Goal: Task Accomplishment & Management: Manage account settings

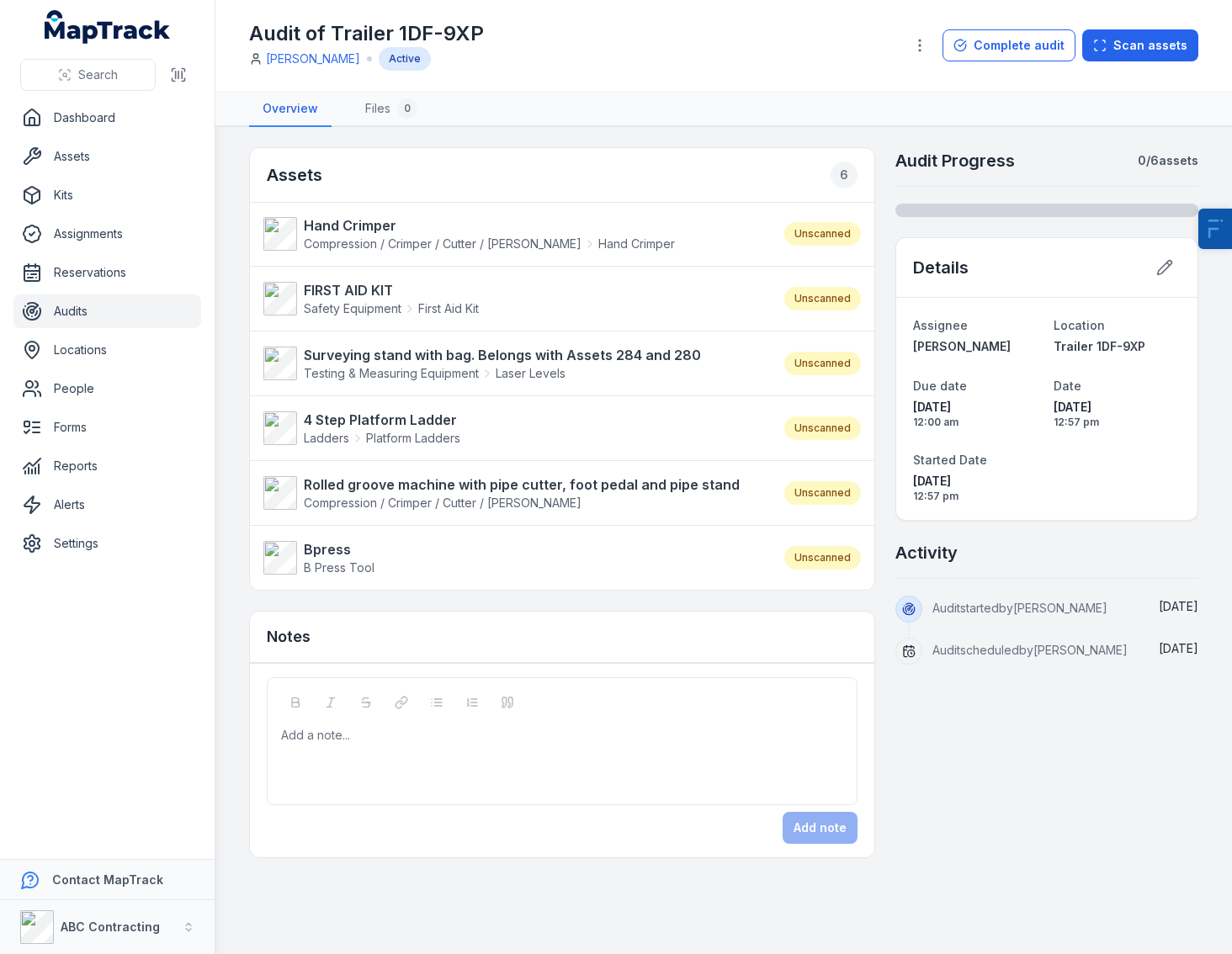
click at [636, 44] on div "Audit of Trailer 1DF-9XP Jarrod Milford Active" at bounding box center [569, 45] width 641 height 50
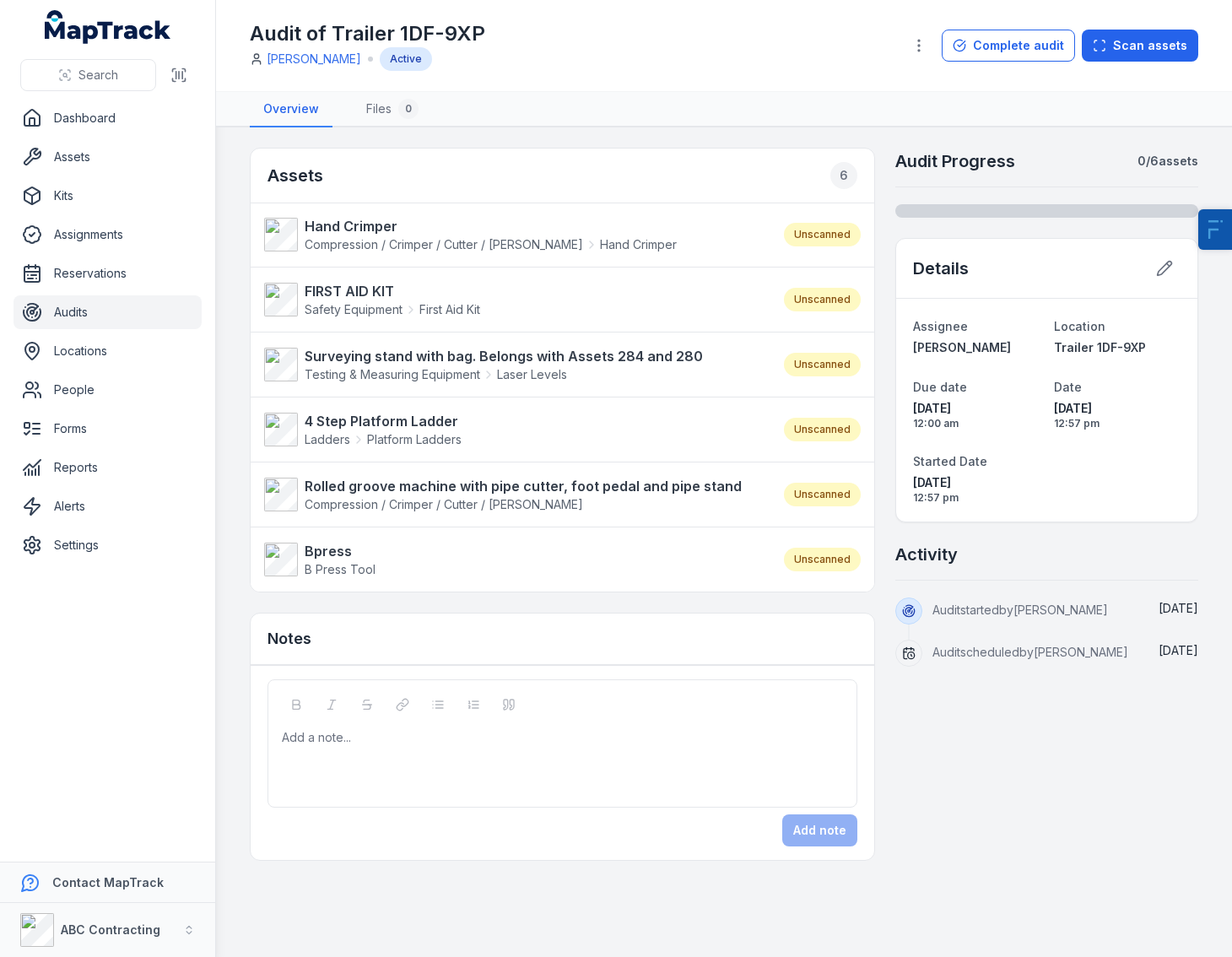
click at [733, 51] on div "Audit of Trailer 1DF-9XP Jarrod Milford Active" at bounding box center [569, 45] width 640 height 51
click at [110, 535] on link "Settings" at bounding box center [107, 545] width 188 height 33
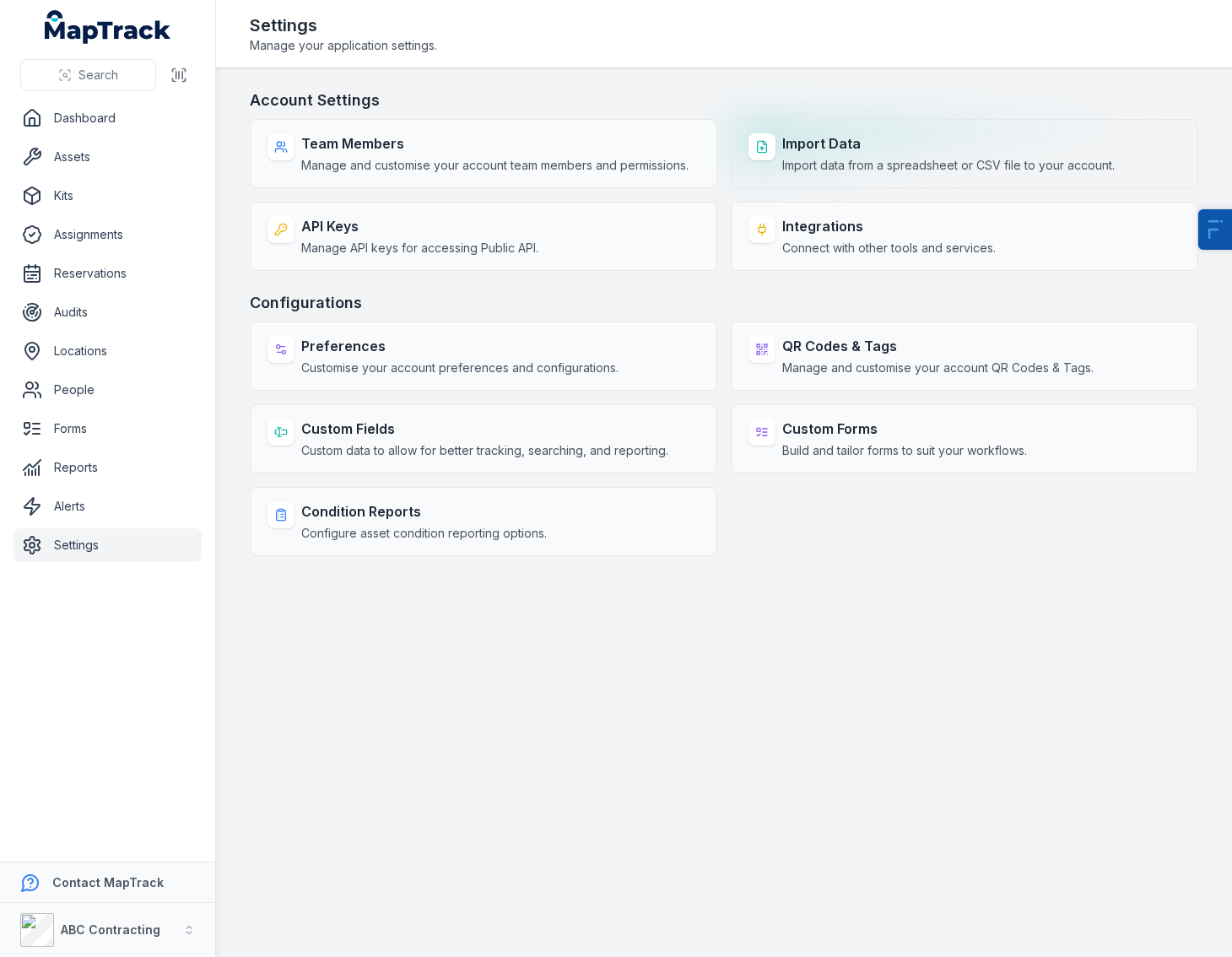
click at [824, 145] on strong "Import Data" at bounding box center [948, 144] width 333 height 21
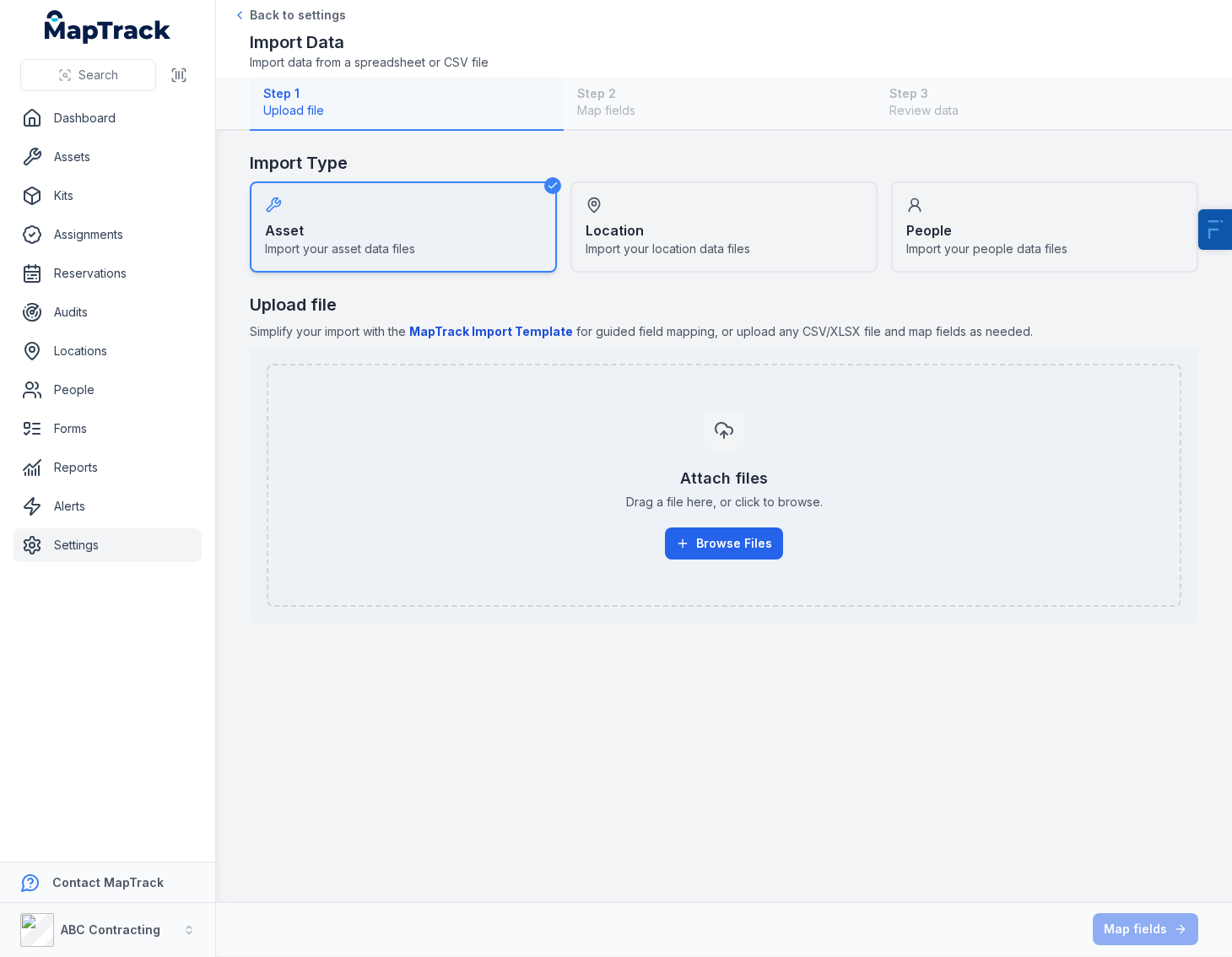
click at [333, 233] on div "Asset Import your asset data files" at bounding box center [403, 227] width 307 height 91
click at [678, 238] on div "Location Import your location data files" at bounding box center [724, 227] width 307 height 91
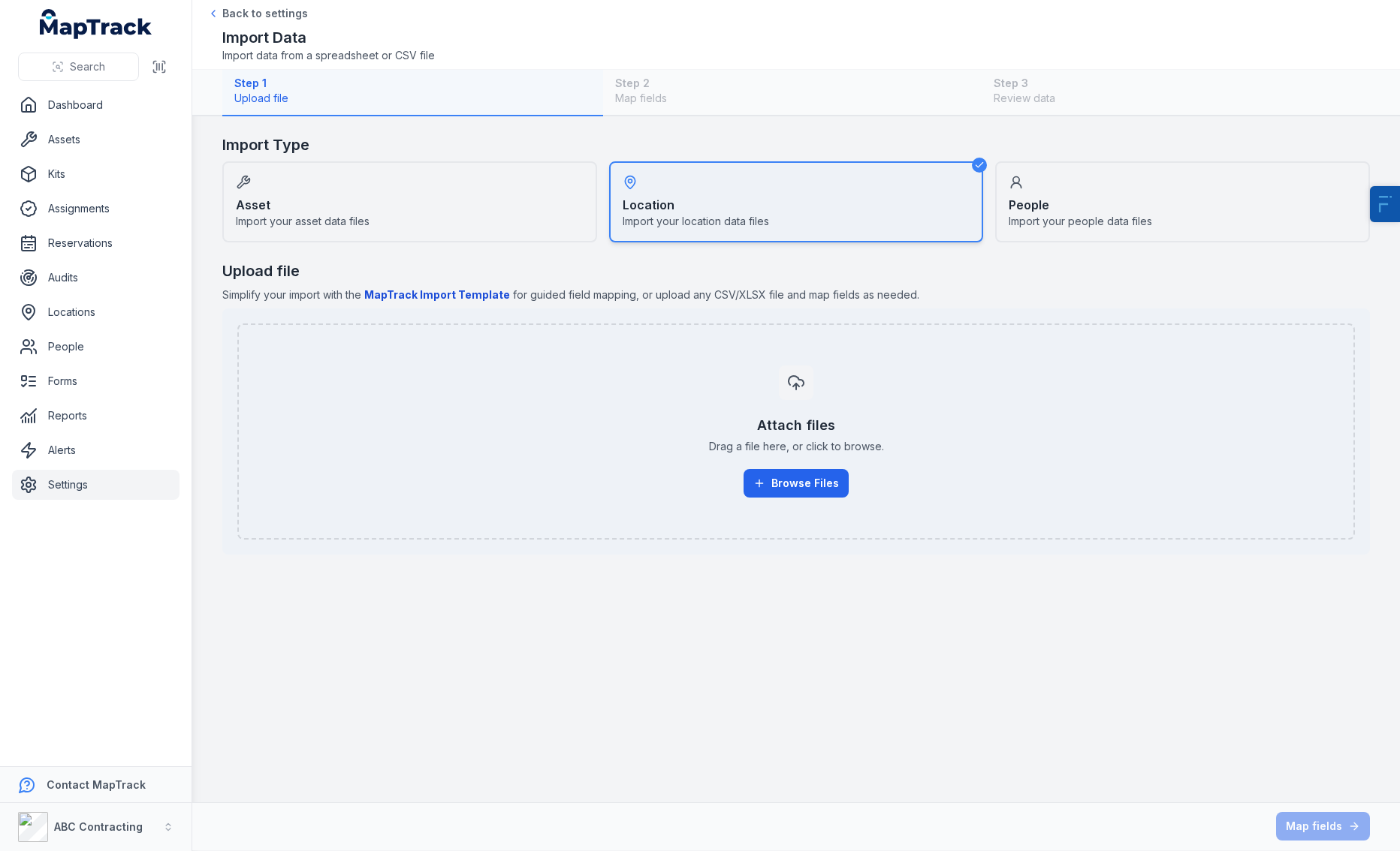
click at [1076, 195] on div "People Import your people data files" at bounding box center [1182, 202] width 375 height 81
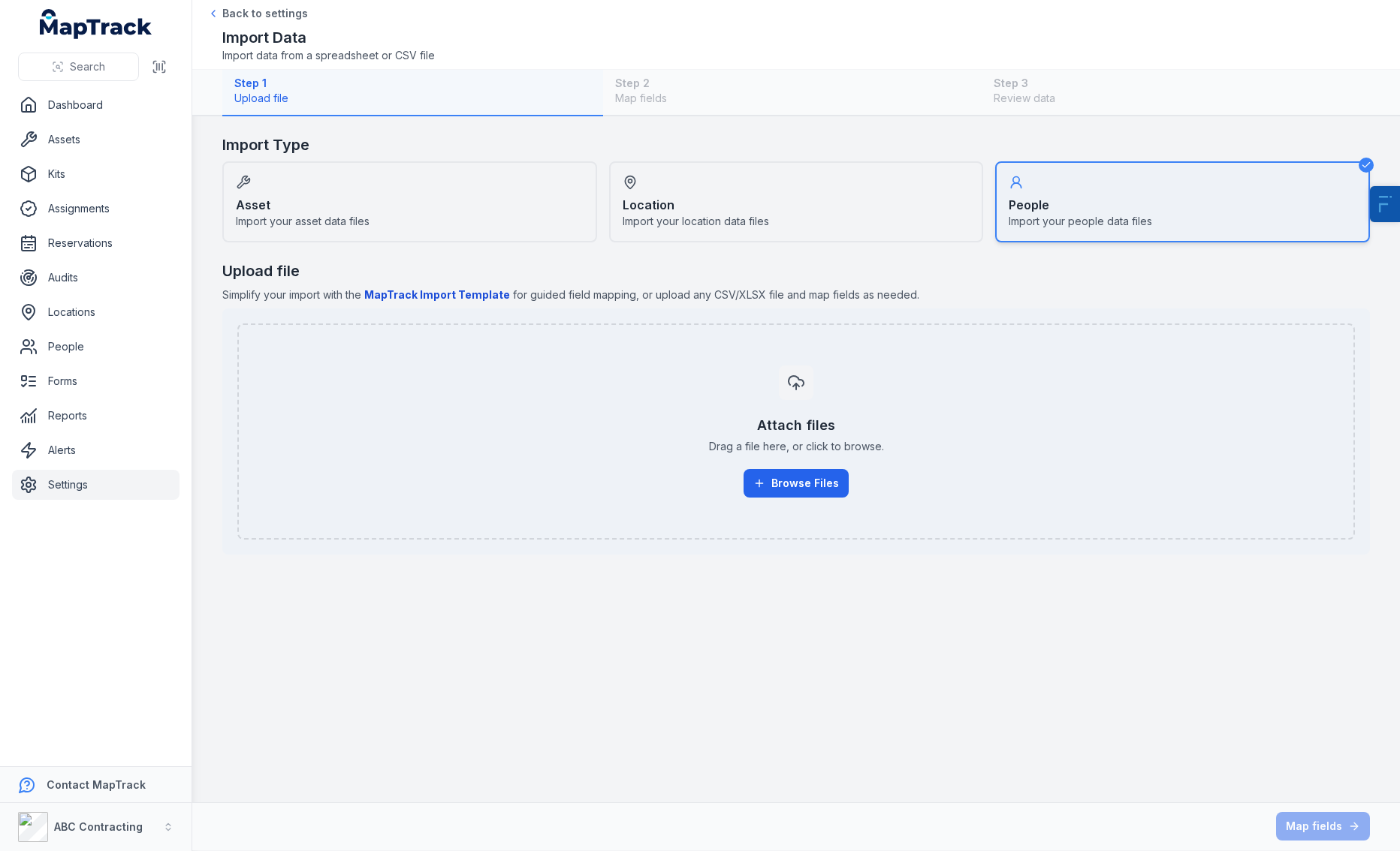
click at [797, 215] on div "Location Import your location data files" at bounding box center [796, 202] width 375 height 81
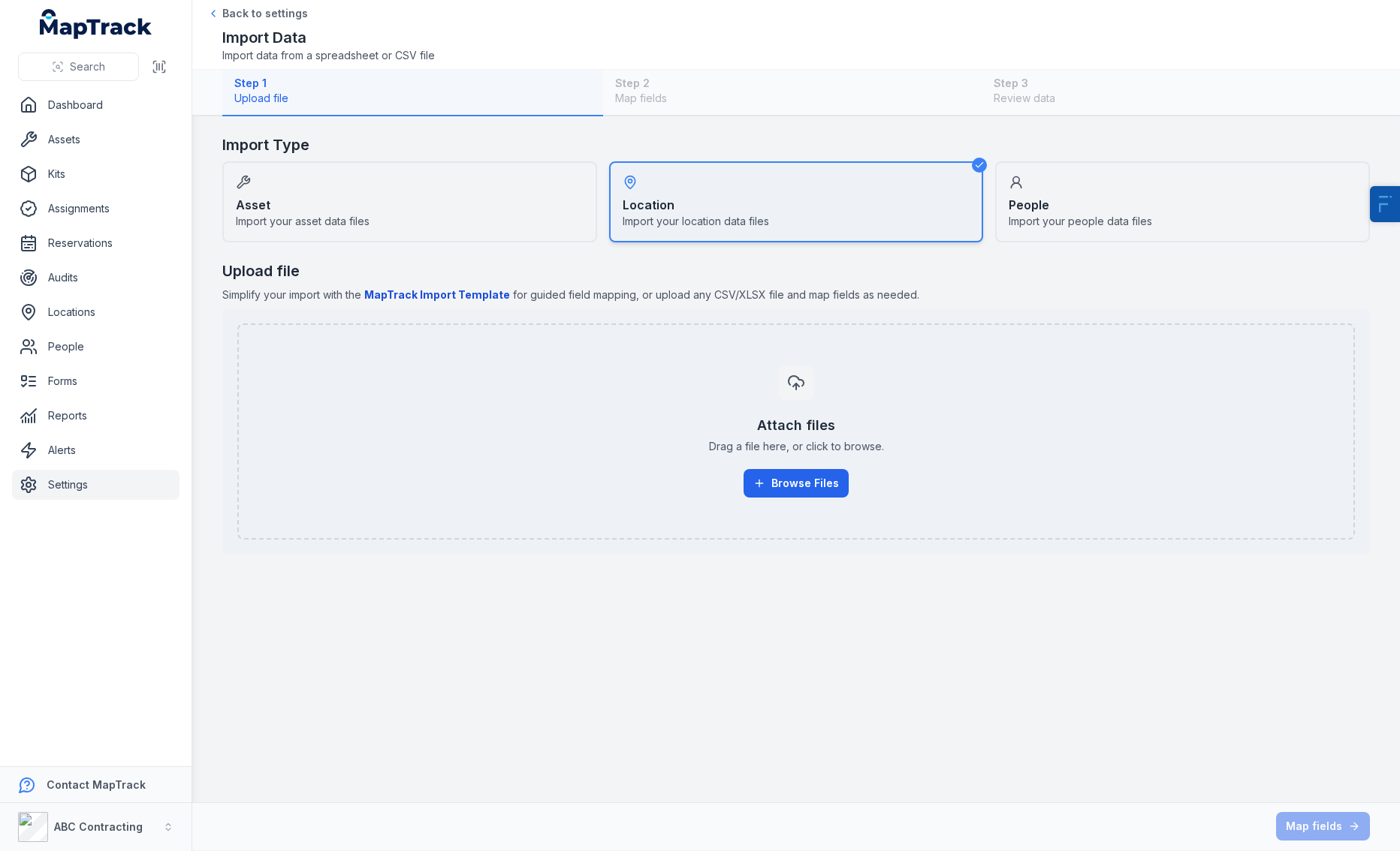
click at [288, 217] on span "Import your asset data files" at bounding box center [302, 222] width 134 height 15
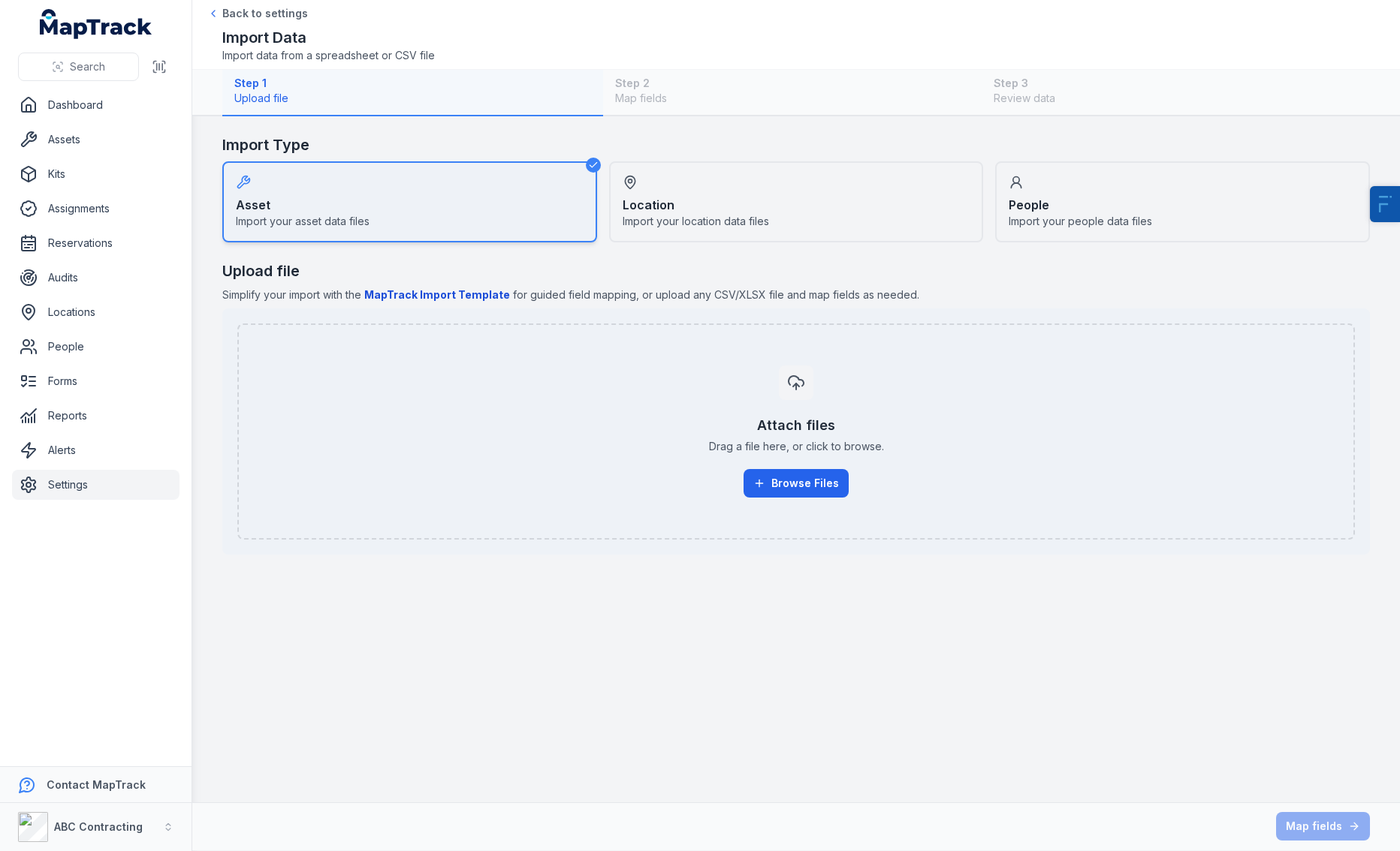
click at [451, 296] on b "MapTrack Import Template" at bounding box center [436, 294] width 146 height 13
click at [809, 483] on button "Browse Files" at bounding box center [796, 483] width 105 height 28
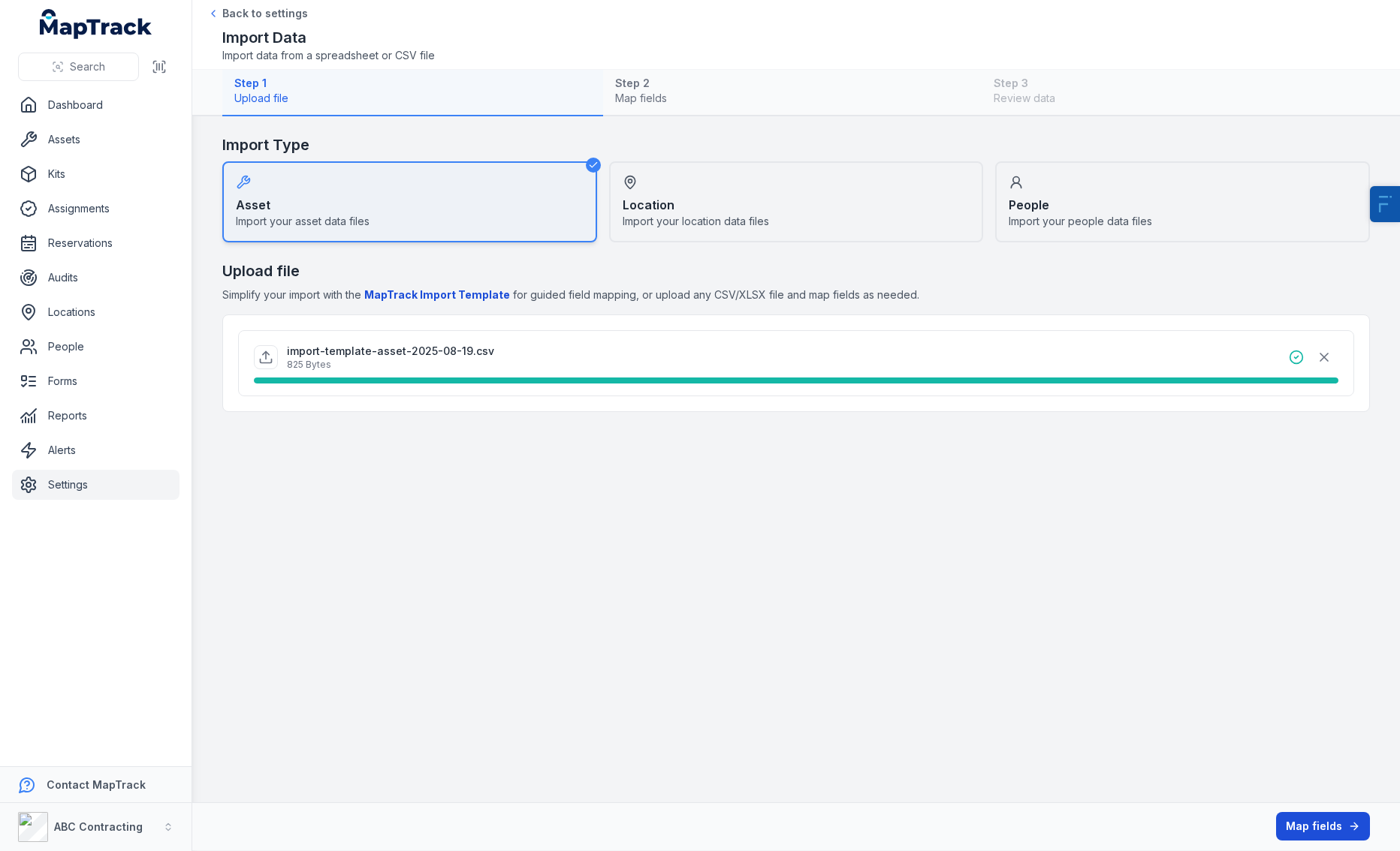
click at [1099, 833] on button "Map fields" at bounding box center [1322, 826] width 94 height 28
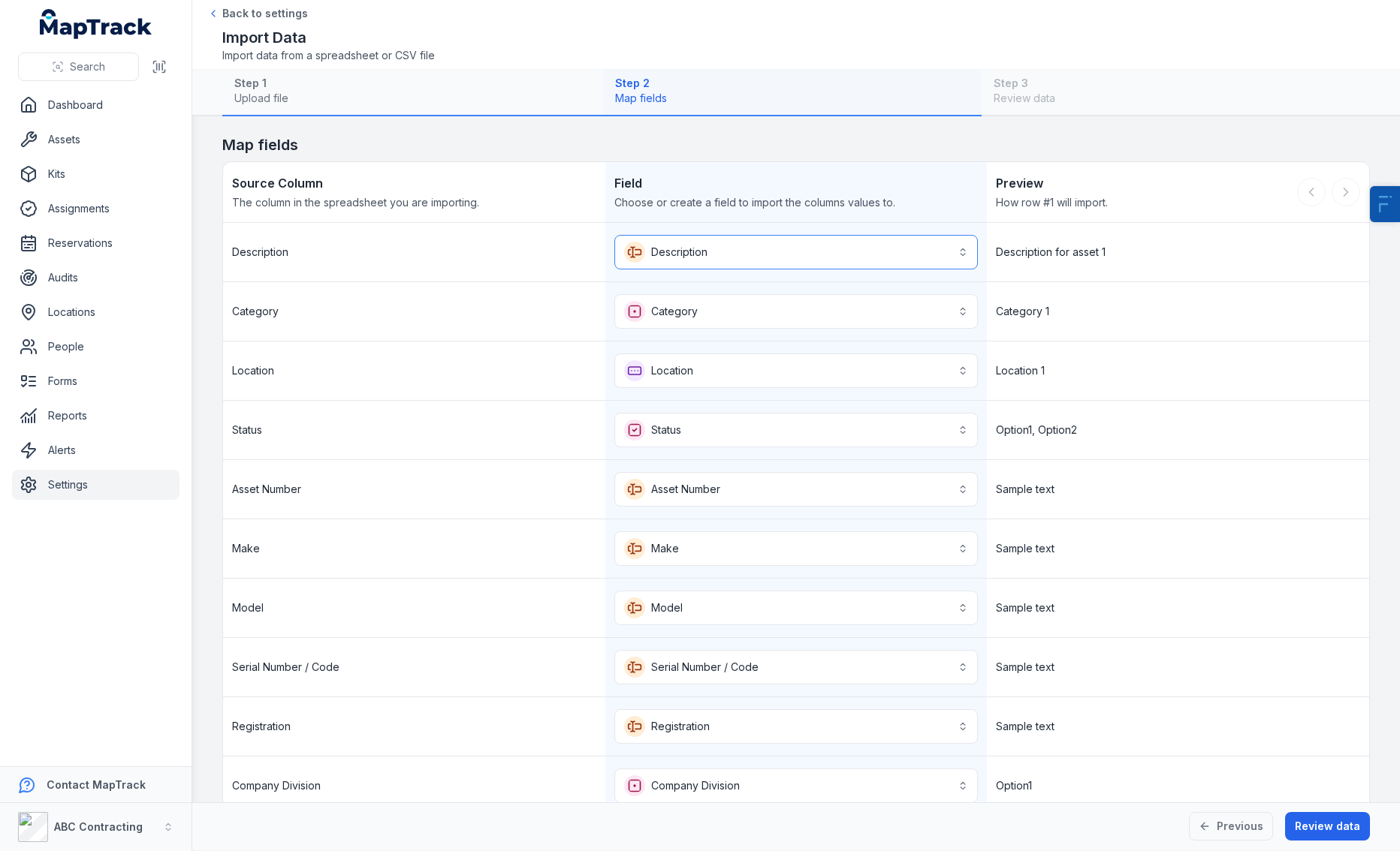
click at [754, 246] on button "**********" at bounding box center [796, 252] width 364 height 34
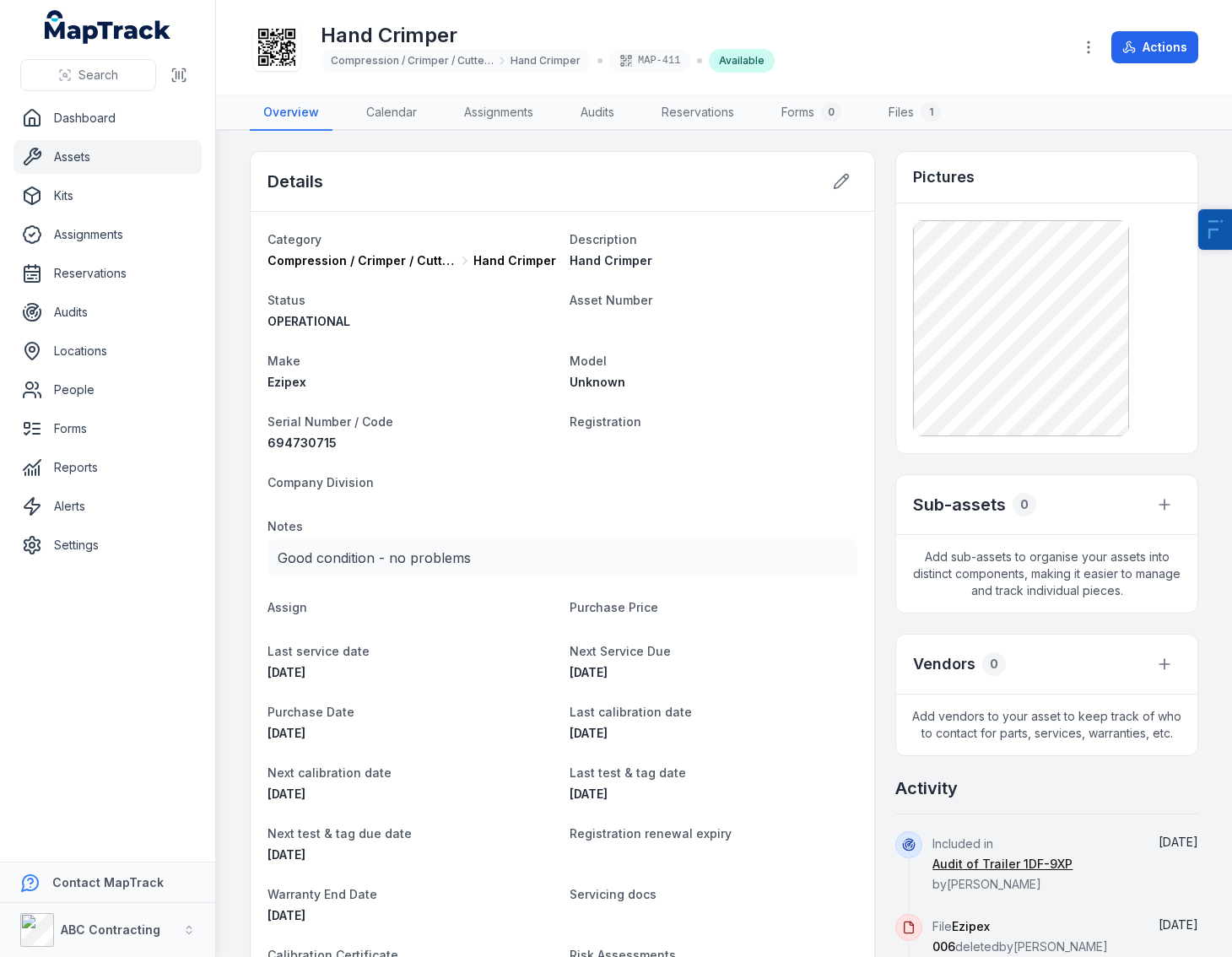
click at [296, 39] on div at bounding box center [276, 47] width 47 height 47
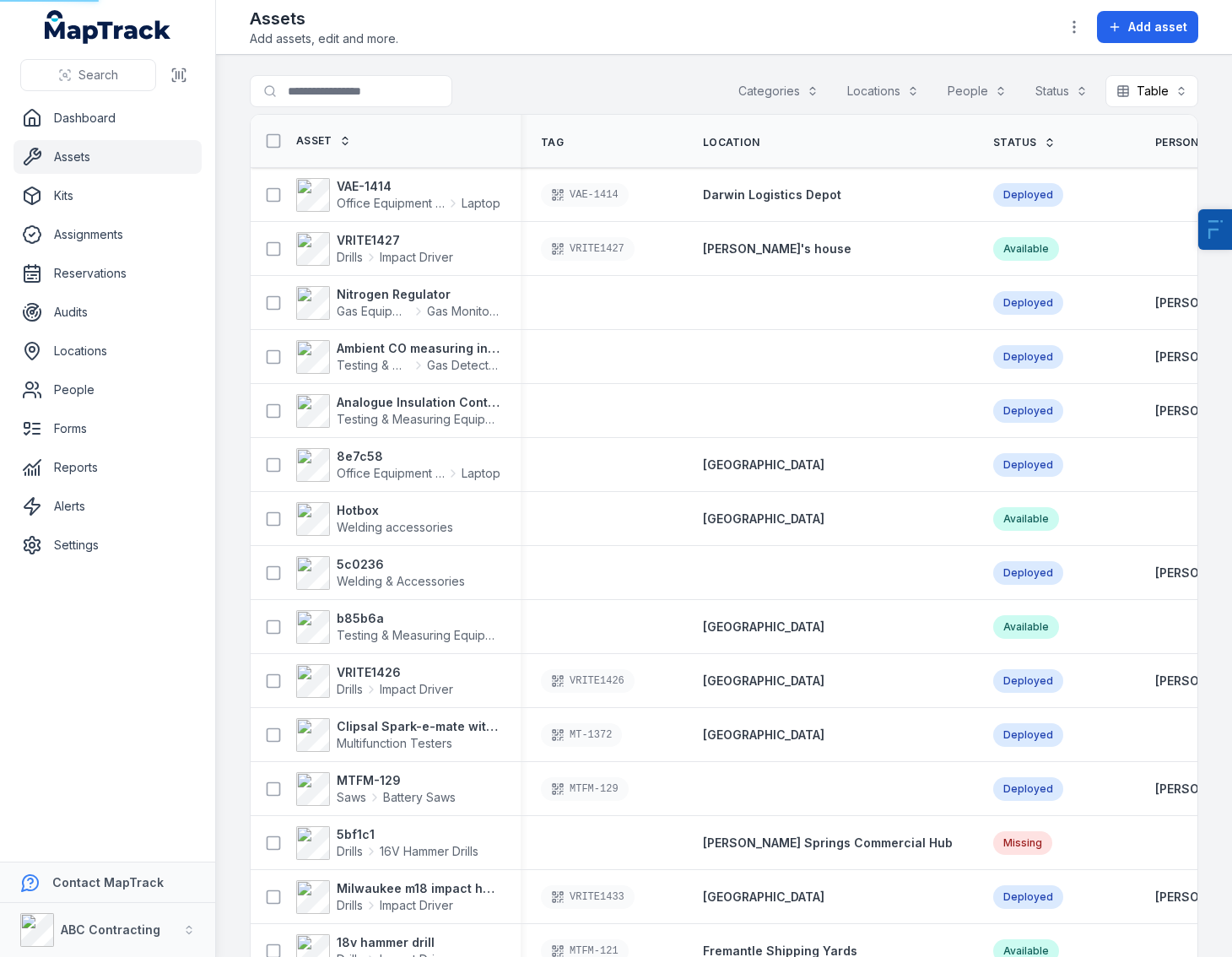
scroll to position [156, 0]
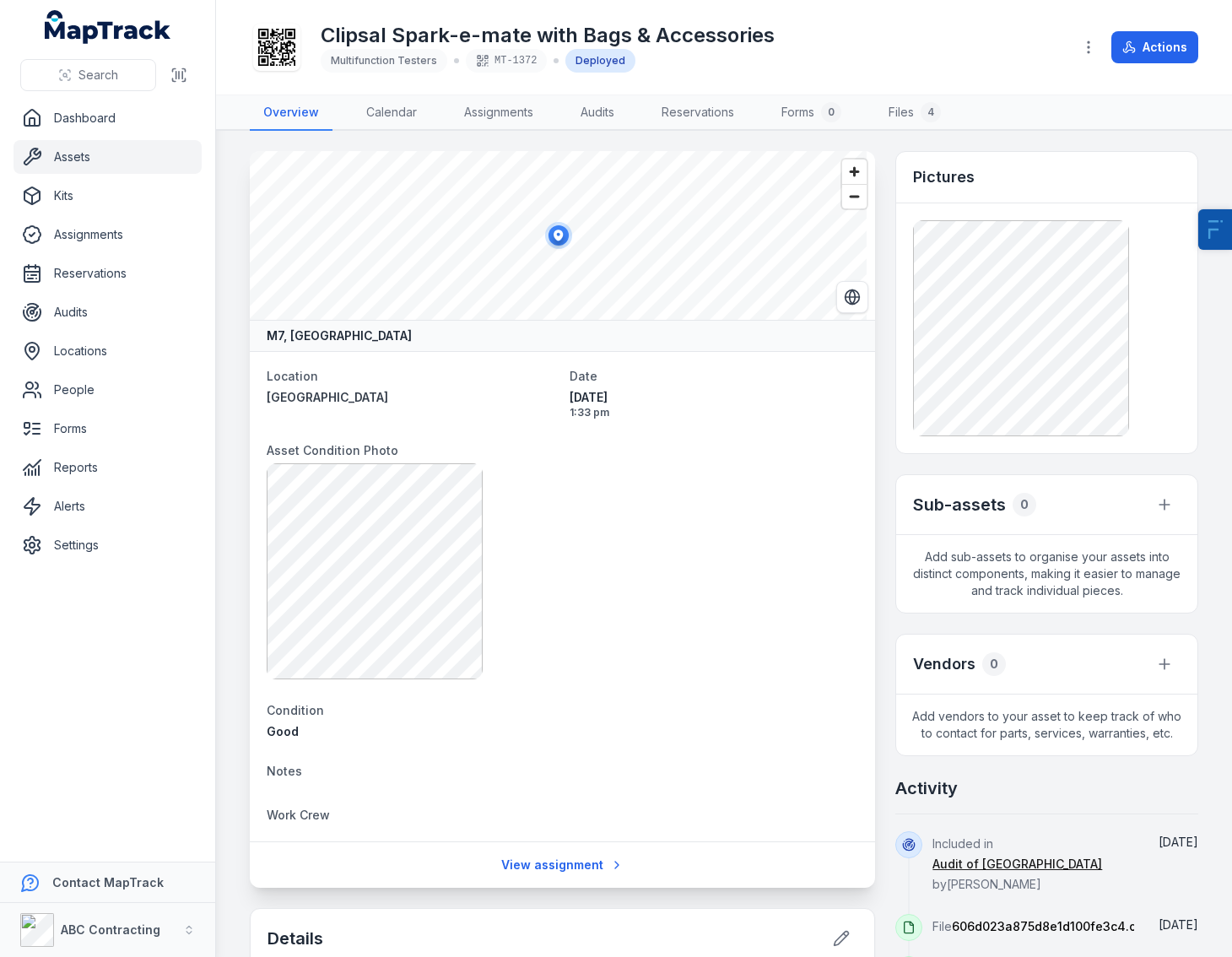
click at [291, 49] on icon at bounding box center [276, 46] width 37 height 37
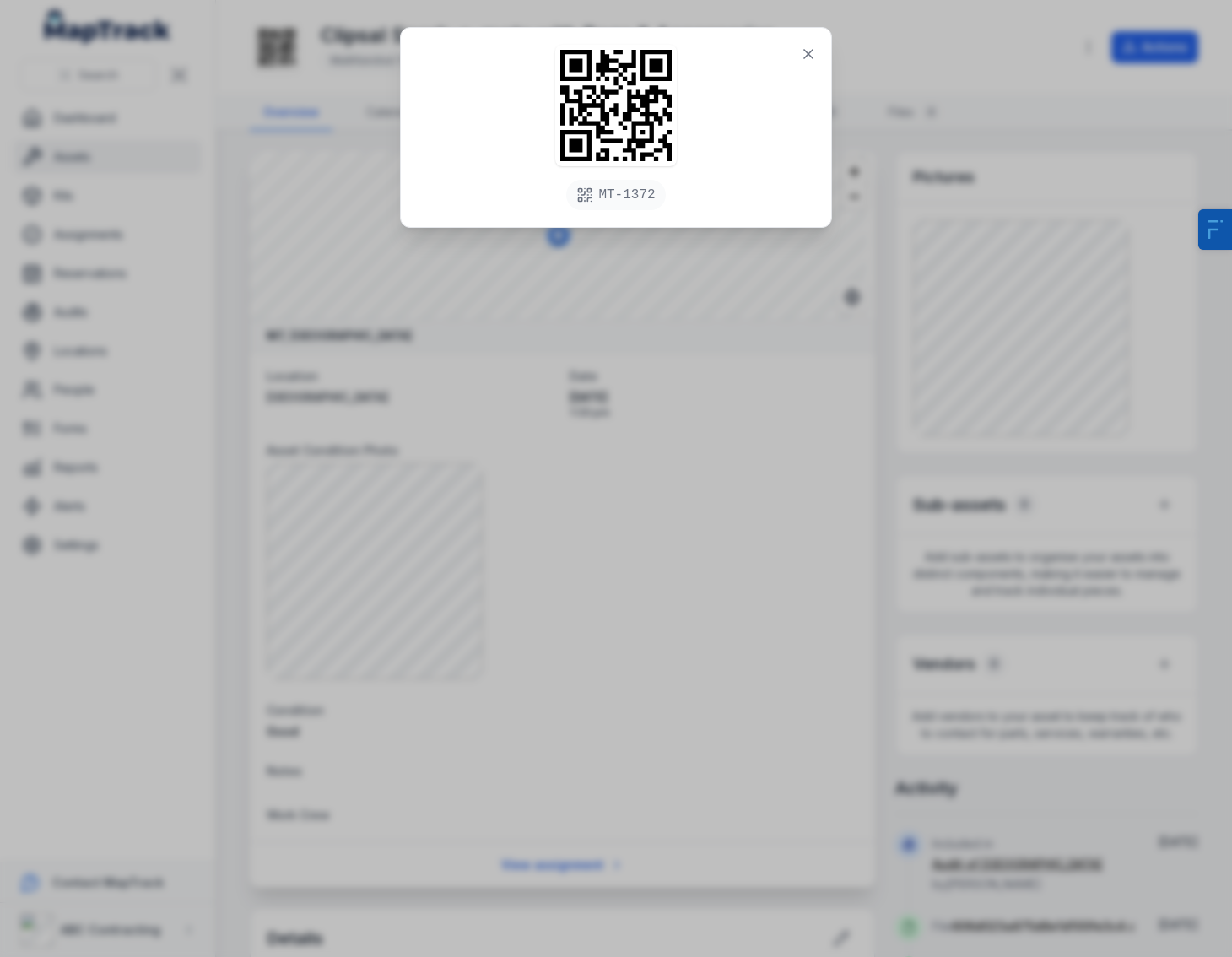
click at [940, 412] on div "MT-1372" at bounding box center [616, 478] width 1232 height 957
click at [868, 423] on div "MT-1372" at bounding box center [616, 478] width 1232 height 957
click at [797, 51] on button at bounding box center [808, 53] width 32 height 32
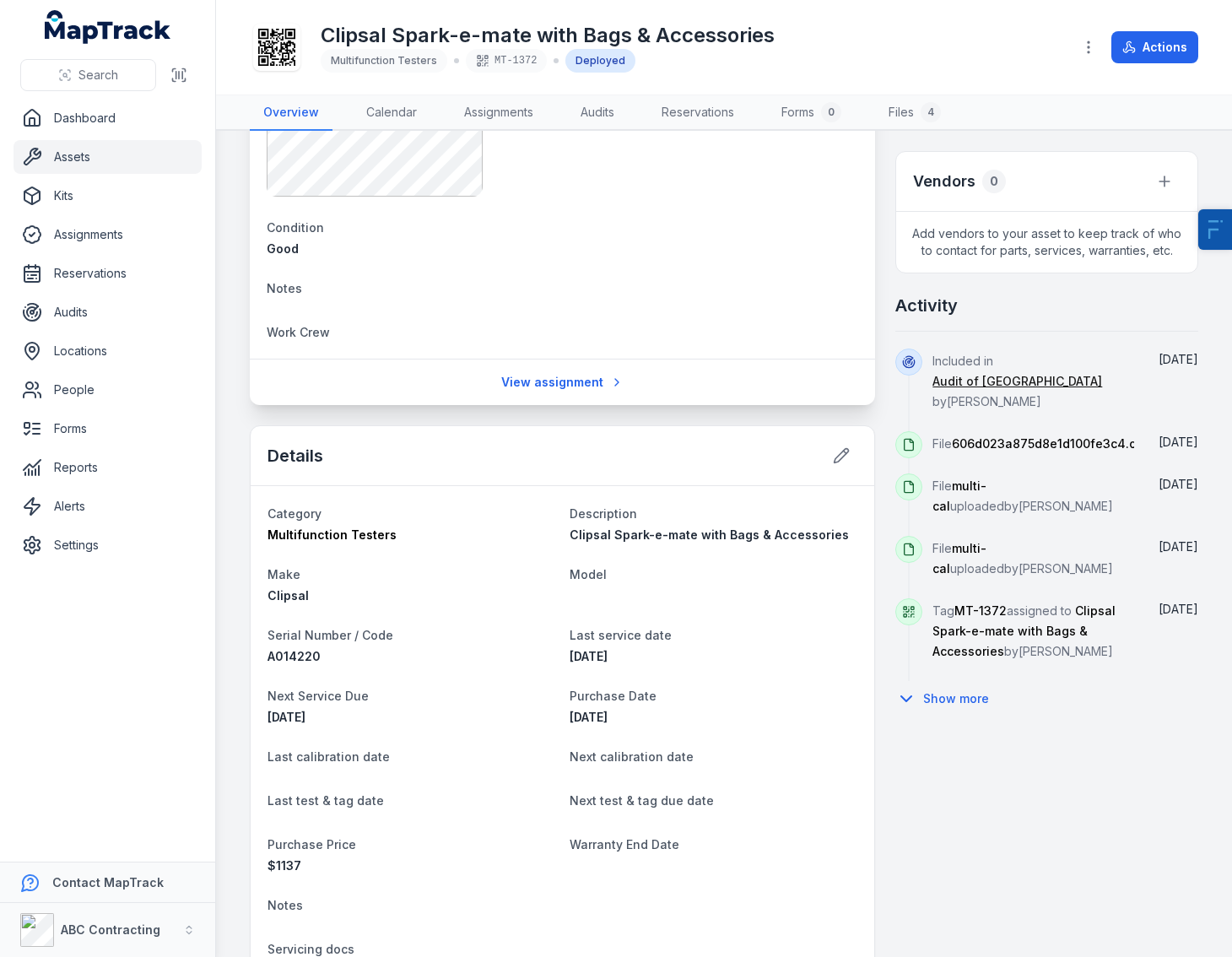
scroll to position [587, 0]
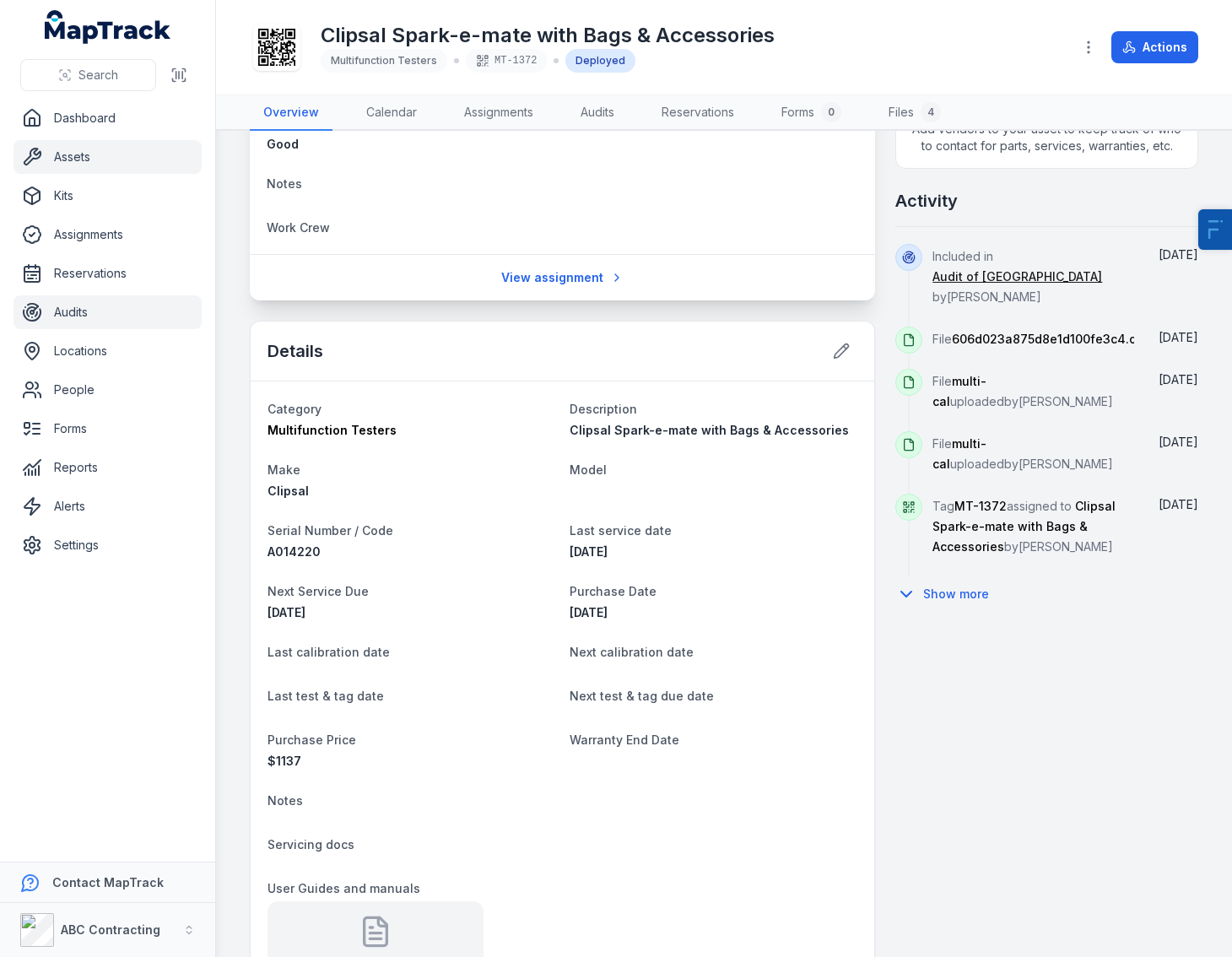
click at [91, 310] on link "Audits" at bounding box center [107, 312] width 188 height 33
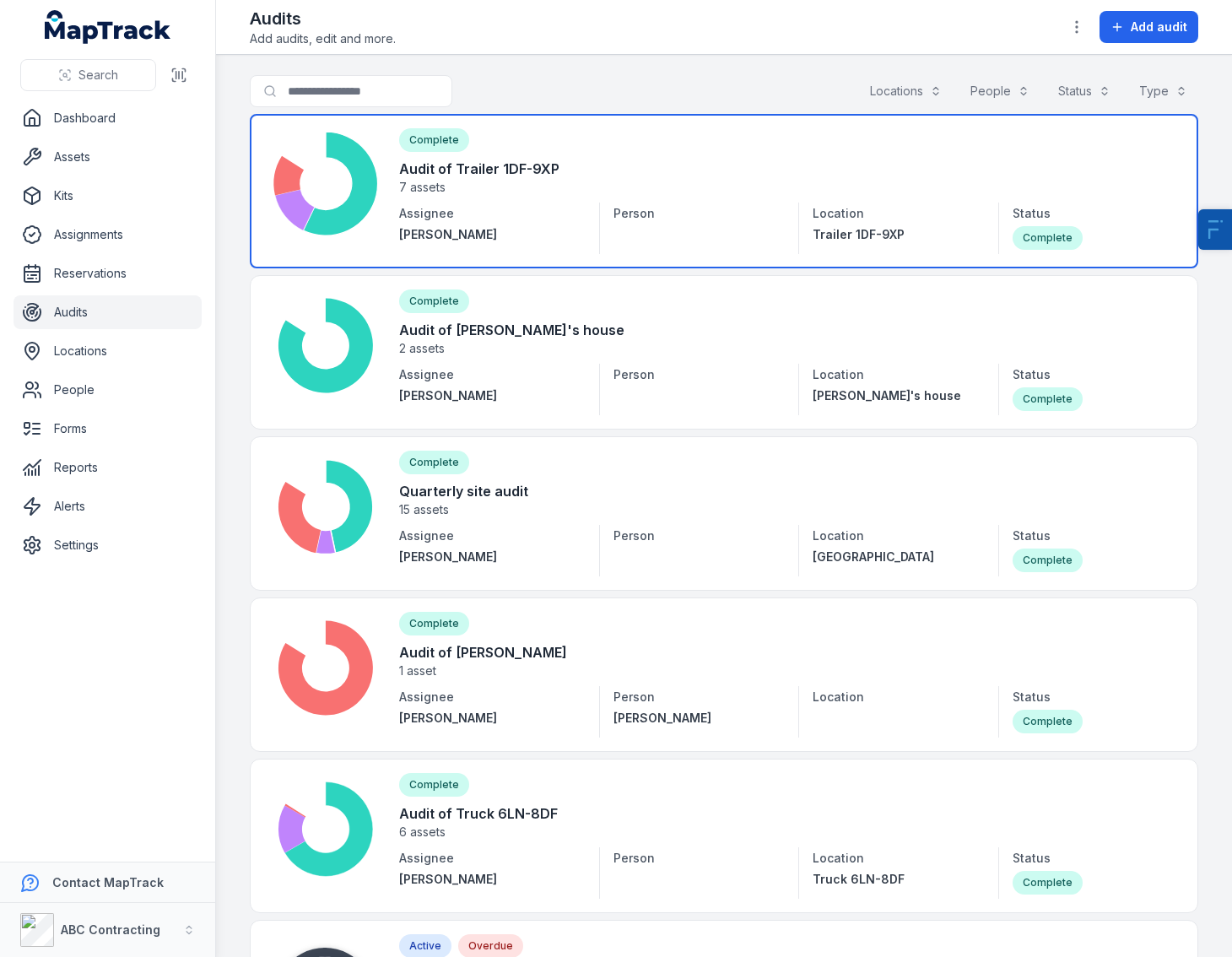
click at [520, 182] on link at bounding box center [724, 191] width 948 height 154
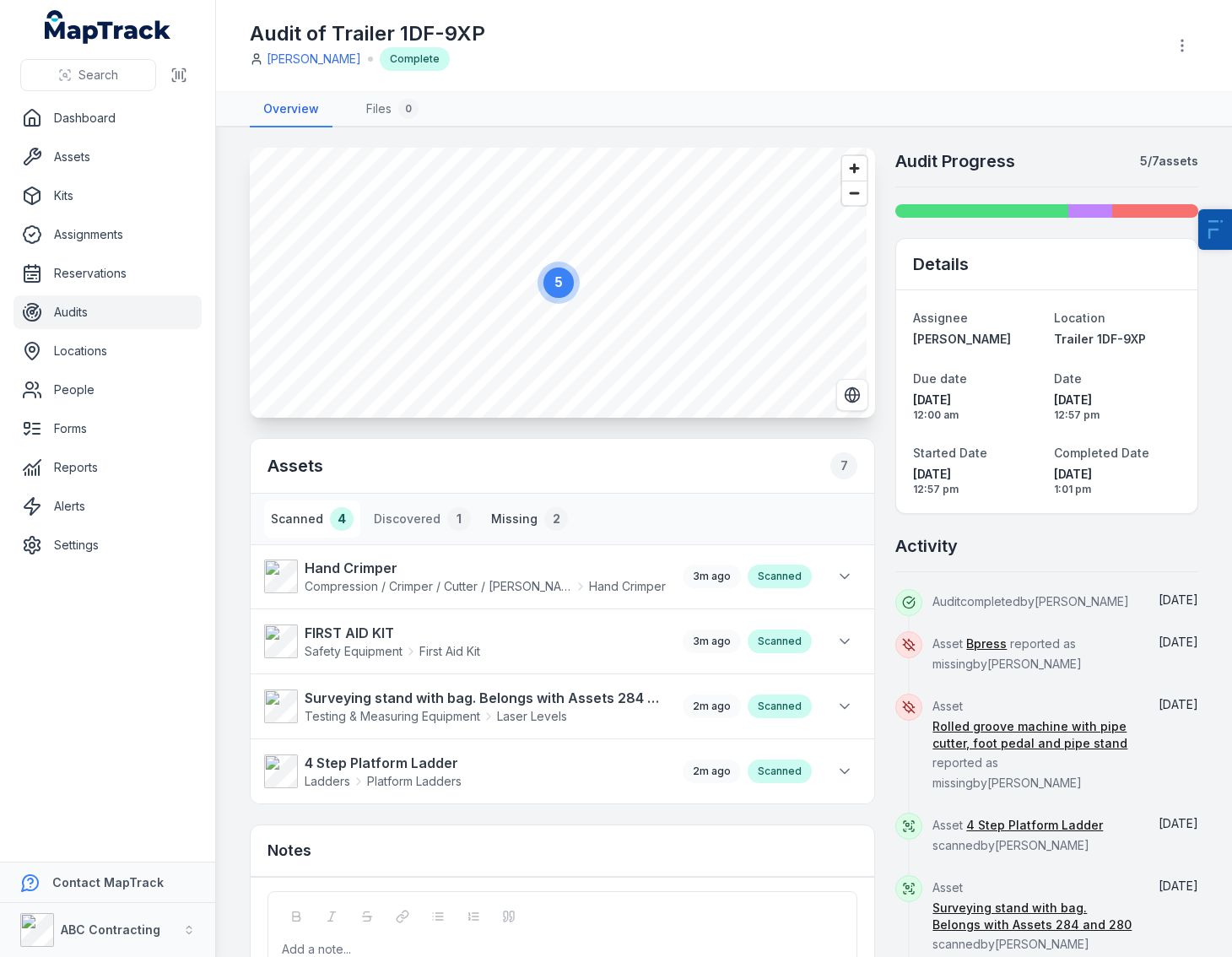
click at [545, 523] on div "2" at bounding box center [556, 520] width 24 height 24
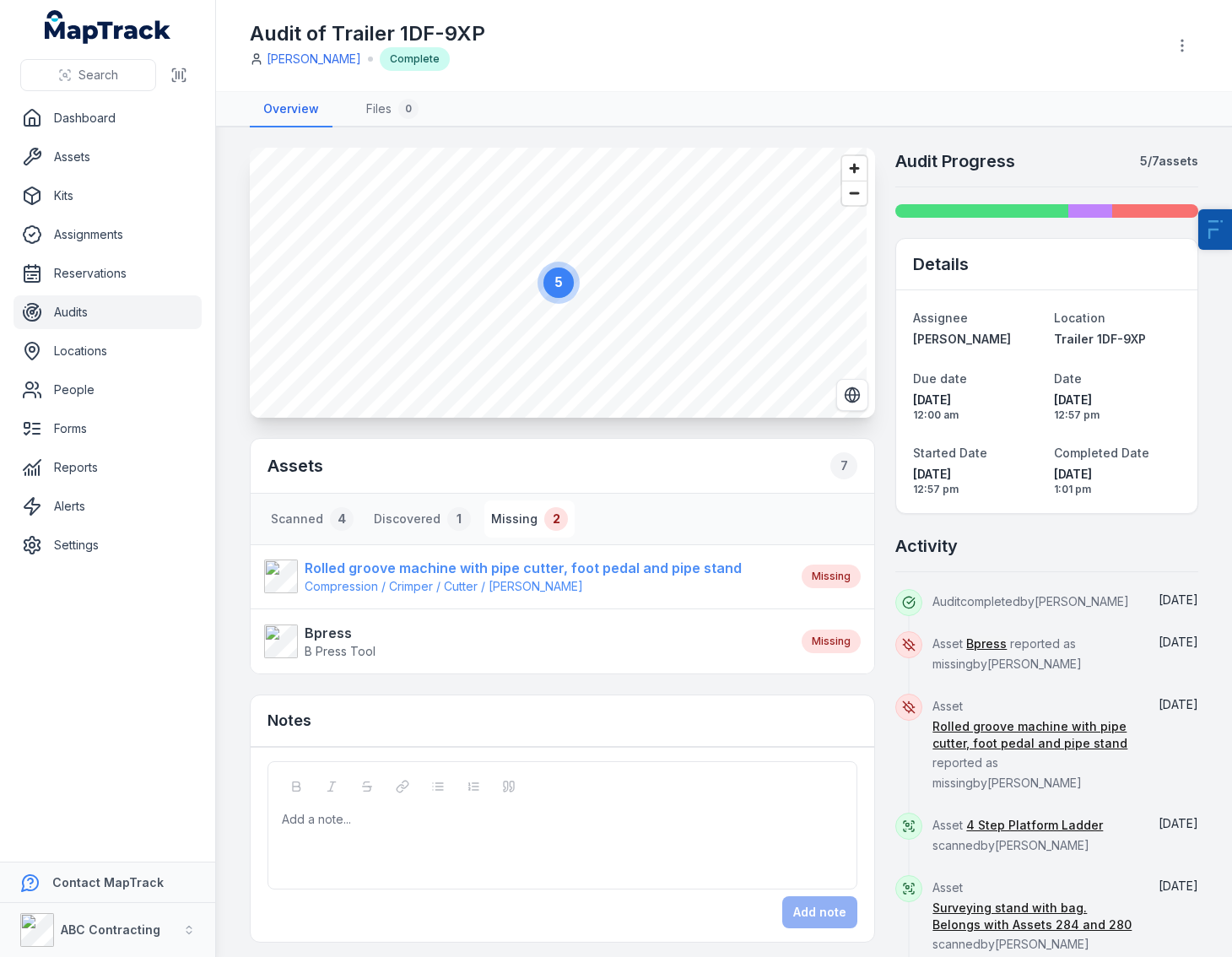
click at [448, 561] on strong "Rolled groove machine with pipe cutter, foot pedal and pipe stand" at bounding box center [523, 569] width 437 height 21
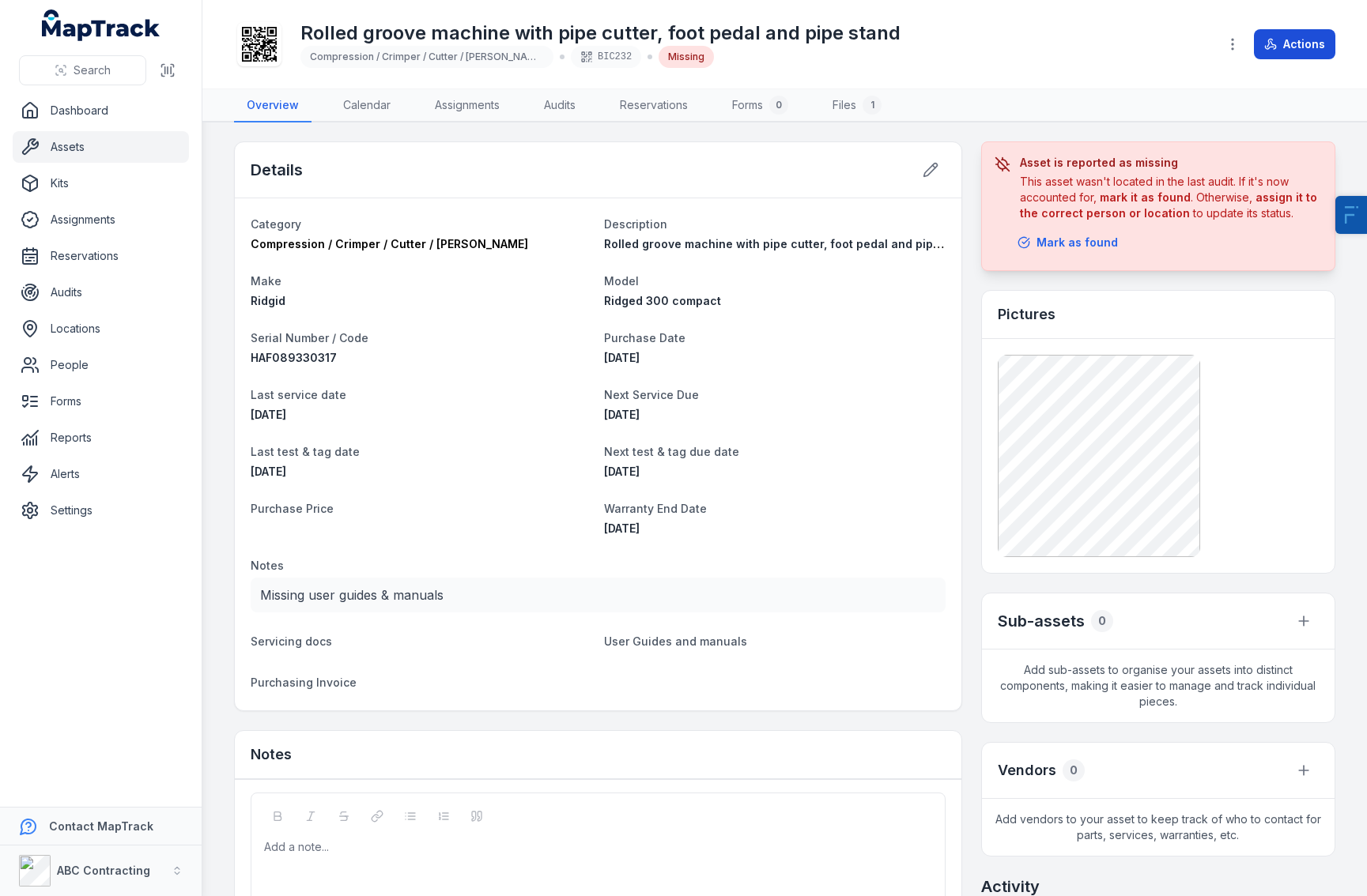
click at [1153, 37] on button "Actions" at bounding box center [1294, 43] width 81 height 30
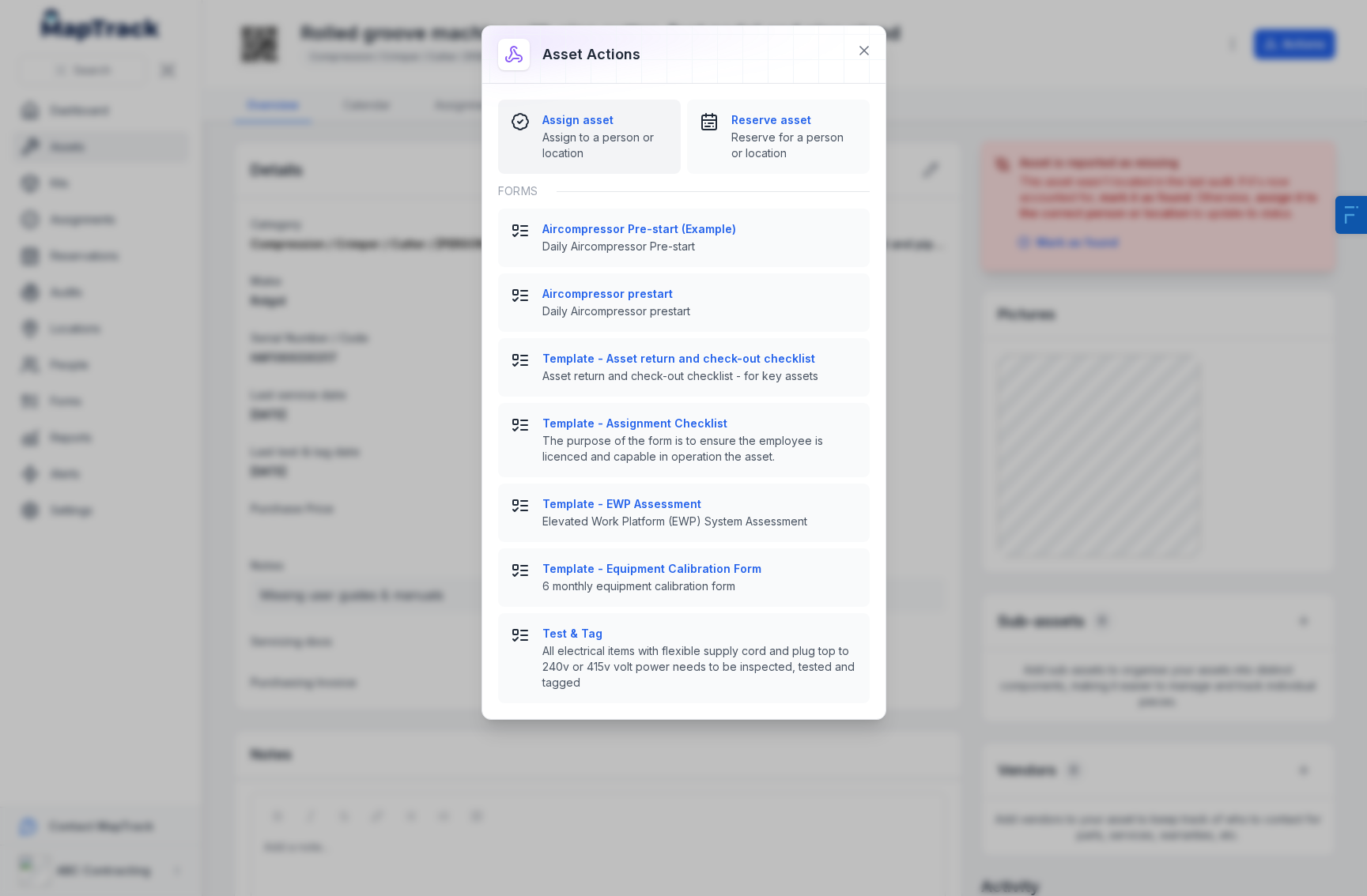
click at [621, 157] on span "Assign to a person or location" at bounding box center [605, 145] width 126 height 31
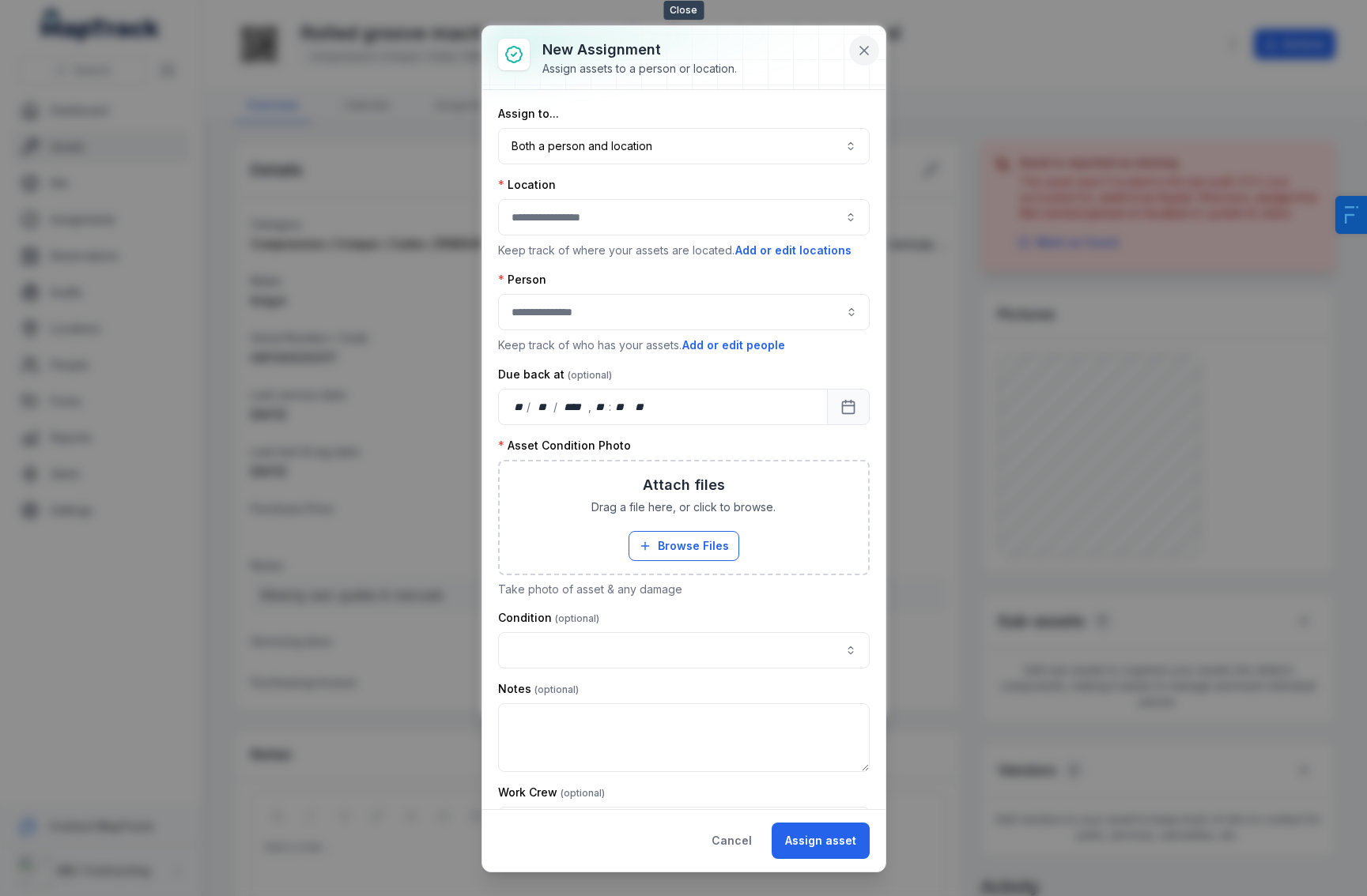
click at [859, 55] on icon at bounding box center [864, 51] width 16 height 16
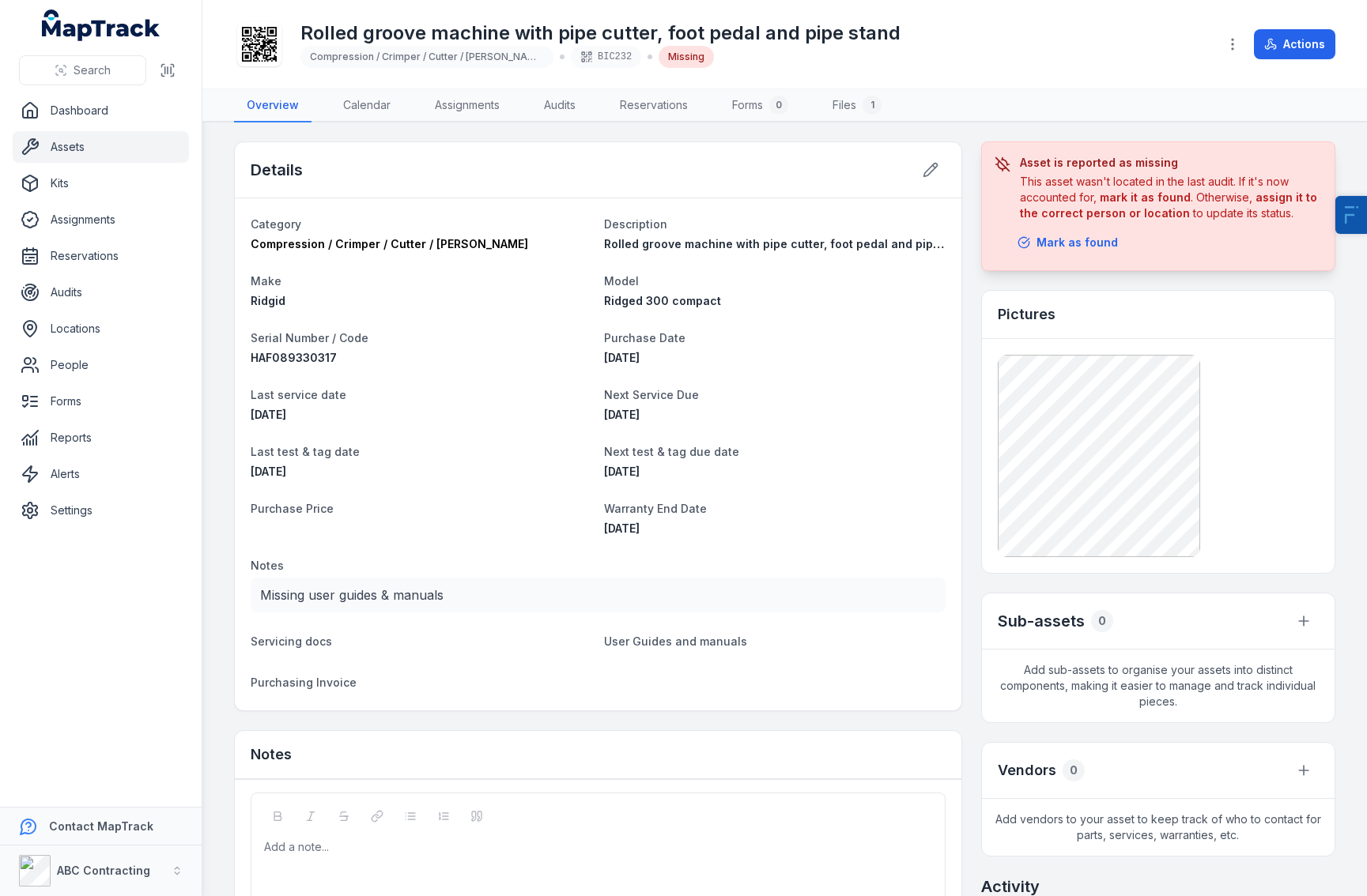
click at [105, 144] on link "Assets" at bounding box center [100, 146] width 176 height 31
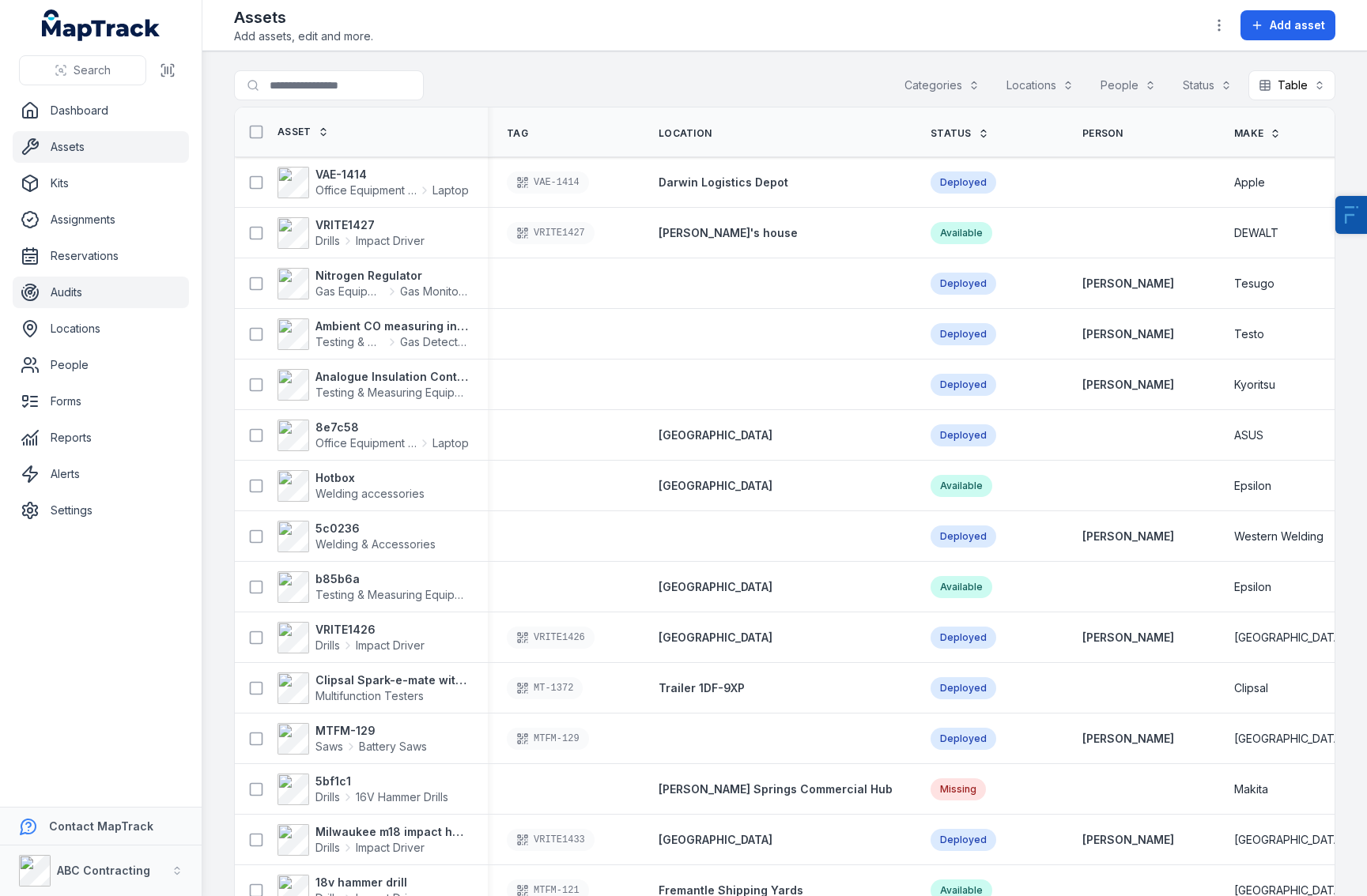
click at [93, 298] on link "Audits" at bounding box center [100, 292] width 176 height 31
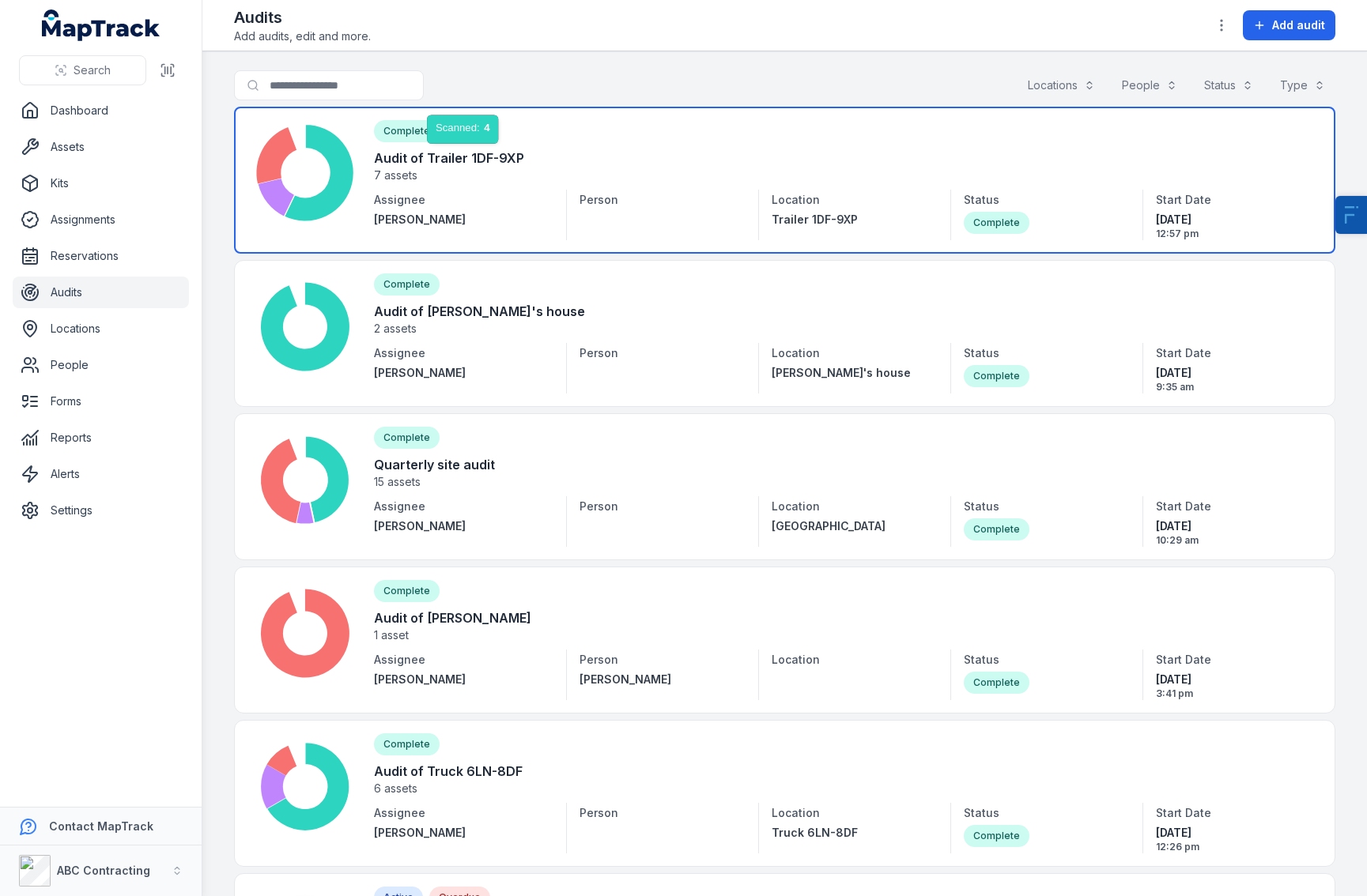
click at [500, 144] on link at bounding box center [784, 180] width 1101 height 147
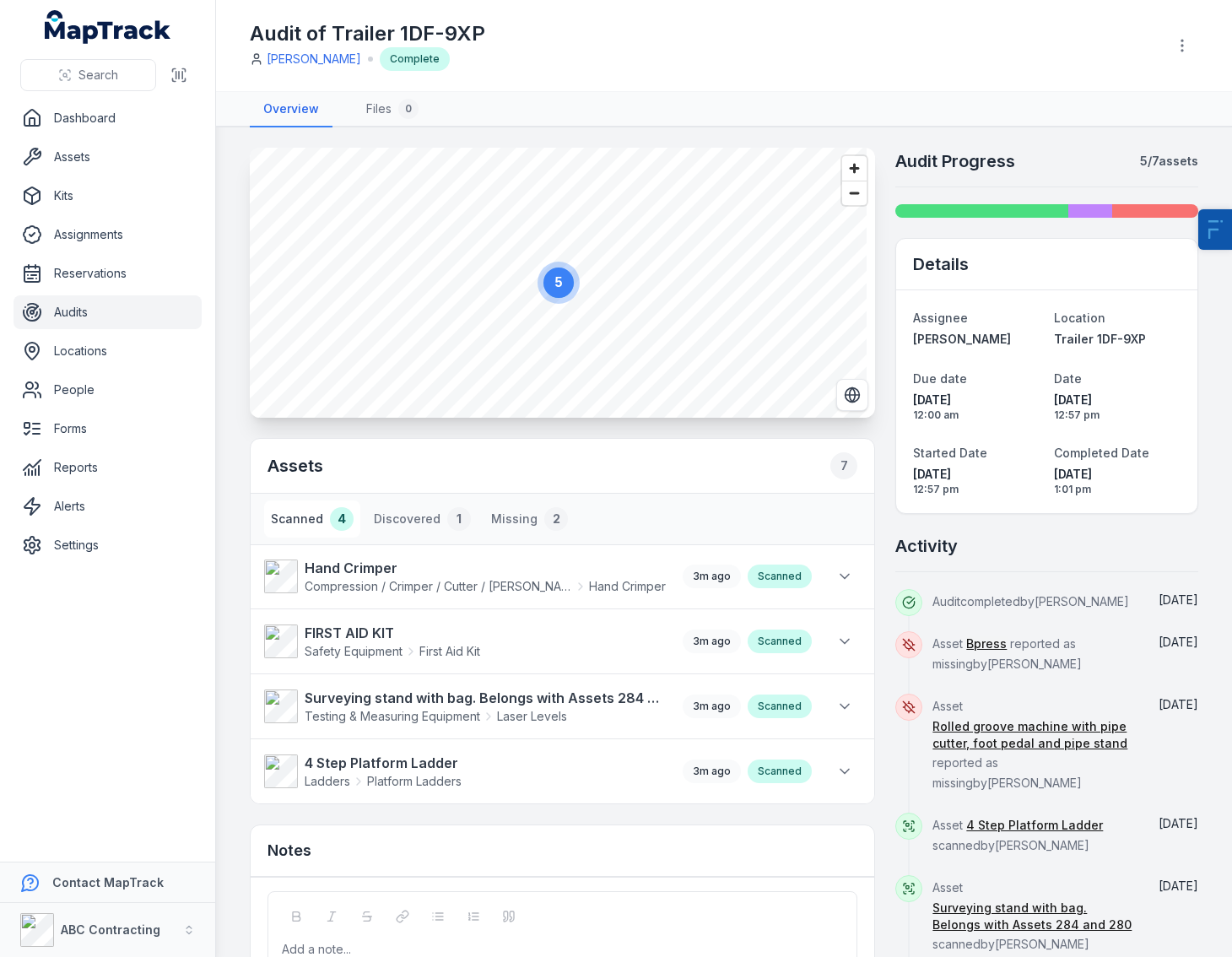
scroll to position [36, 0]
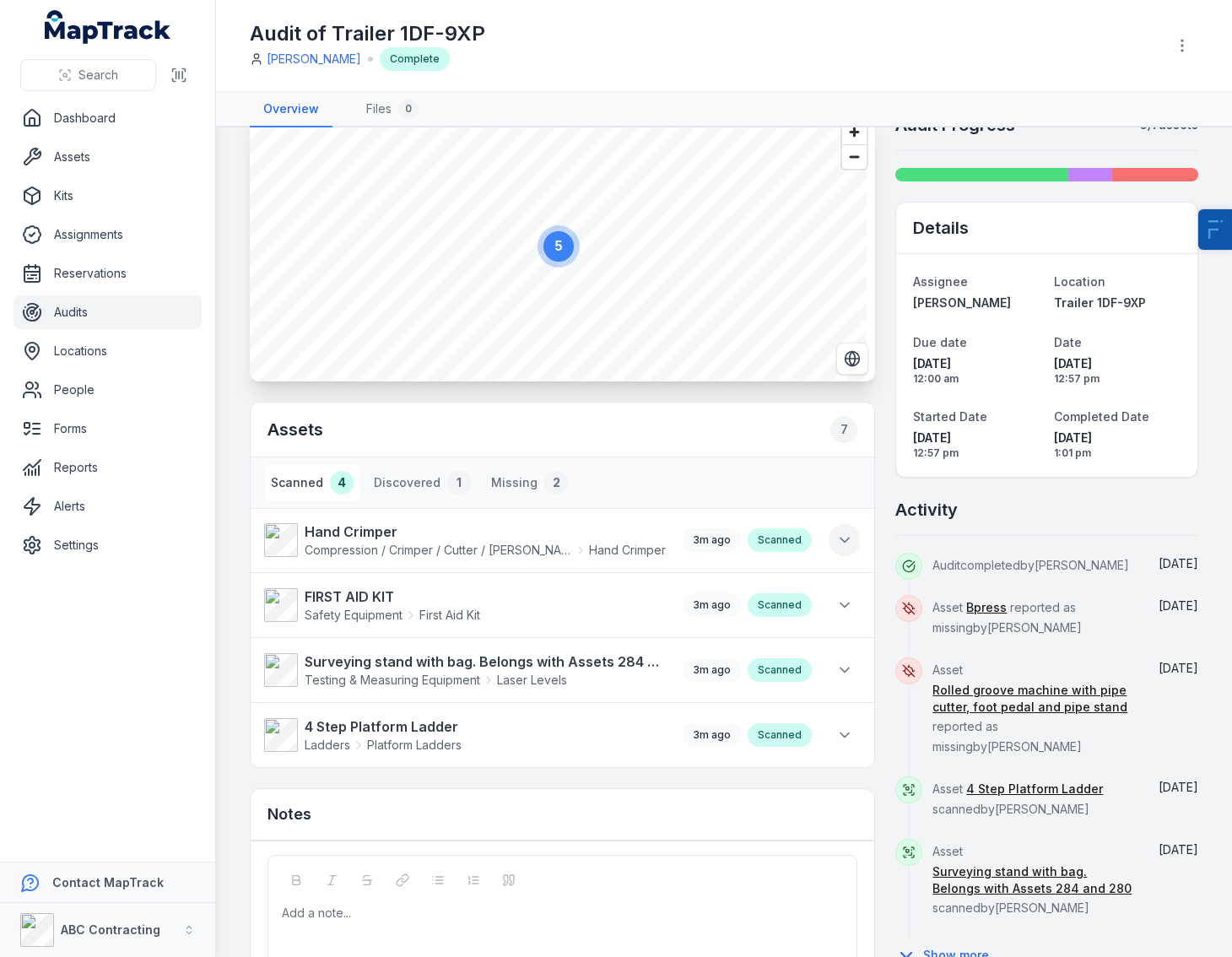
click at [847, 539] on button at bounding box center [844, 539] width 32 height 32
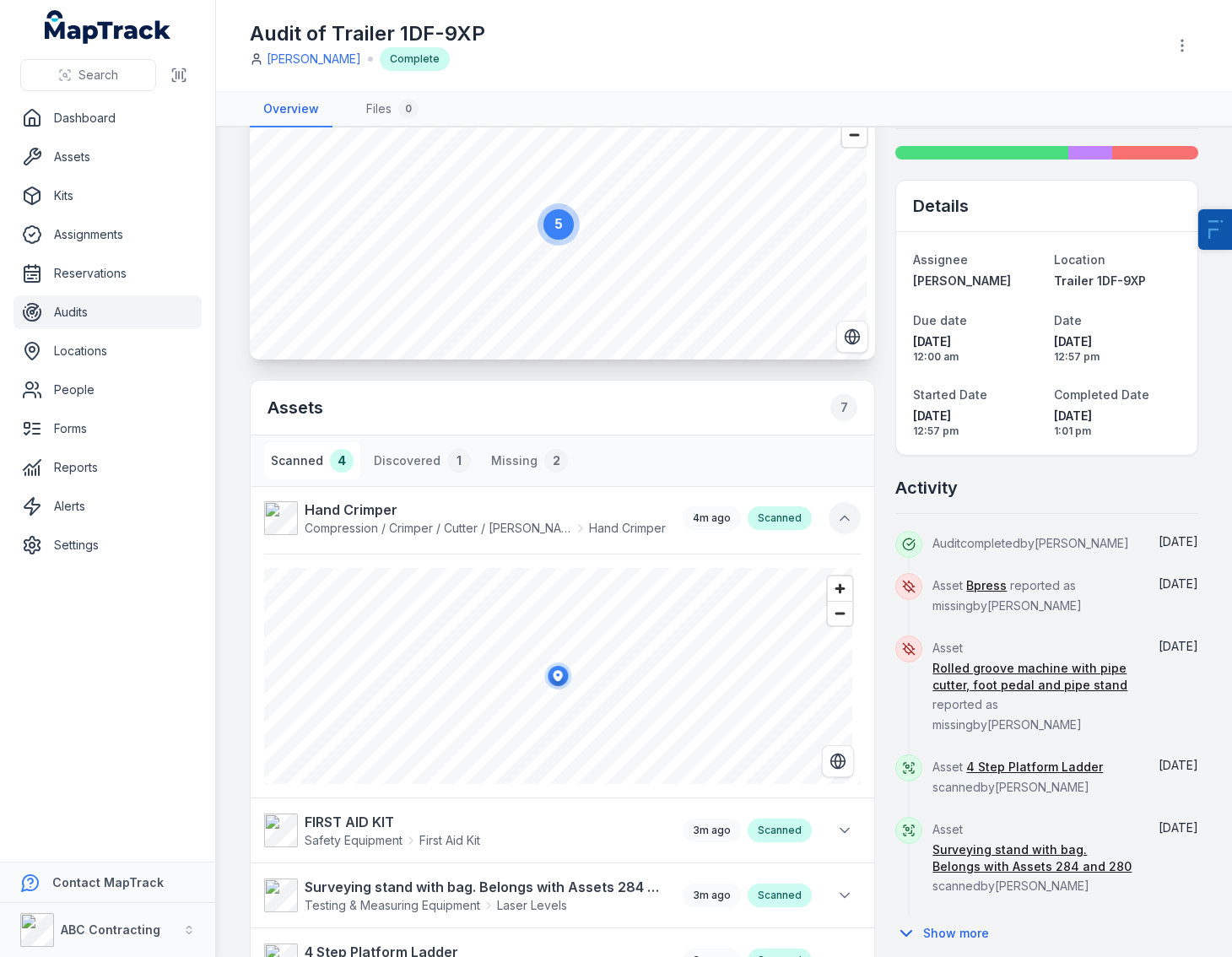
scroll to position [69, 0]
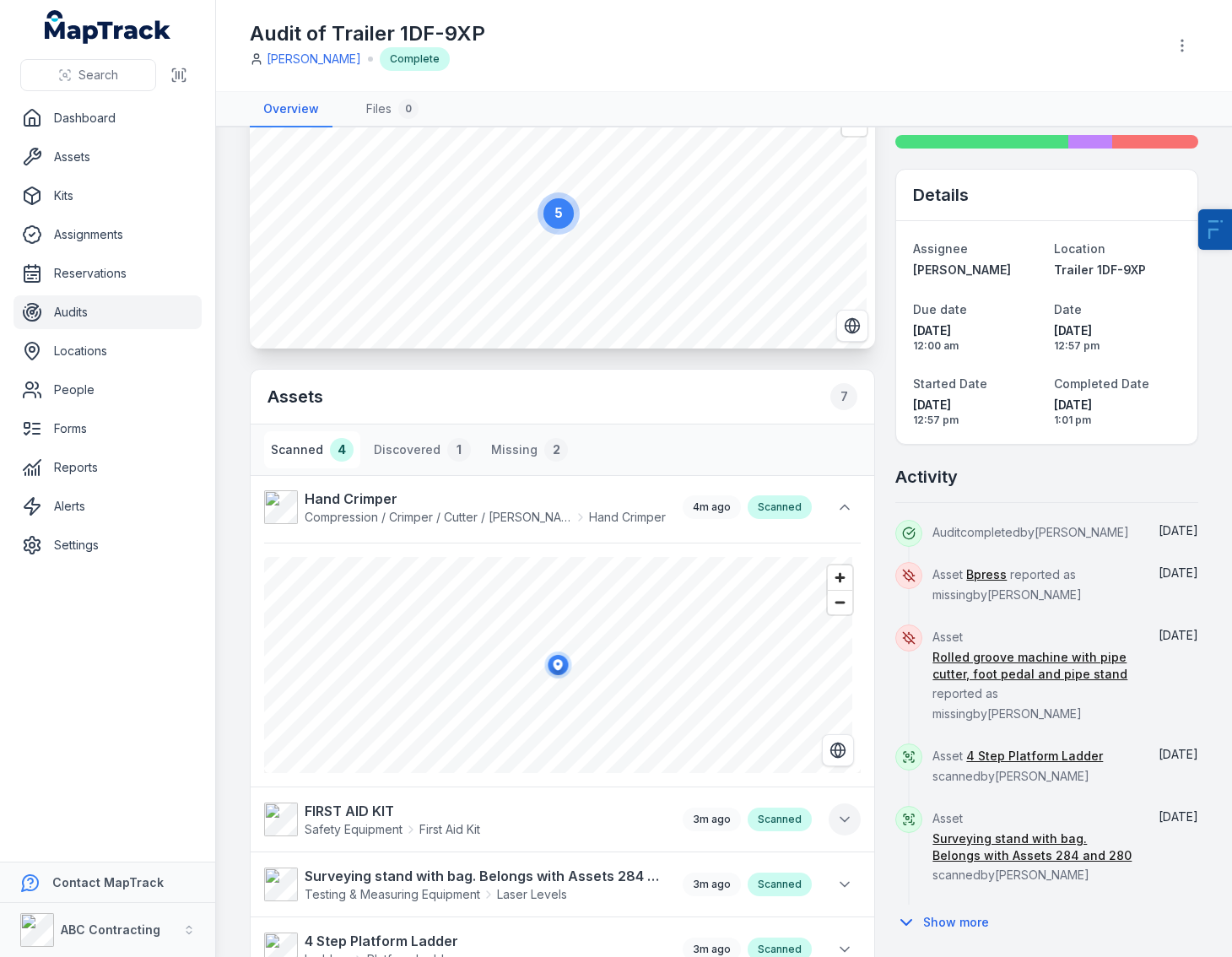
click at [847, 826] on button at bounding box center [844, 819] width 32 height 32
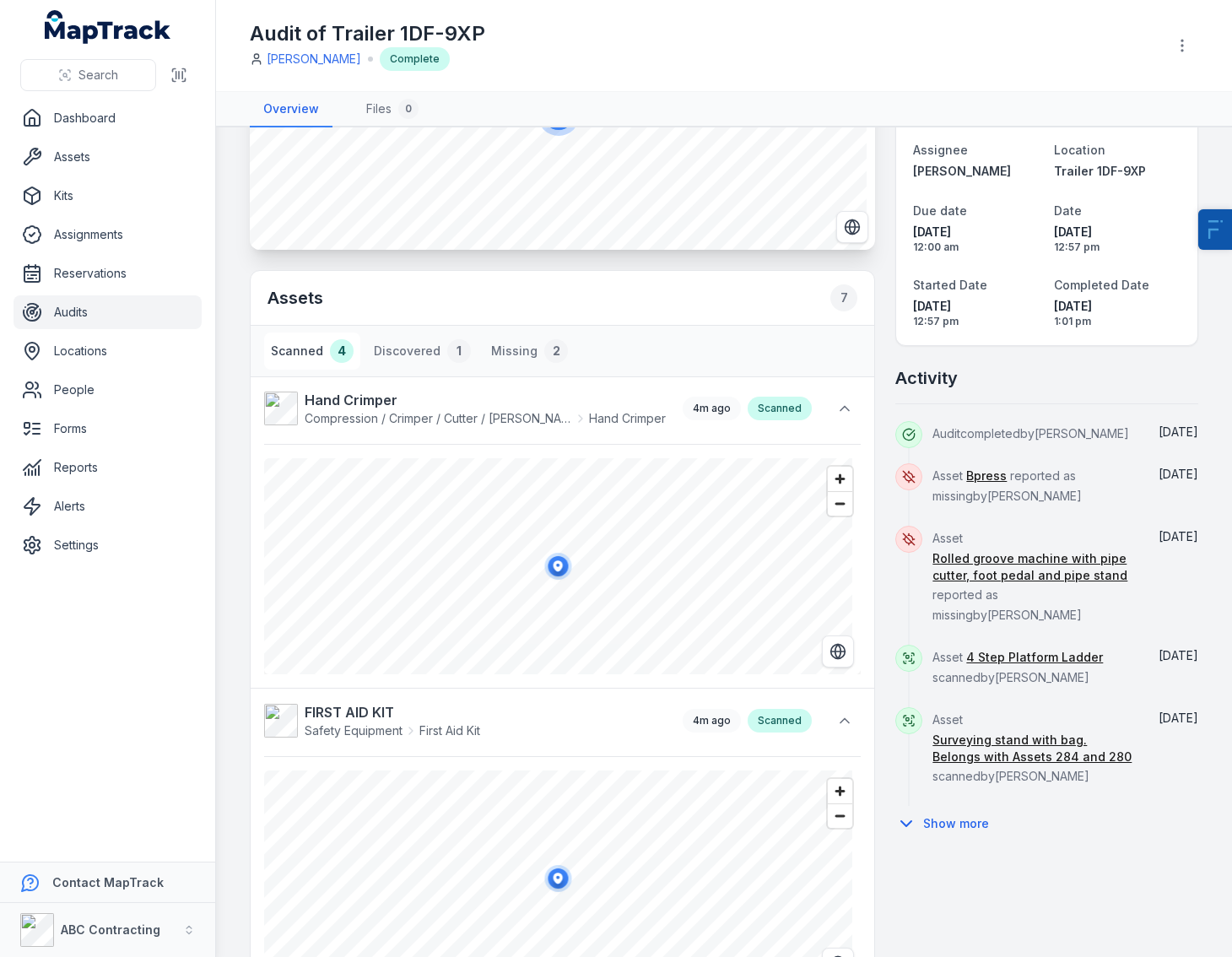
scroll to position [324, 0]
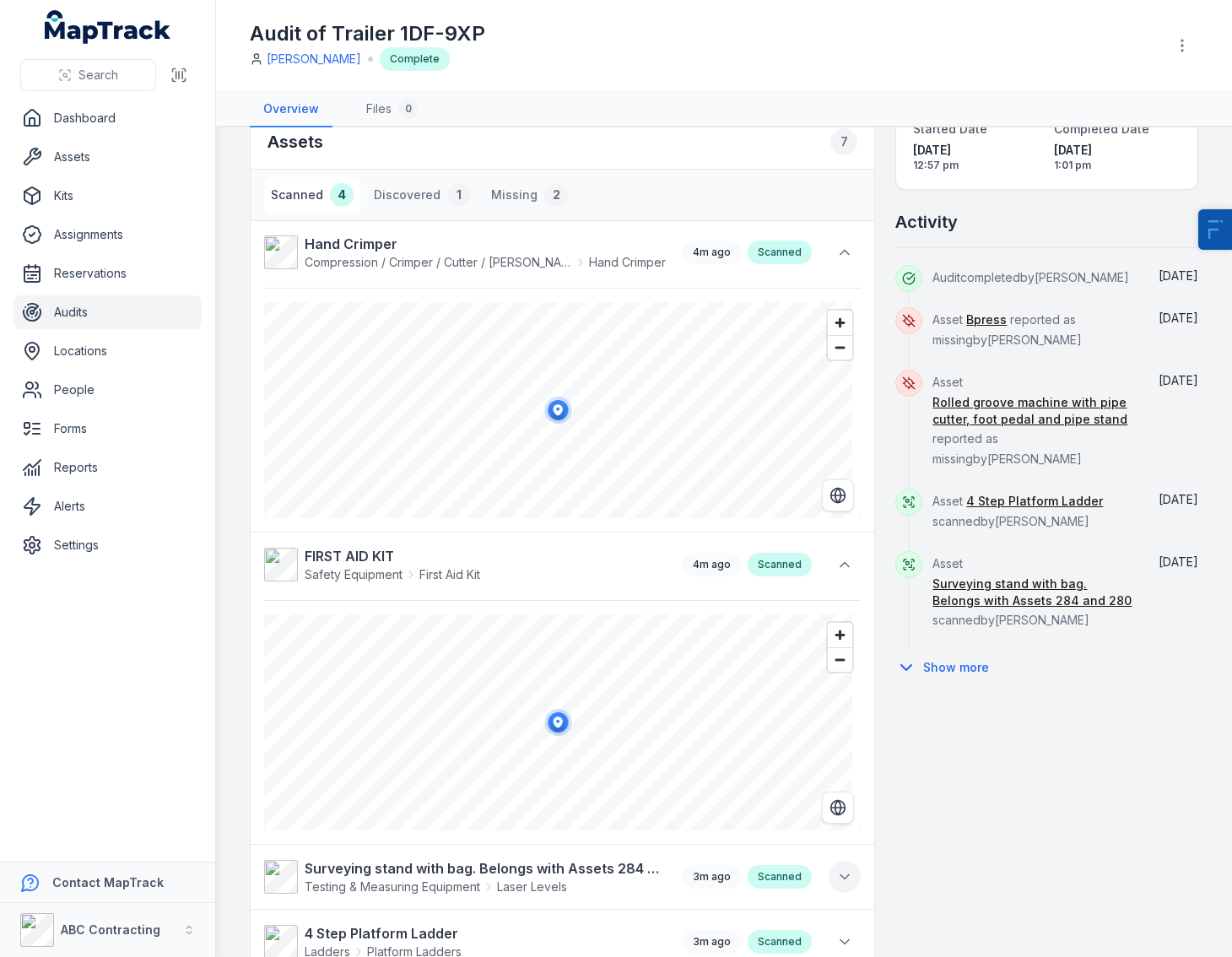
click at [836, 874] on icon at bounding box center [844, 877] width 17 height 17
click at [831, 491] on icon "Switch to Satellite View" at bounding box center [838, 496] width 17 height 17
click at [828, 330] on span "Zoom in" at bounding box center [840, 322] width 25 height 25
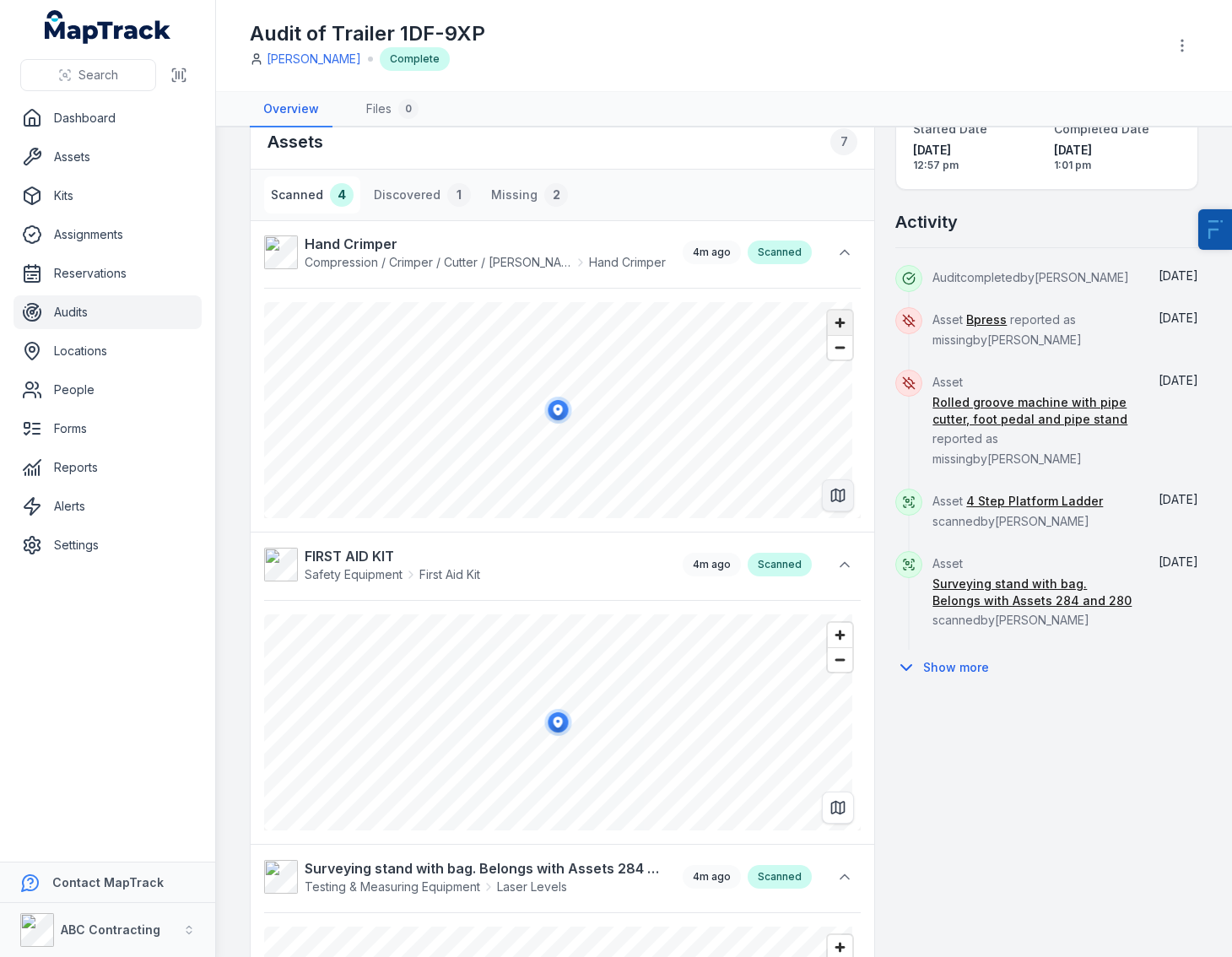
click at [828, 330] on span "Zoom in" at bounding box center [840, 322] width 25 height 25
click at [828, 354] on span "Zoom out" at bounding box center [840, 348] width 25 height 24
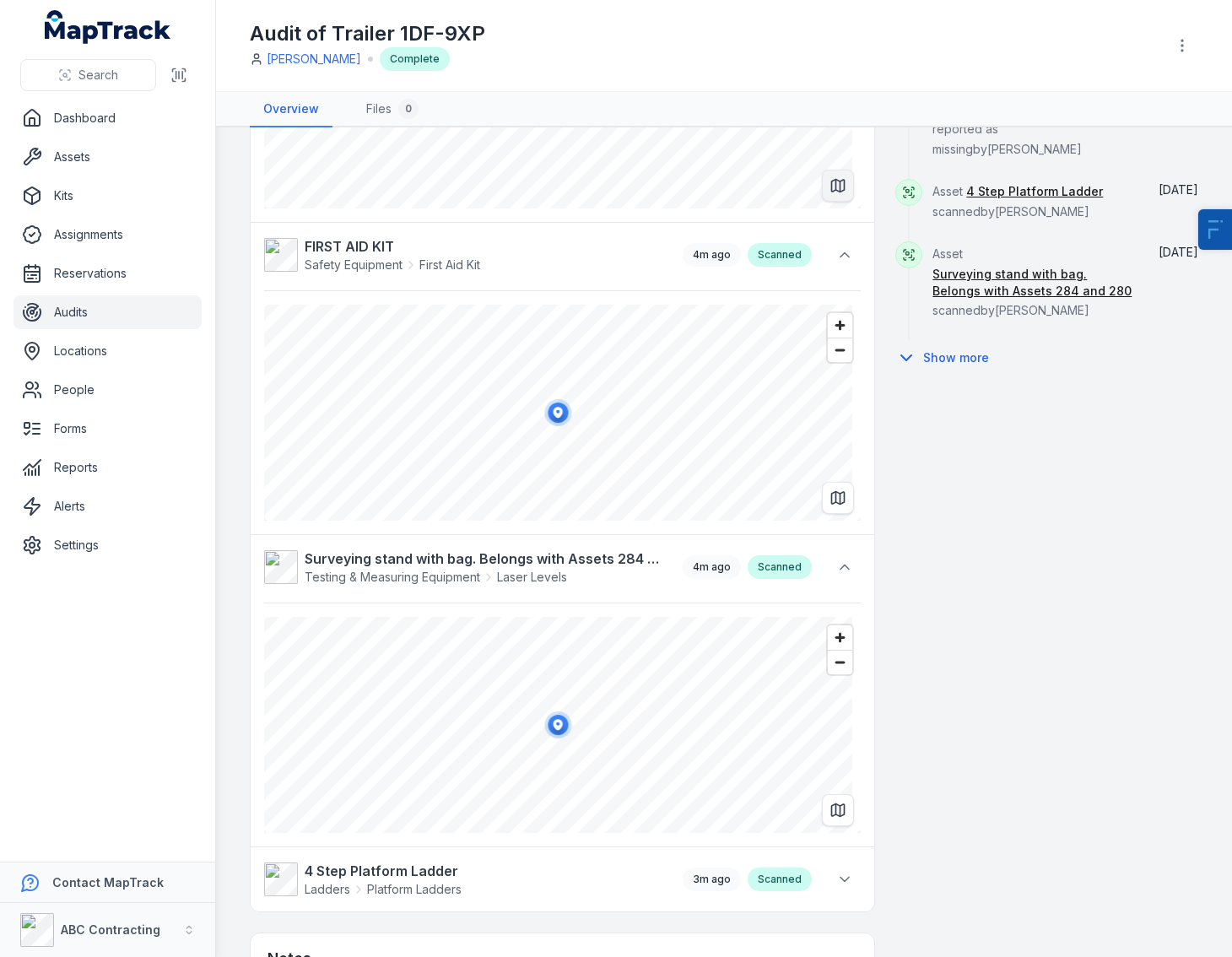
scroll to position [645, 0]
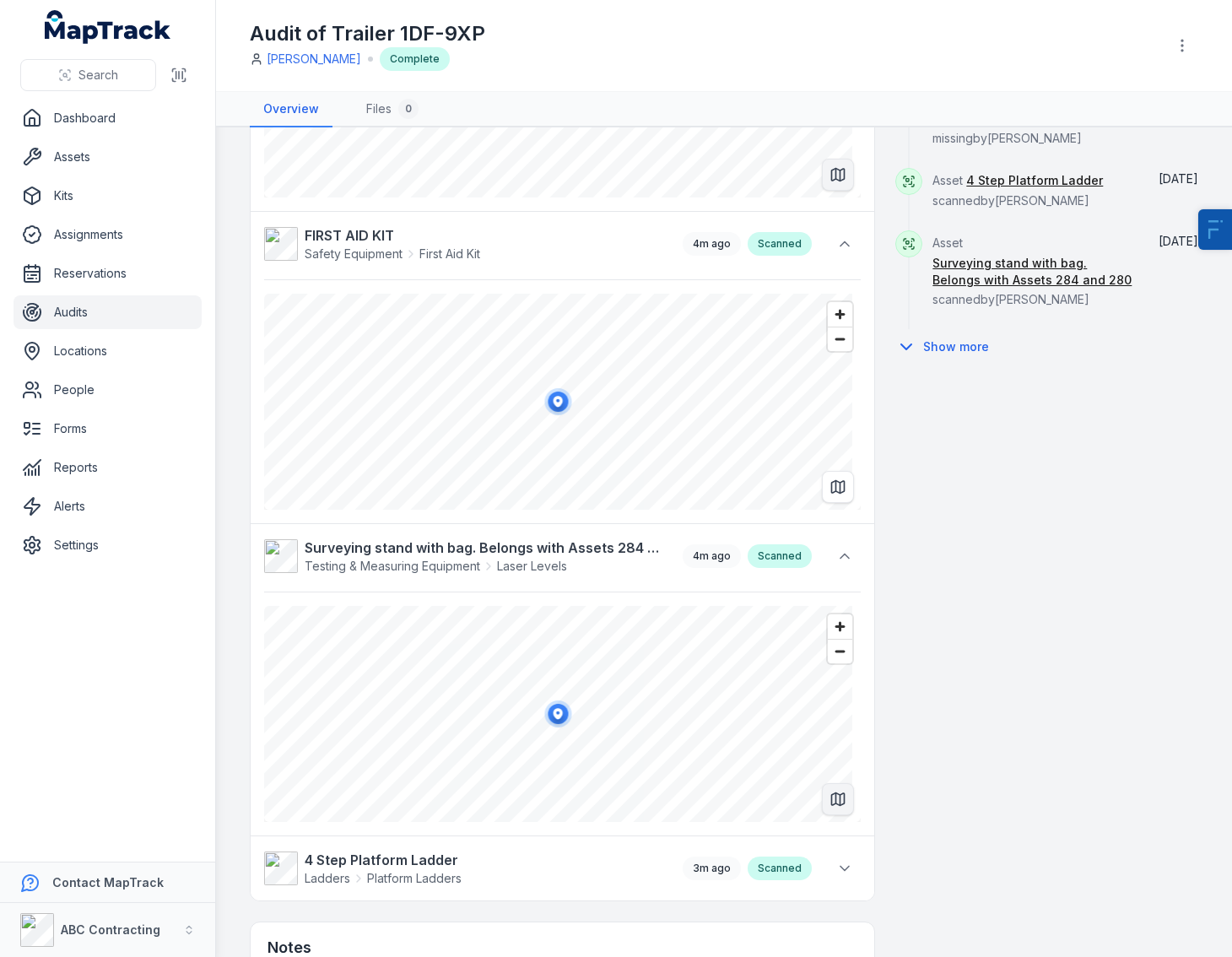
click at [830, 792] on icon "Switch to Map View" at bounding box center [838, 799] width 17 height 17
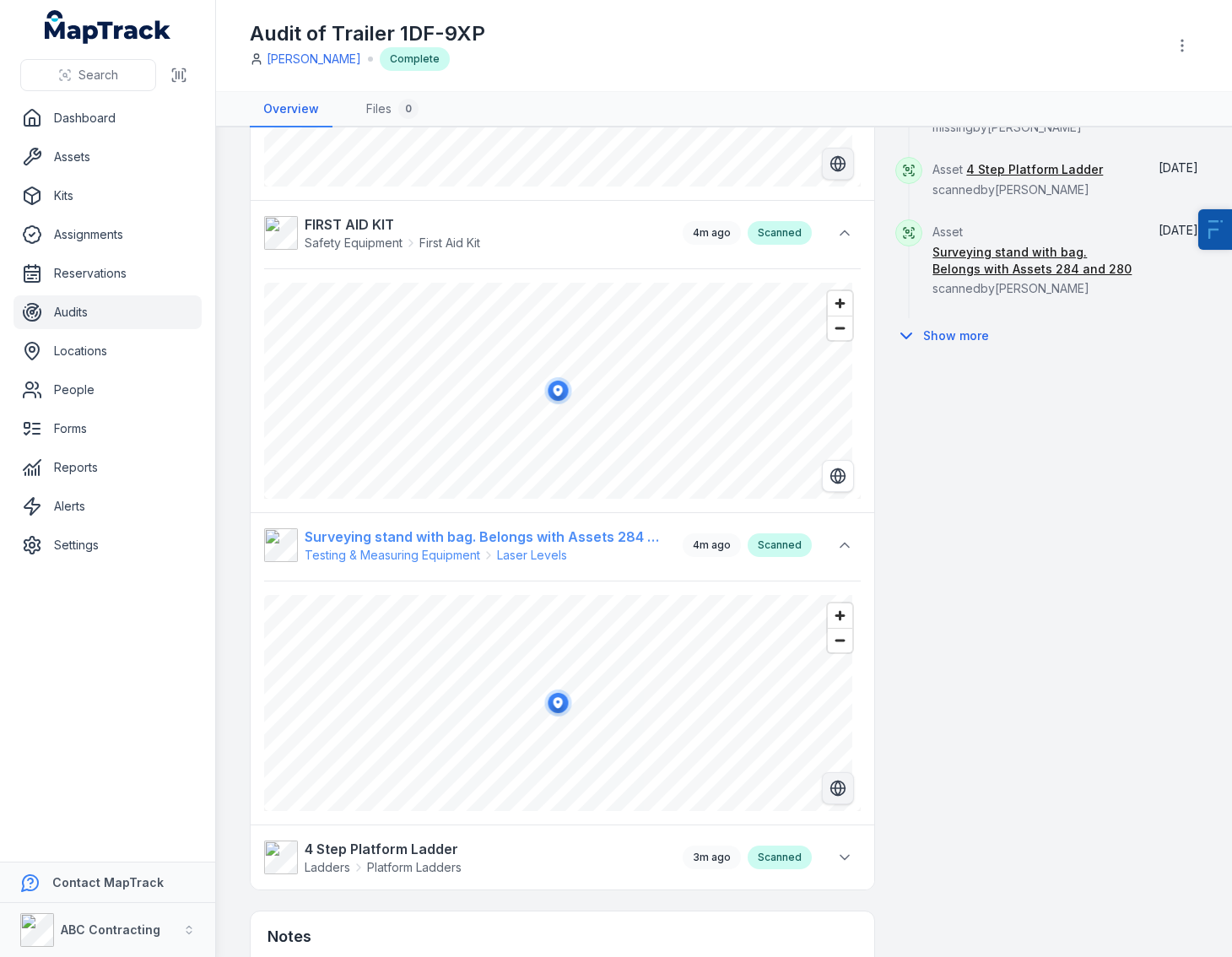
scroll to position [667, 0]
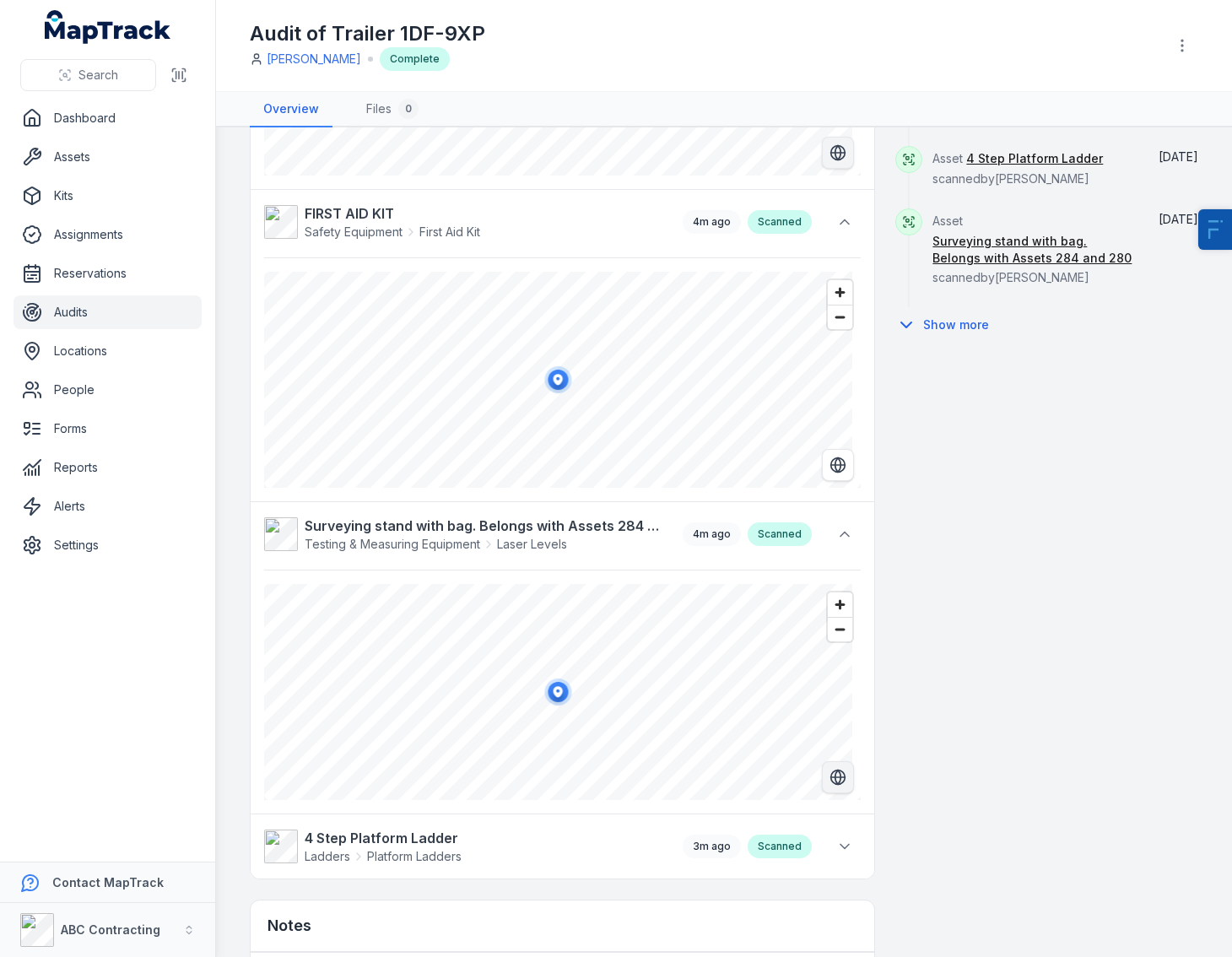
click at [829, 204] on div at bounding box center [844, 221] width 32 height 37
click at [836, 216] on icon at bounding box center [844, 222] width 17 height 17
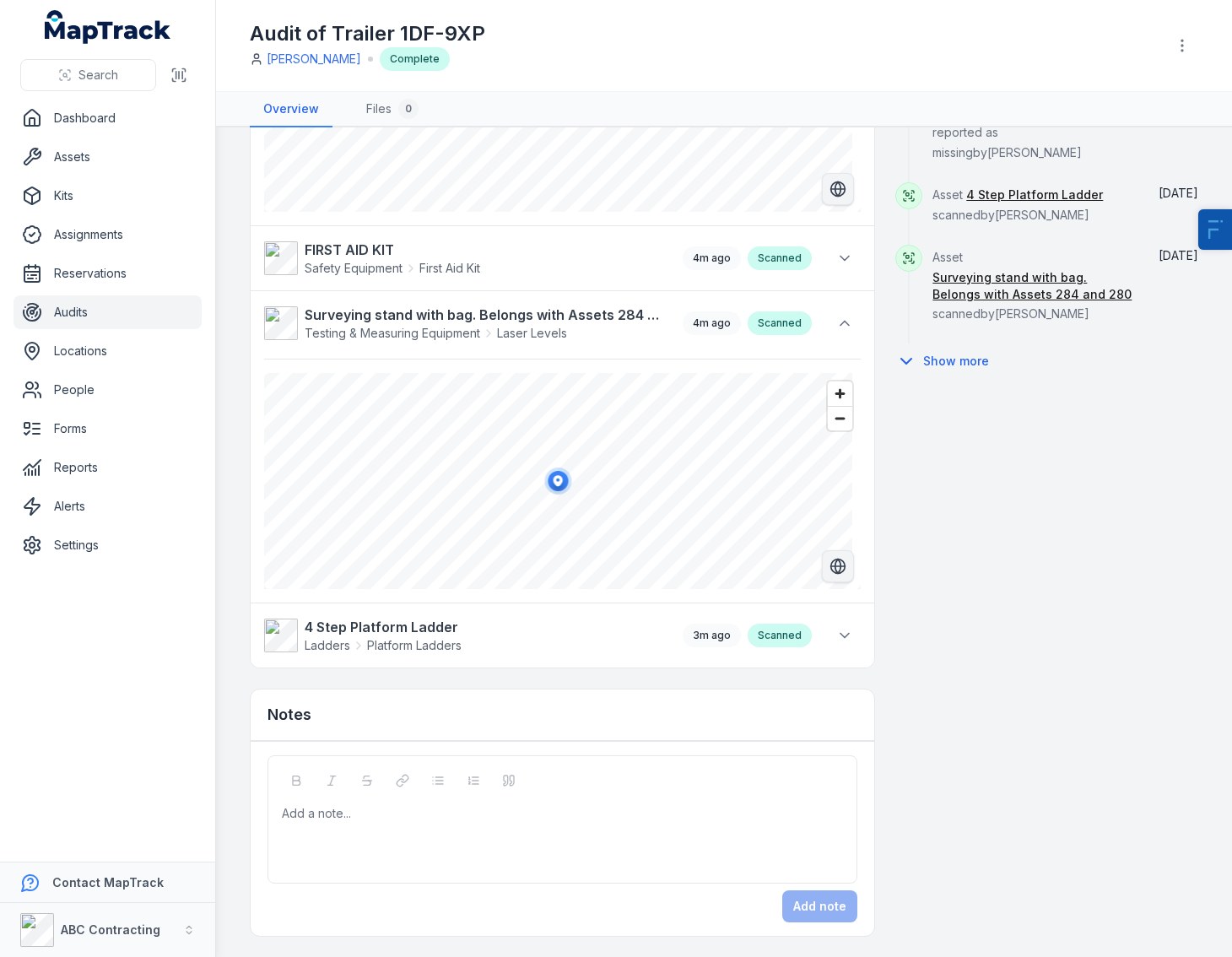
click at [834, 347] on div at bounding box center [562, 466] width 597 height 247
click at [839, 332] on button at bounding box center [844, 322] width 32 height 32
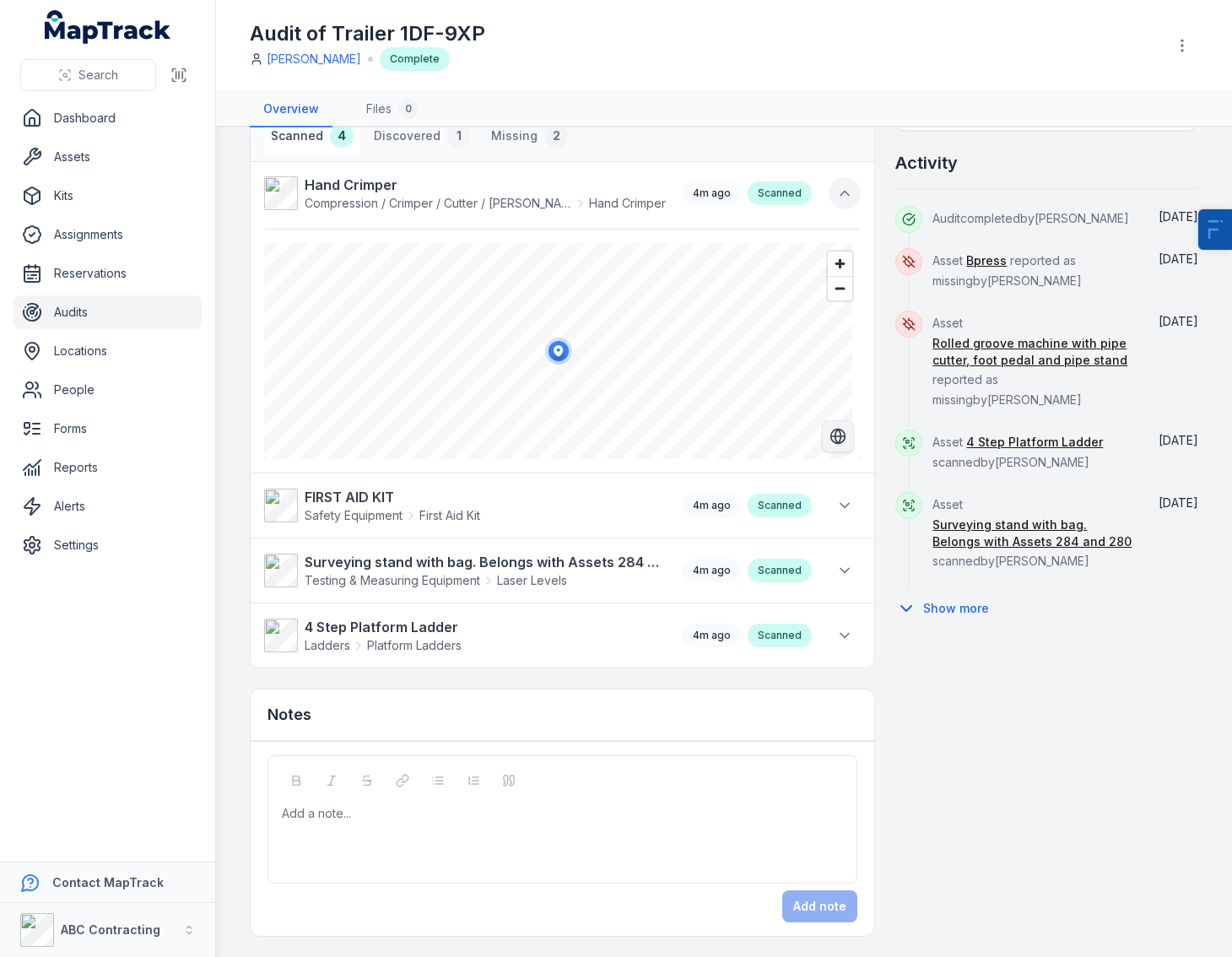
click at [836, 199] on icon at bounding box center [844, 194] width 17 height 17
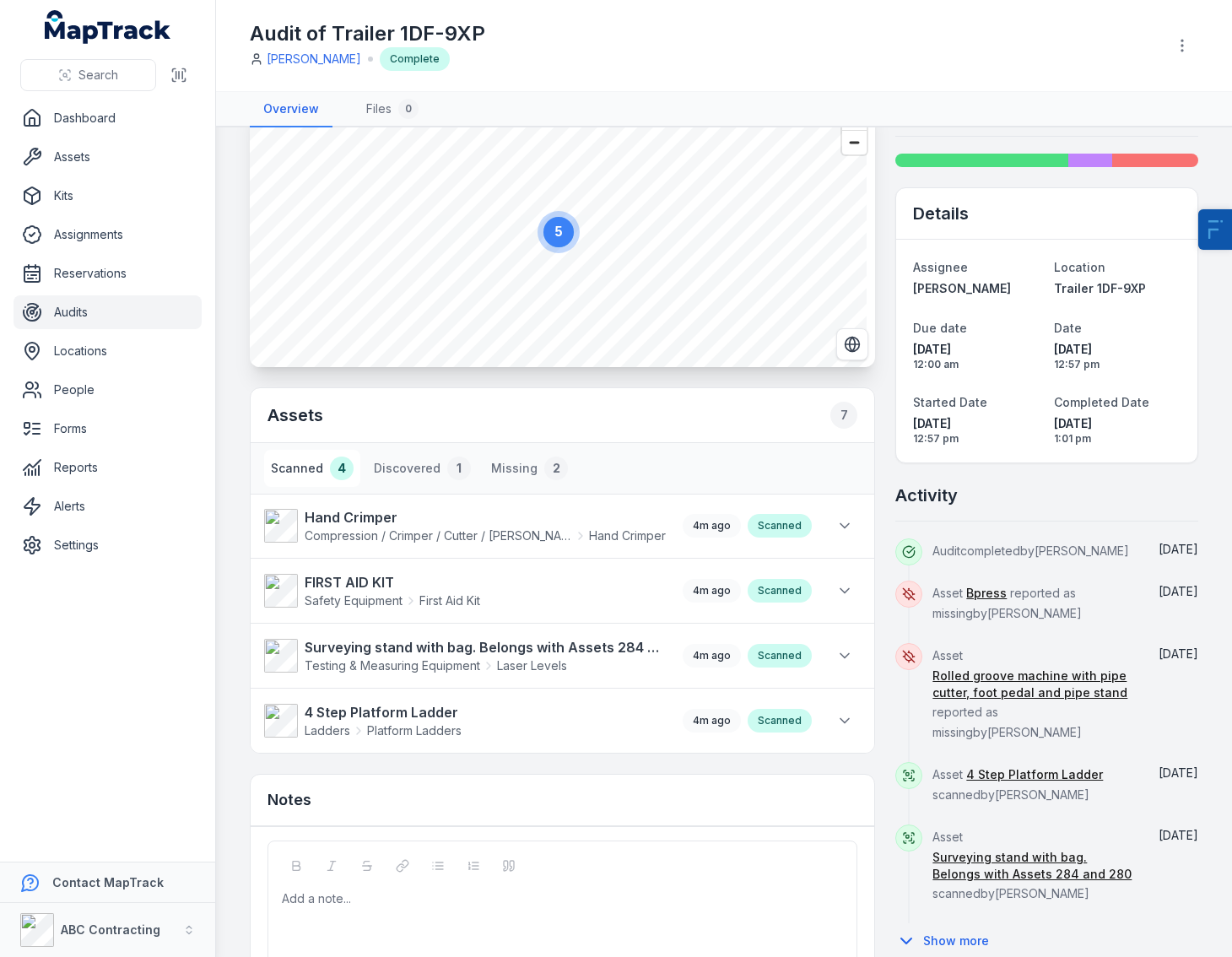
scroll to position [0, 0]
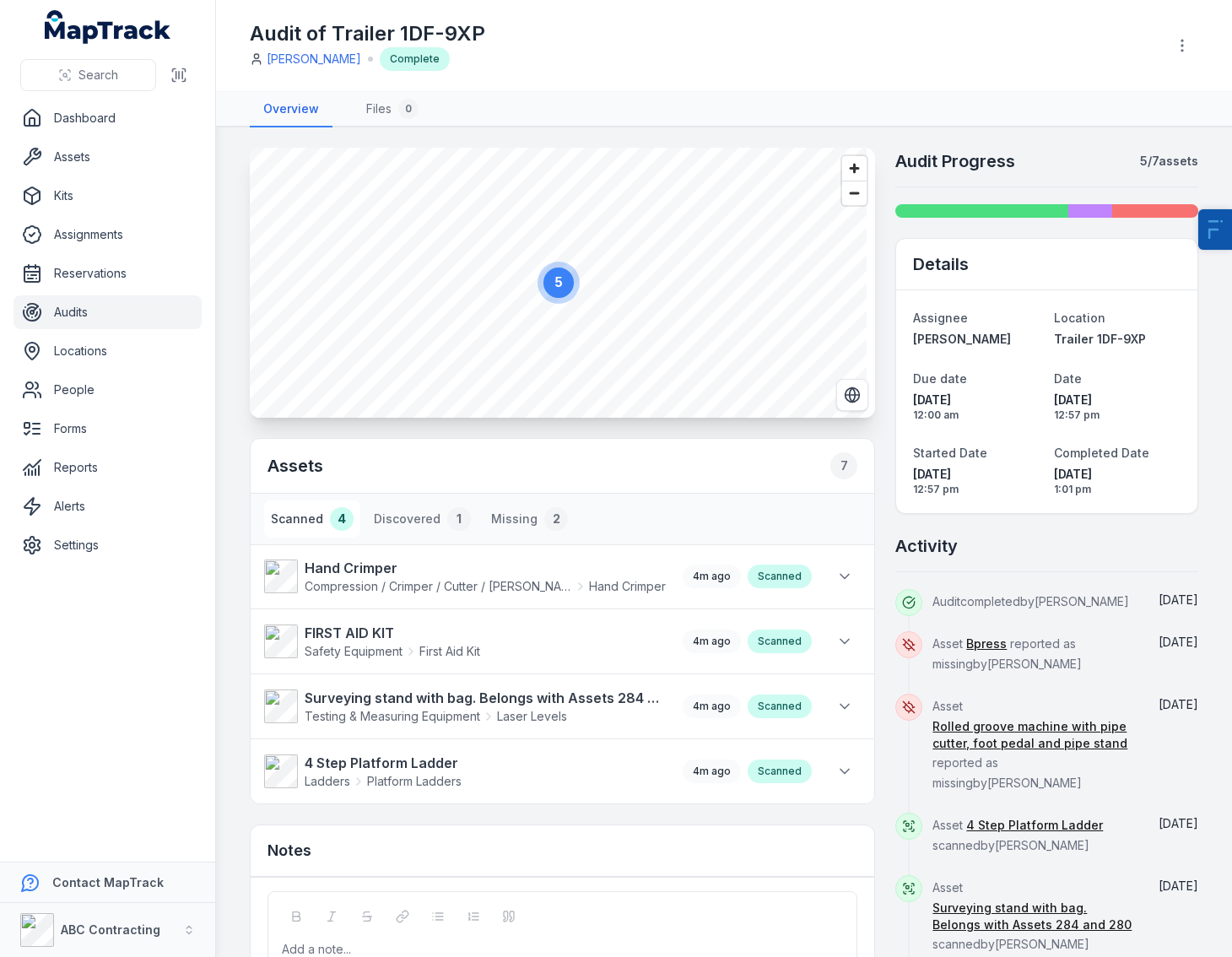
click at [350, 557] on li "Hand Crimper Compression / Crimper / Cutter / Groover Hand Crimper 4m ago Scann…" at bounding box center [562, 577] width 623 height 65
click at [88, 160] on link "Assets" at bounding box center [107, 156] width 188 height 33
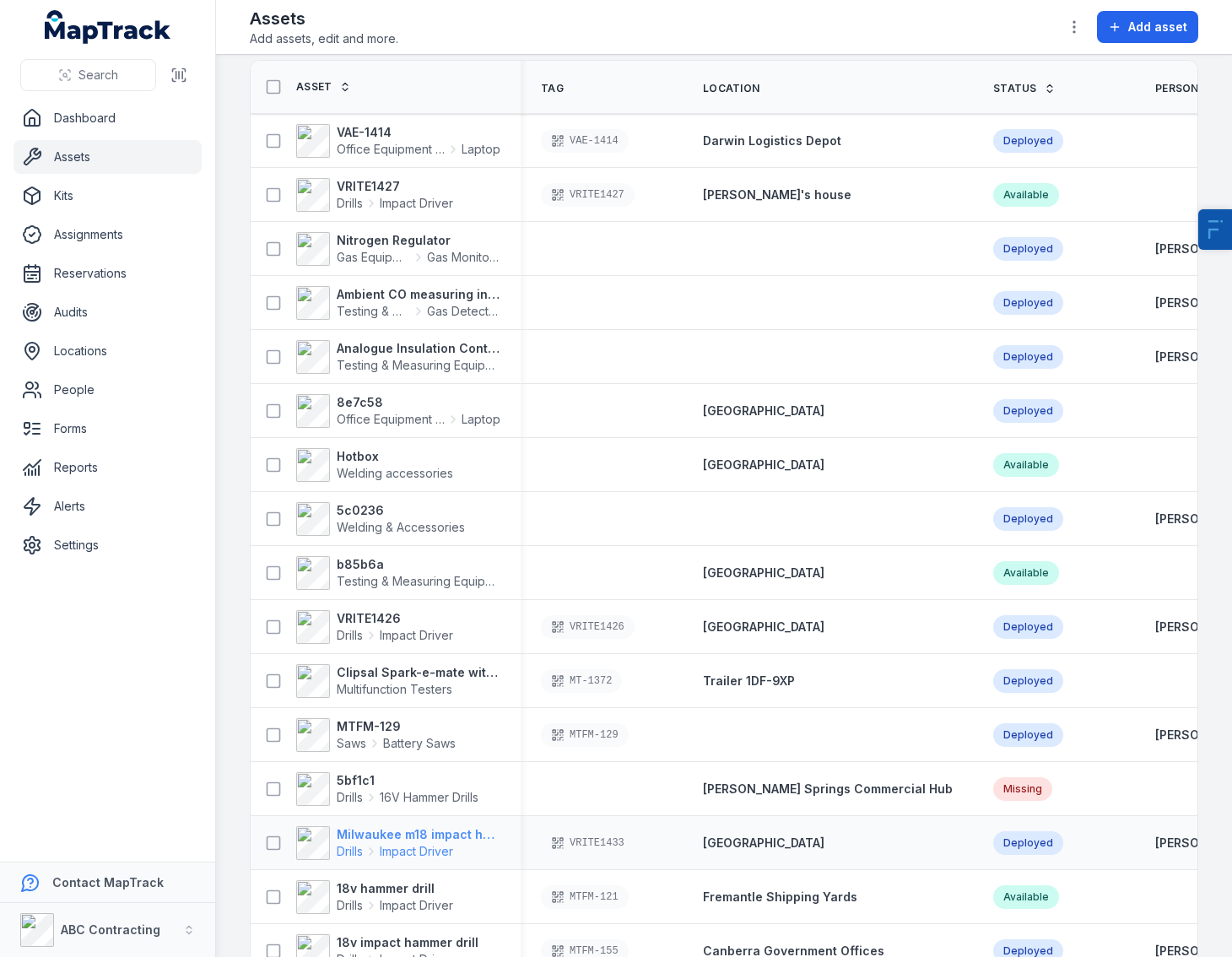
scroll to position [236, 0]
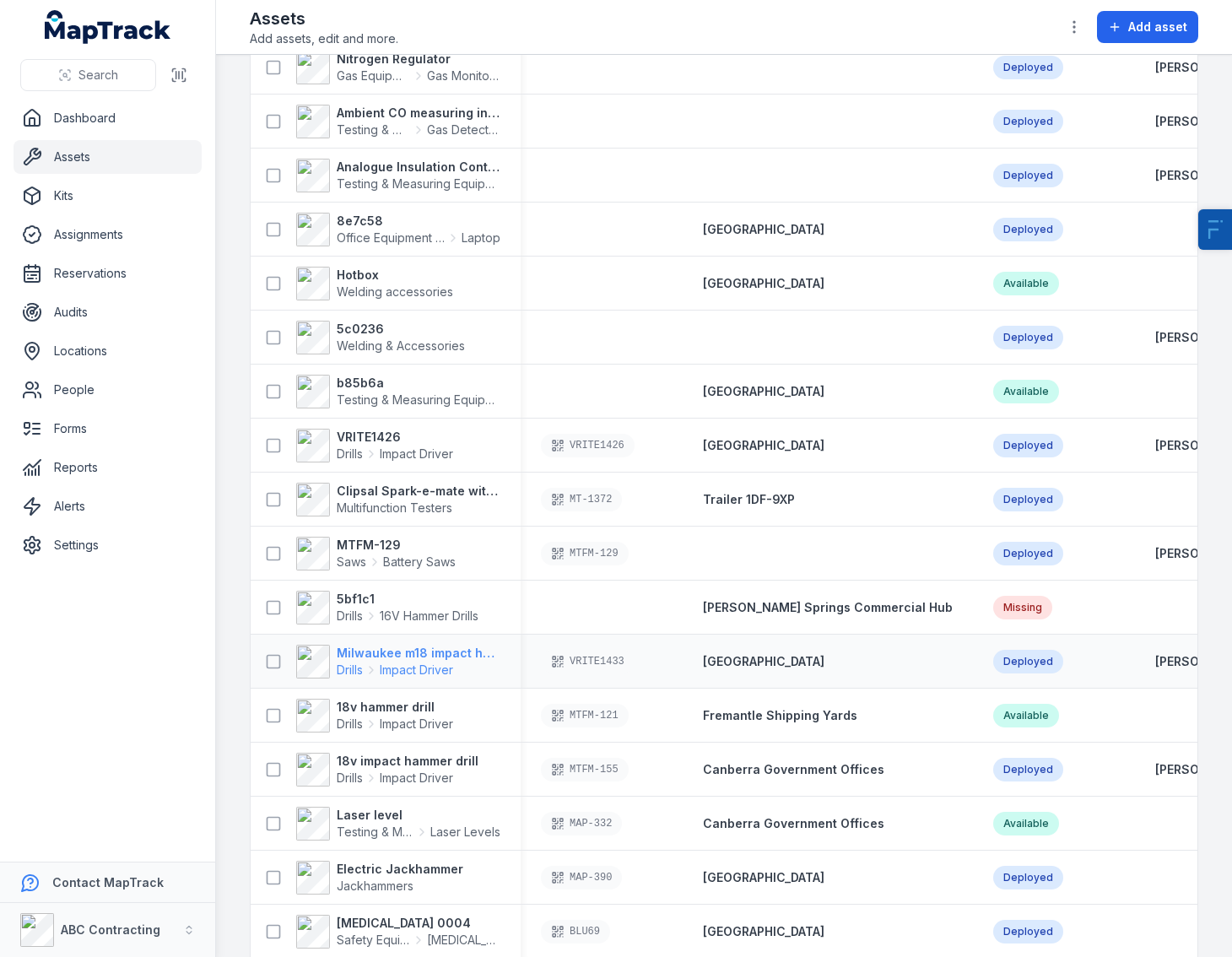
click at [370, 653] on strong "Milwaukee m18 impact hammer drill" at bounding box center [418, 653] width 164 height 17
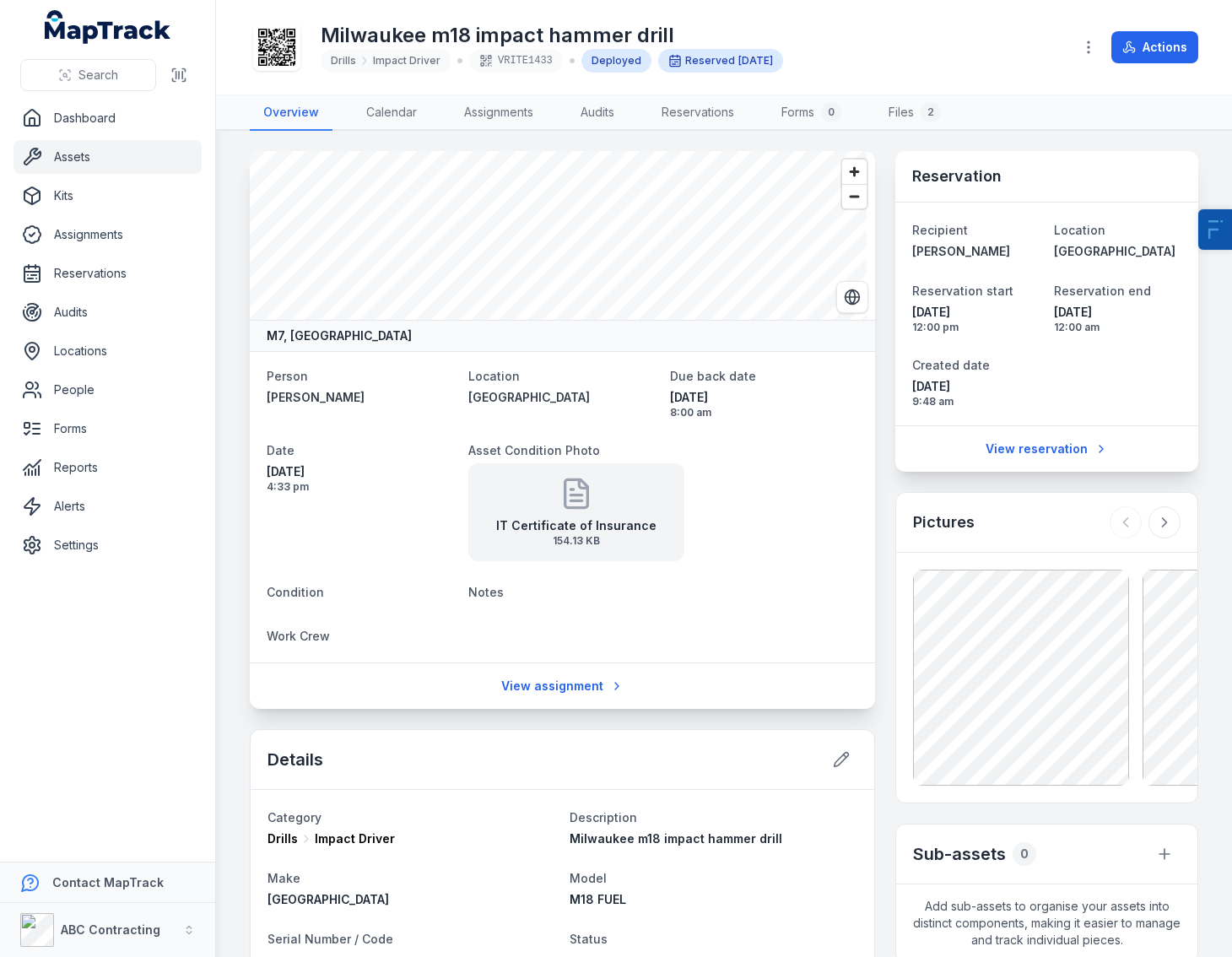
click at [282, 41] on icon at bounding box center [276, 46] width 37 height 37
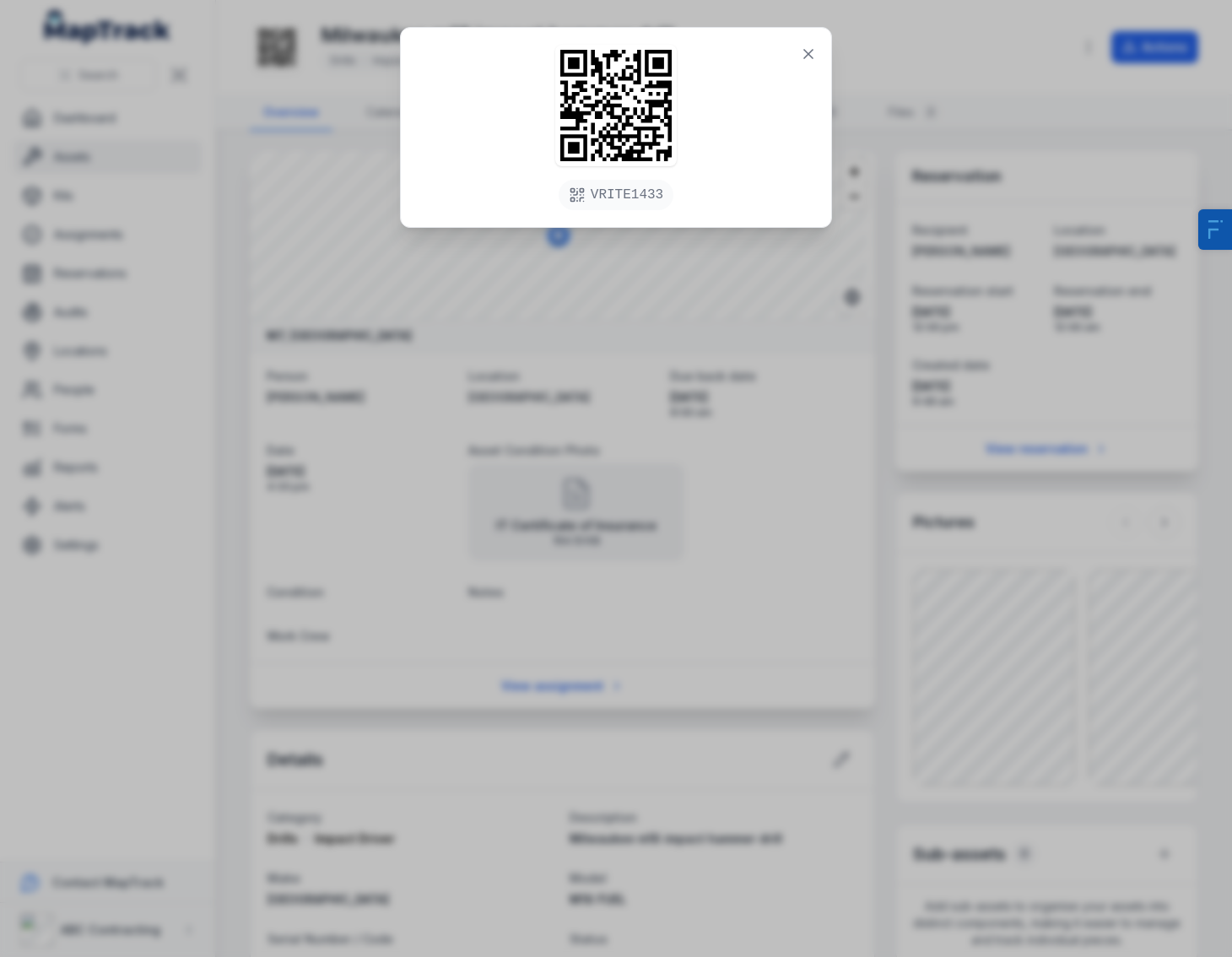
click at [424, 377] on div "VRITE1433" at bounding box center [616, 478] width 1232 height 957
click at [807, 52] on icon at bounding box center [808, 54] width 9 height 9
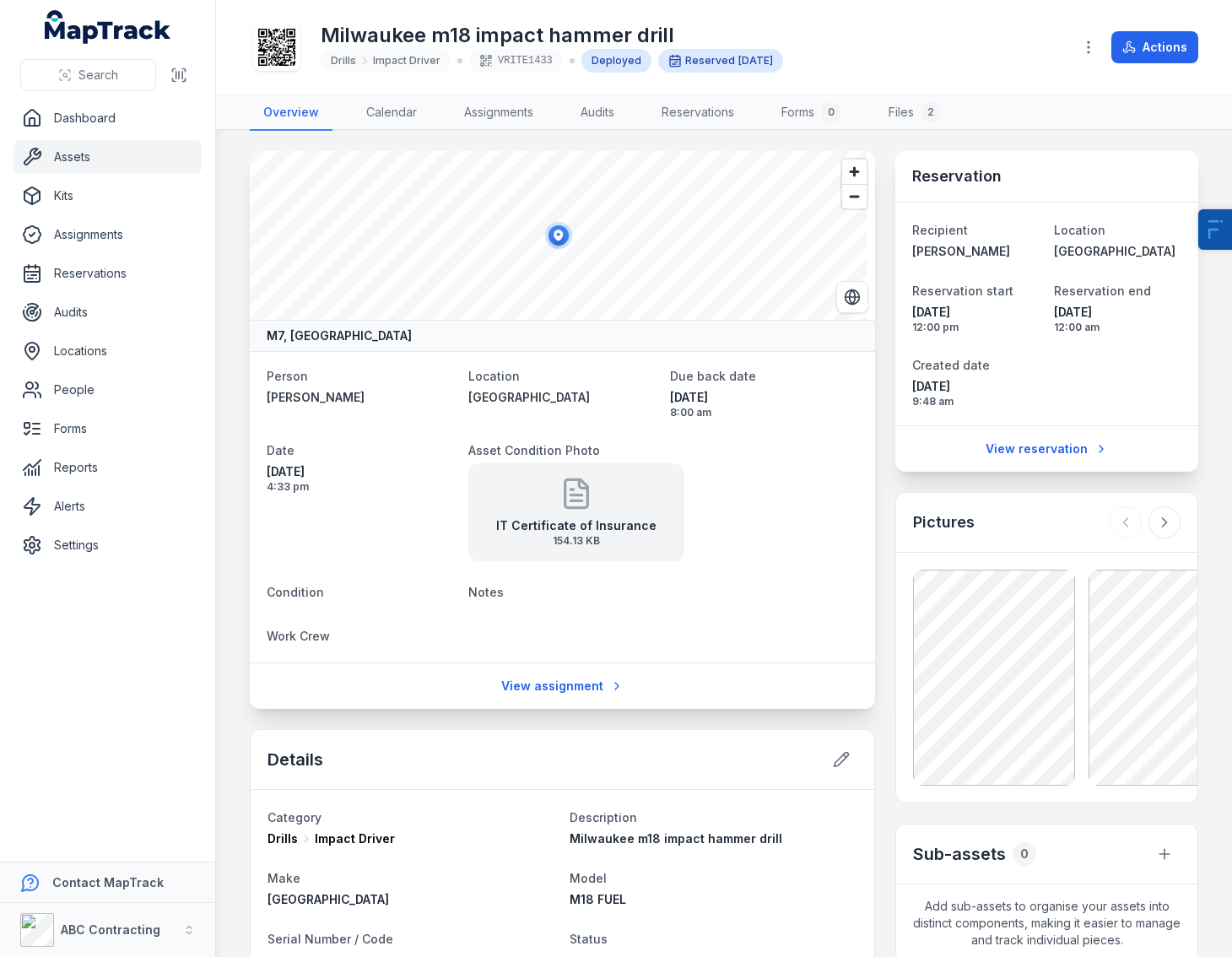
click at [89, 160] on link "Assets" at bounding box center [107, 156] width 188 height 33
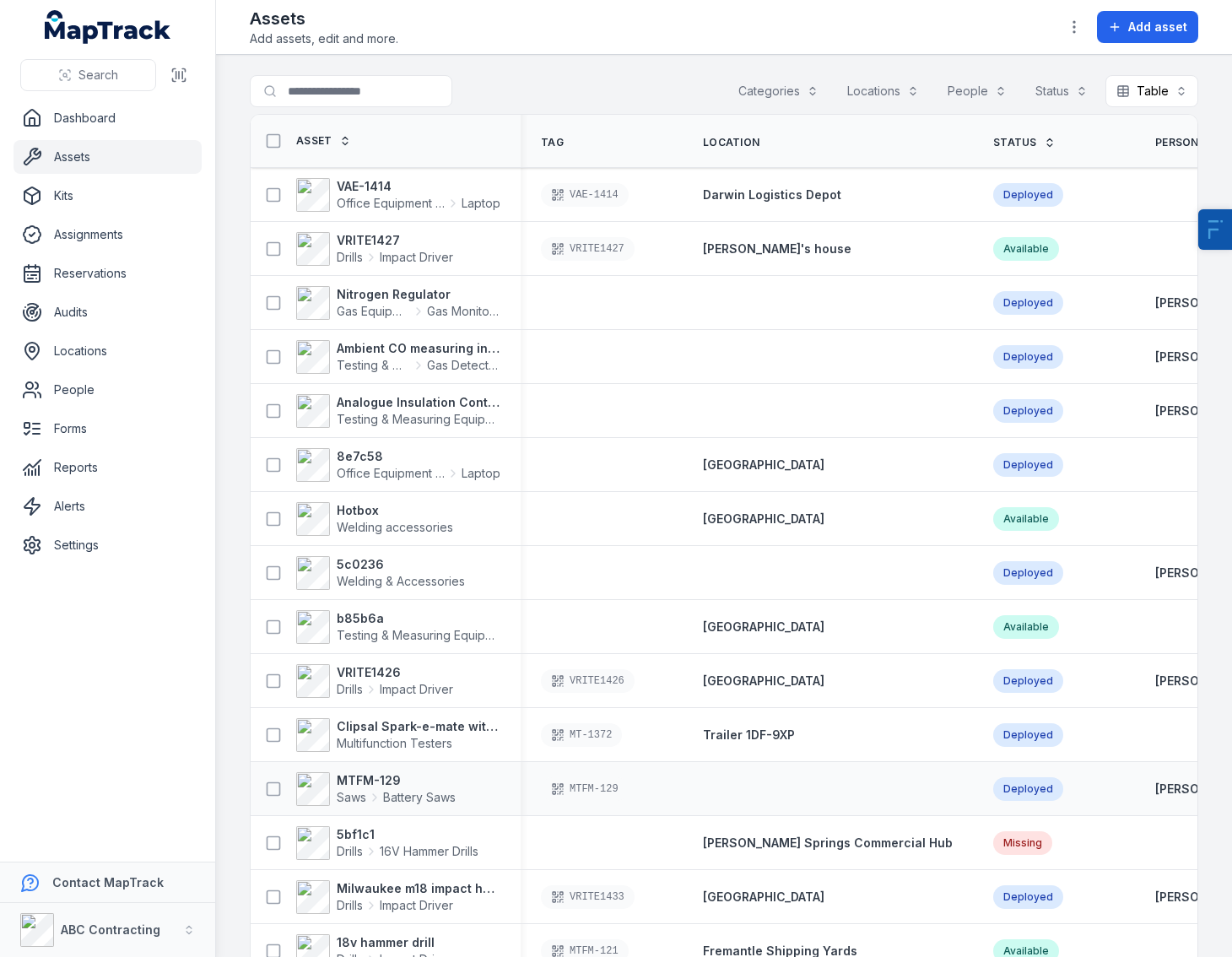
scroll to position [314, 0]
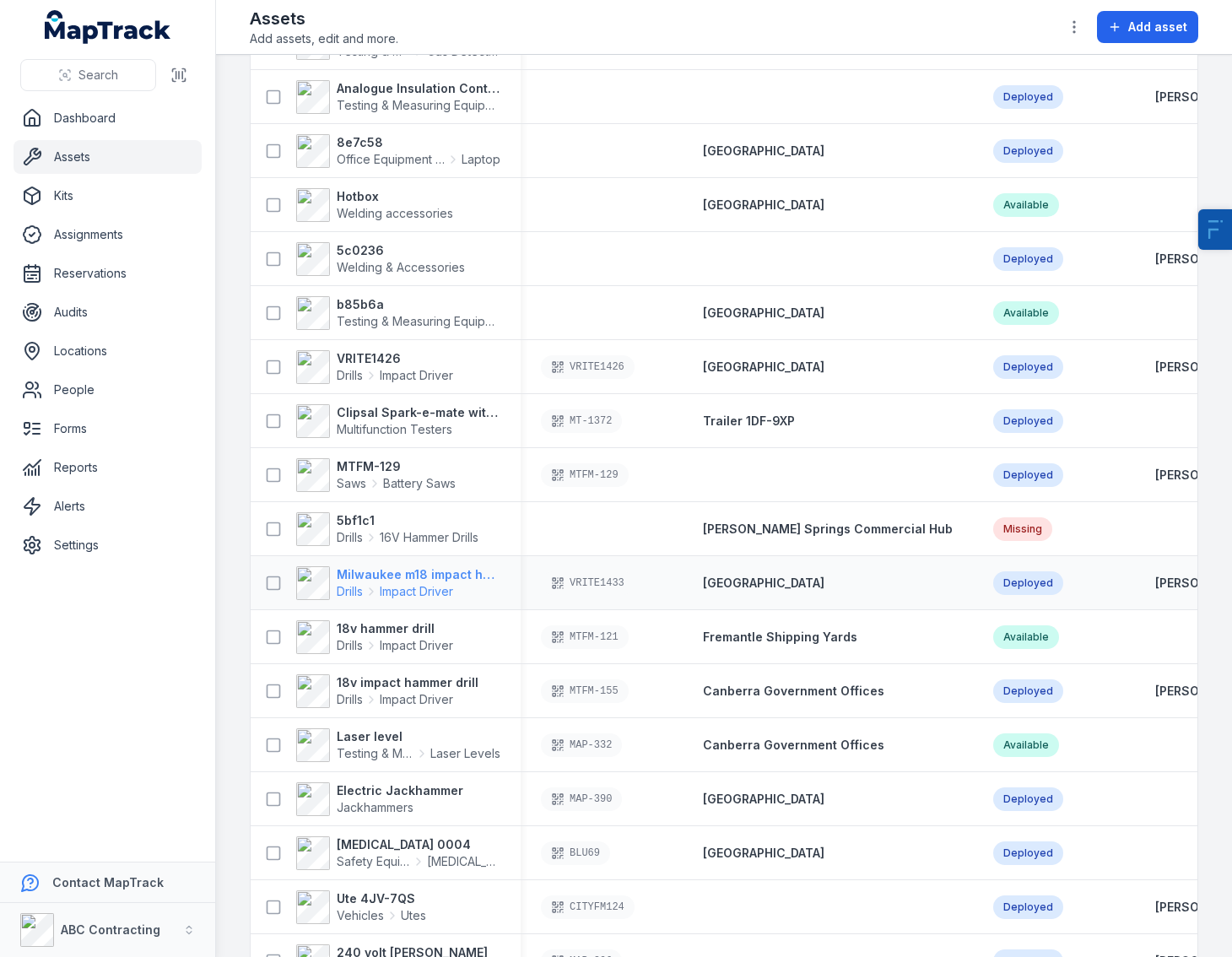
click at [417, 575] on strong "Milwaukee m18 impact hammer drill" at bounding box center [418, 575] width 164 height 17
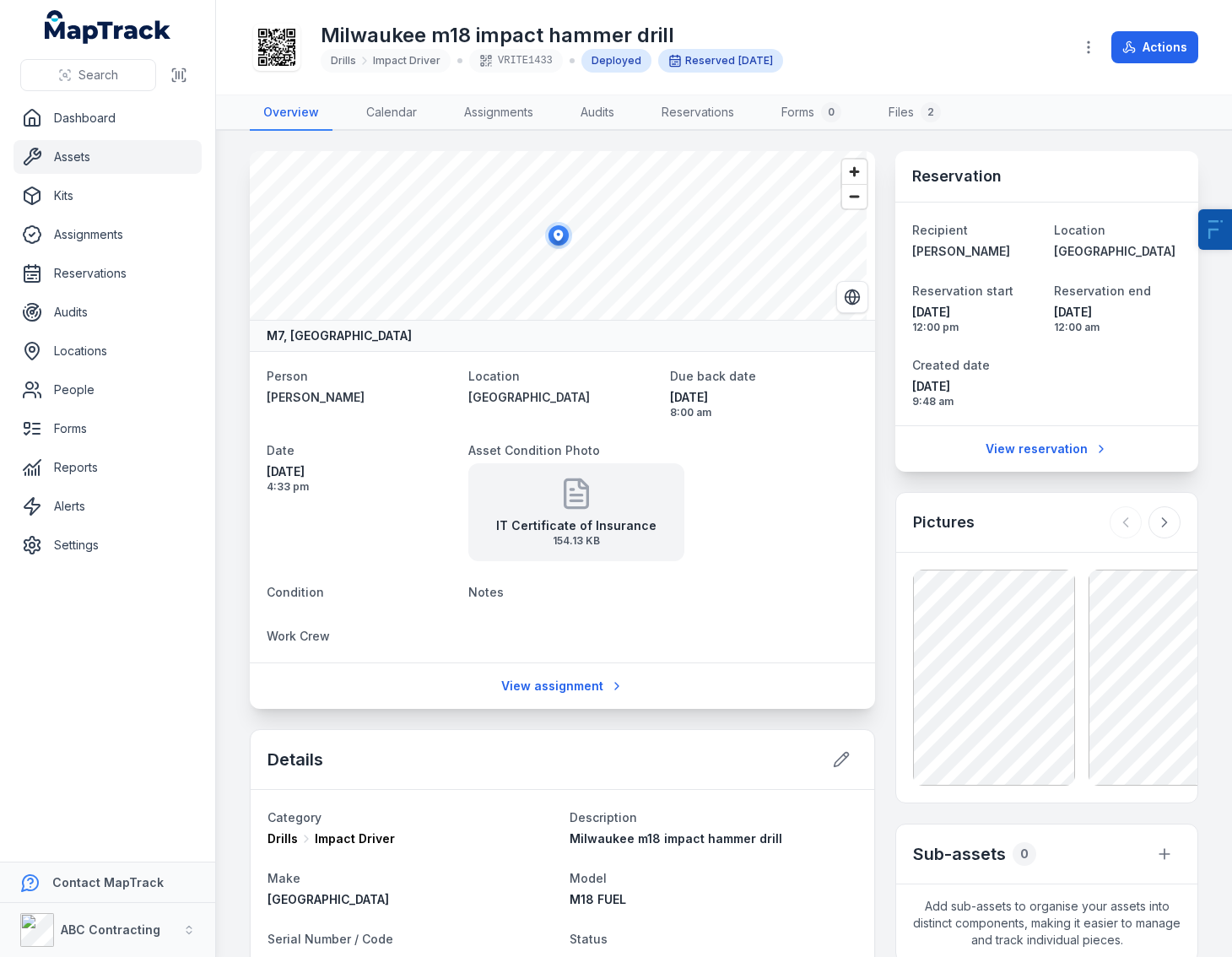
click at [274, 34] on icon at bounding box center [276, 46] width 37 height 37
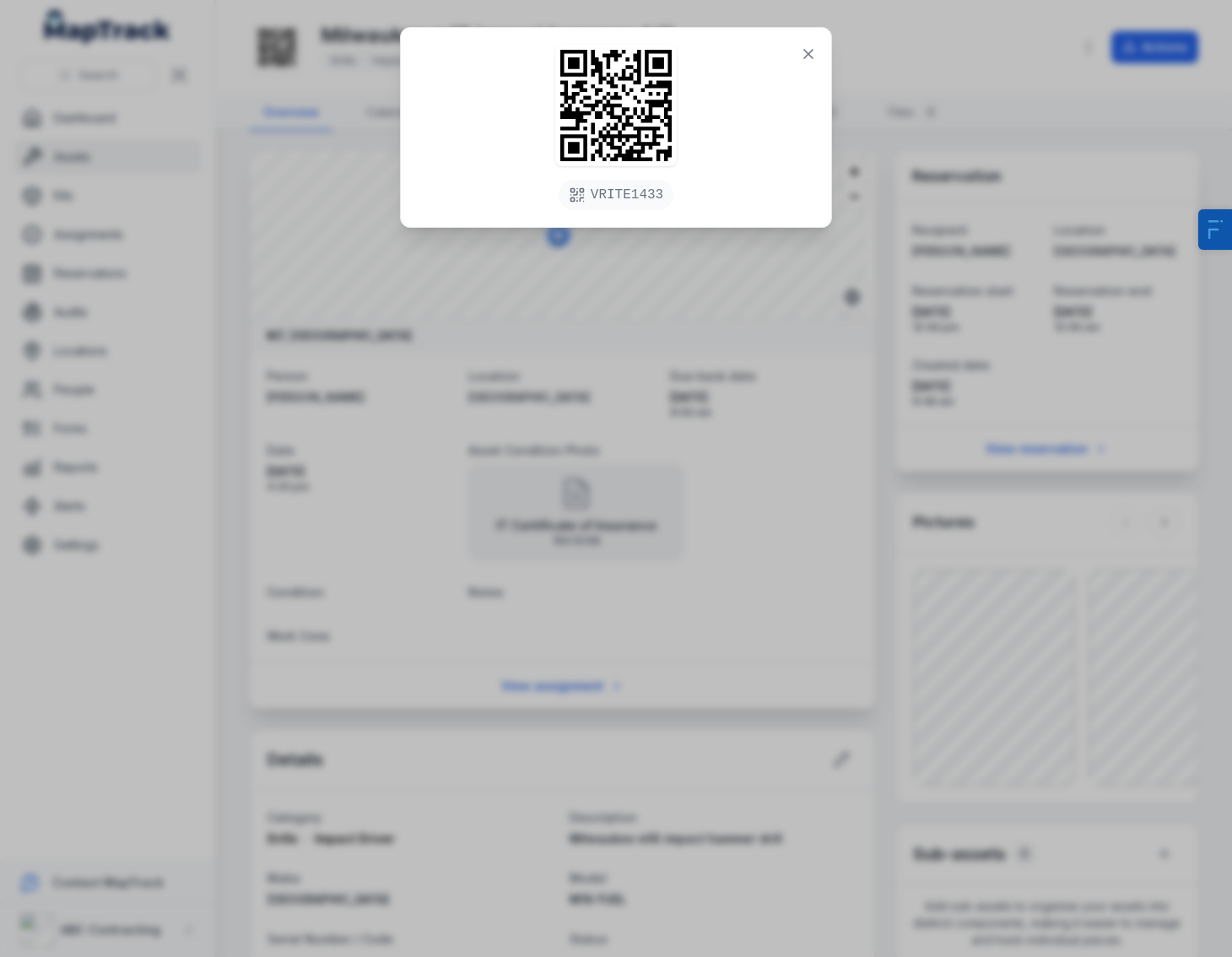
click at [479, 484] on div "VRITE1433" at bounding box center [616, 478] width 1232 height 957
click at [465, 517] on div "VRITE1433" at bounding box center [616, 478] width 1232 height 957
click at [320, 438] on div "VRITE1433" at bounding box center [616, 478] width 1232 height 957
drag, startPoint x: 480, startPoint y: 593, endPoint x: 508, endPoint y: 534, distance: 65.3
click at [482, 593] on div "VRITE1433" at bounding box center [616, 478] width 1232 height 957
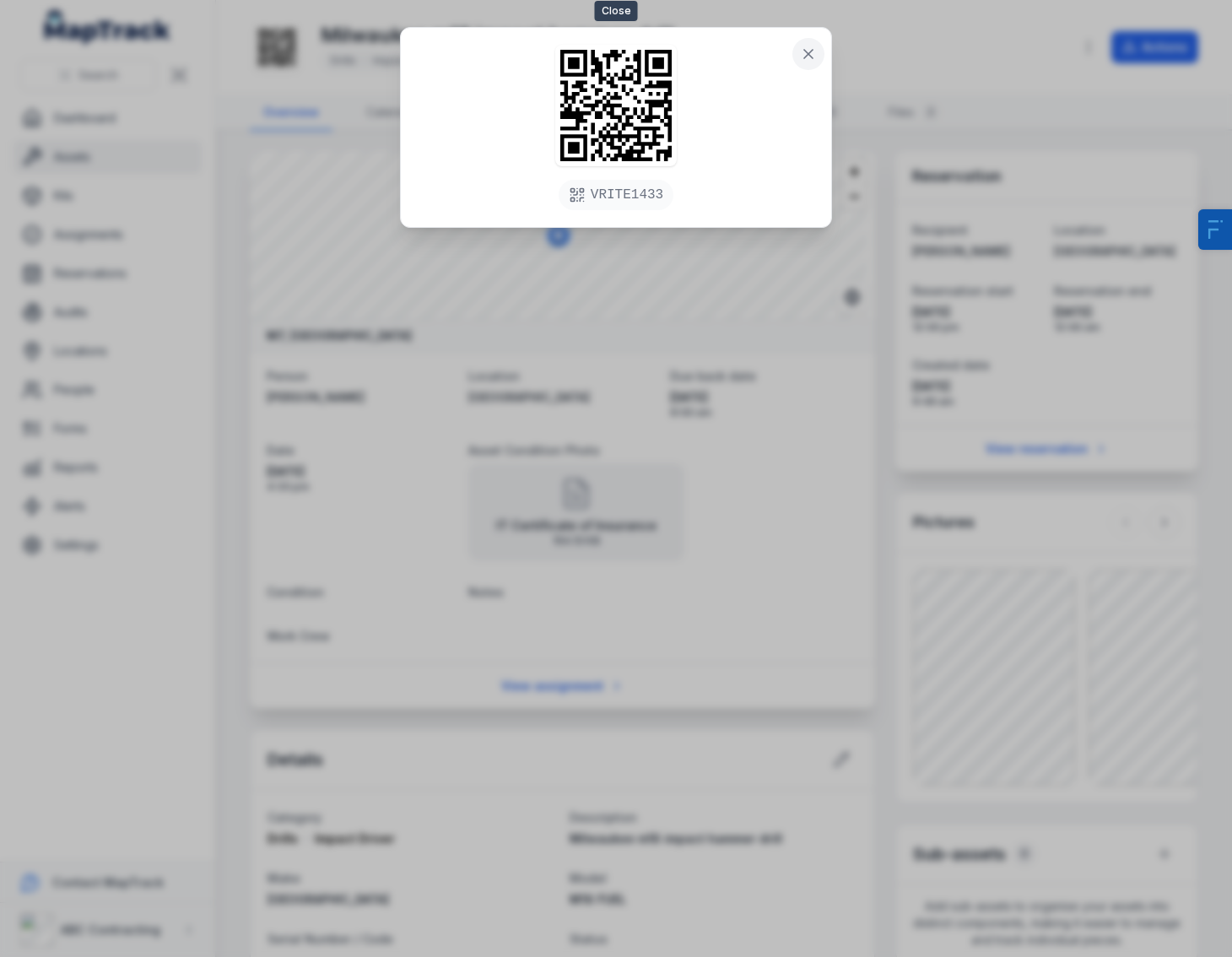
click at [805, 51] on icon at bounding box center [808, 54] width 9 height 9
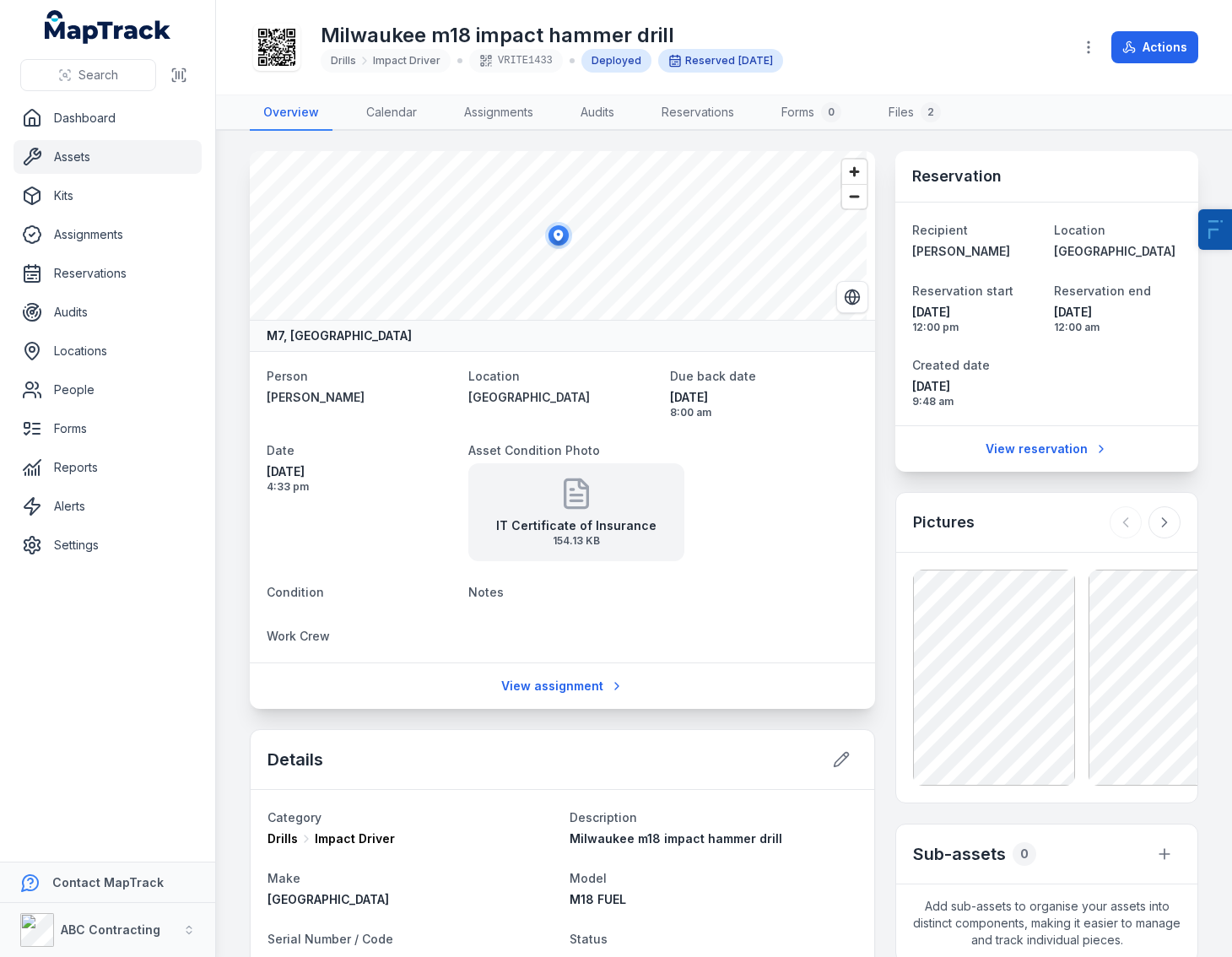
click at [90, 164] on link "Assets" at bounding box center [107, 156] width 188 height 33
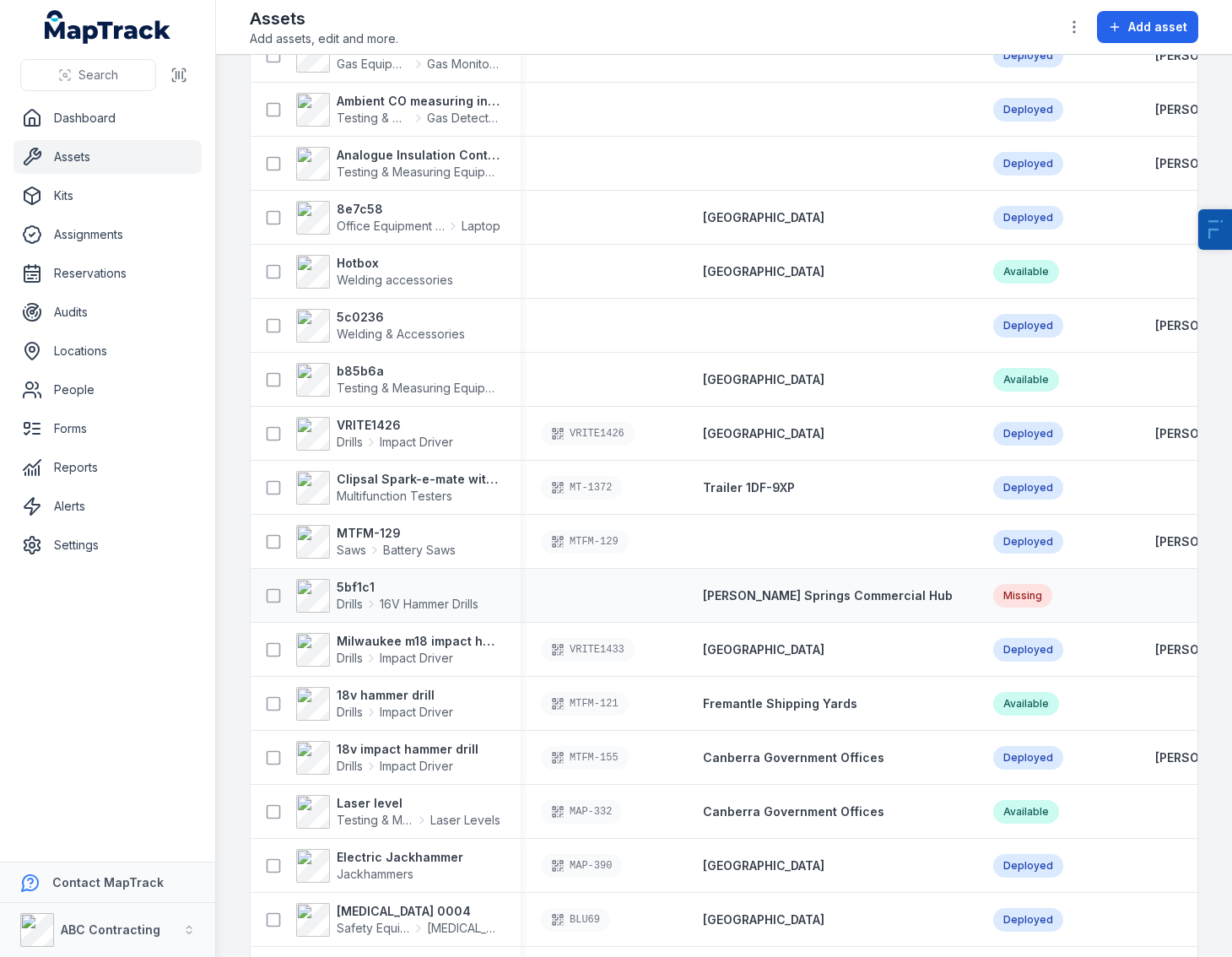
scroll to position [341, 0]
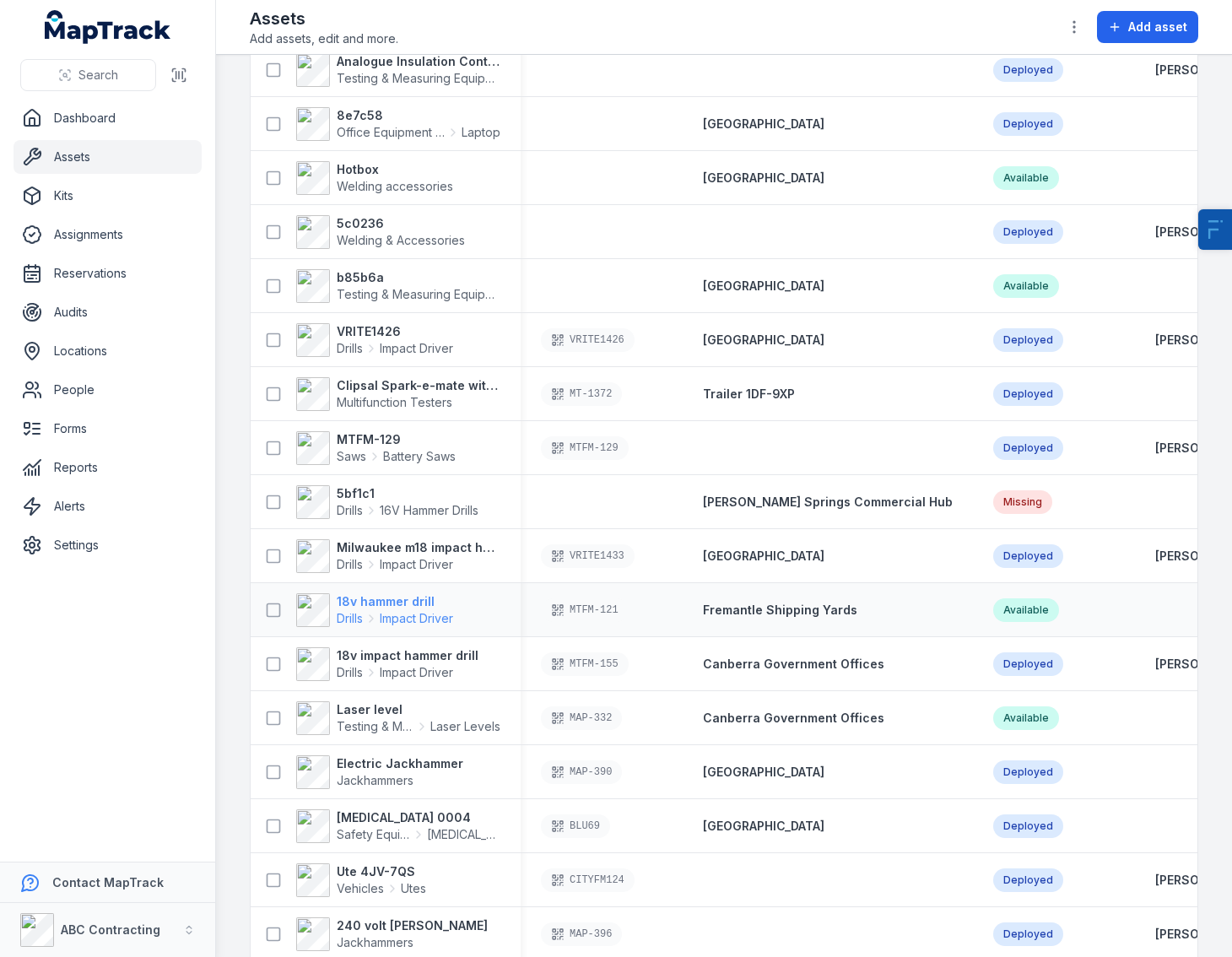
click at [365, 595] on strong "18v hammer drill" at bounding box center [395, 602] width 117 height 17
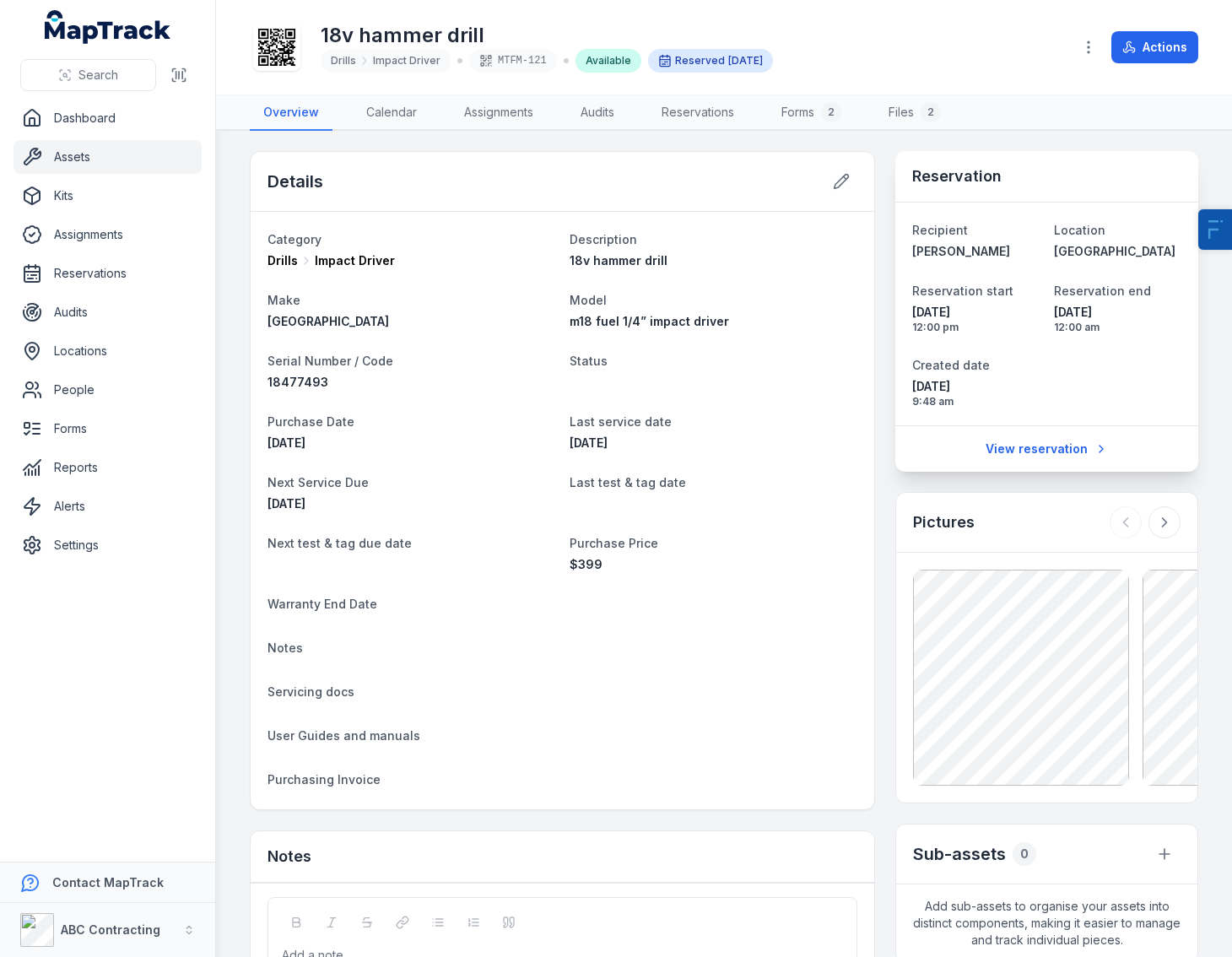
click at [297, 64] on div at bounding box center [276, 47] width 47 height 47
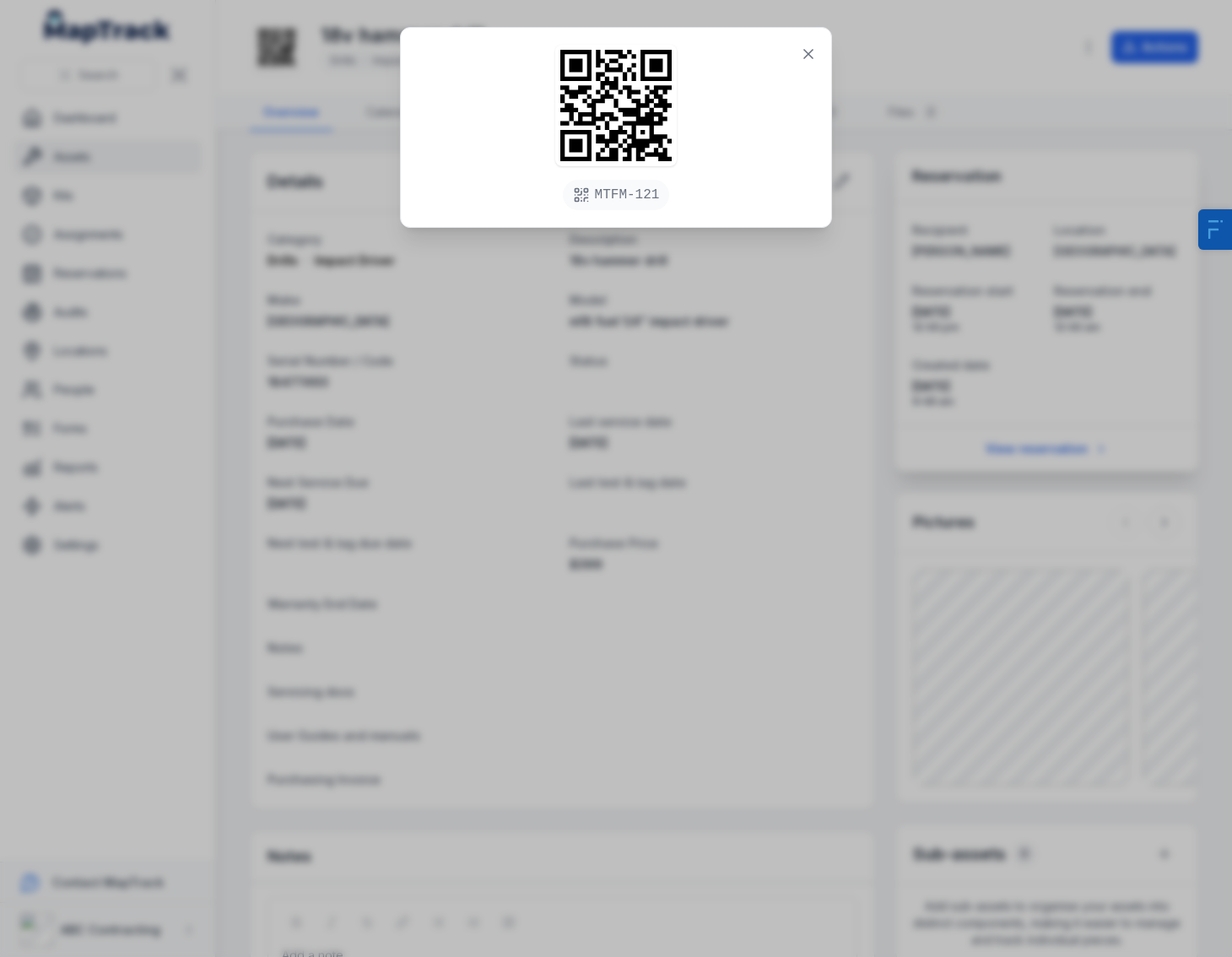
click at [459, 472] on div "MTFM-121" at bounding box center [616, 478] width 1232 height 957
click at [804, 59] on icon at bounding box center [808, 54] width 17 height 17
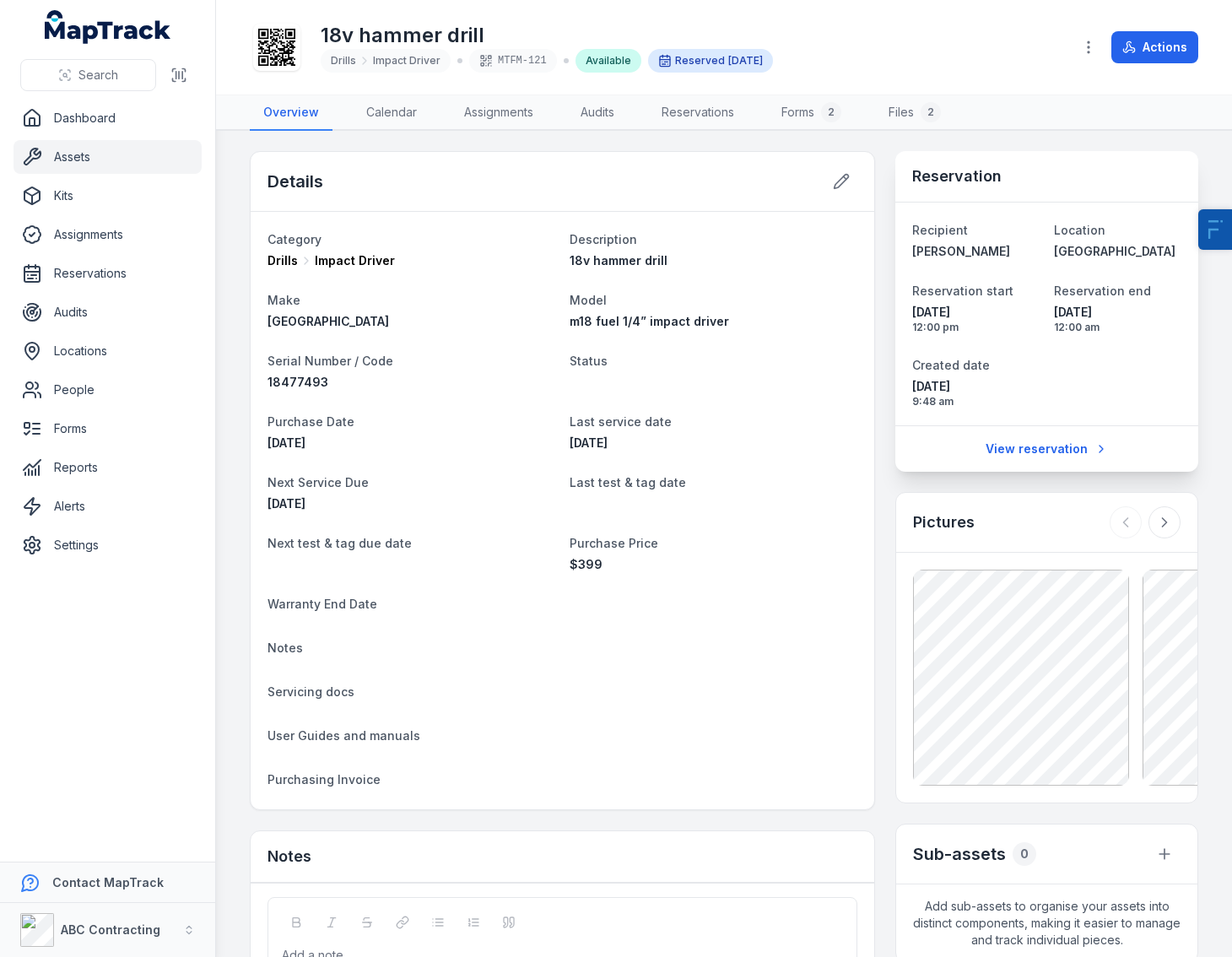
click at [147, 170] on link "Assets" at bounding box center [107, 156] width 188 height 33
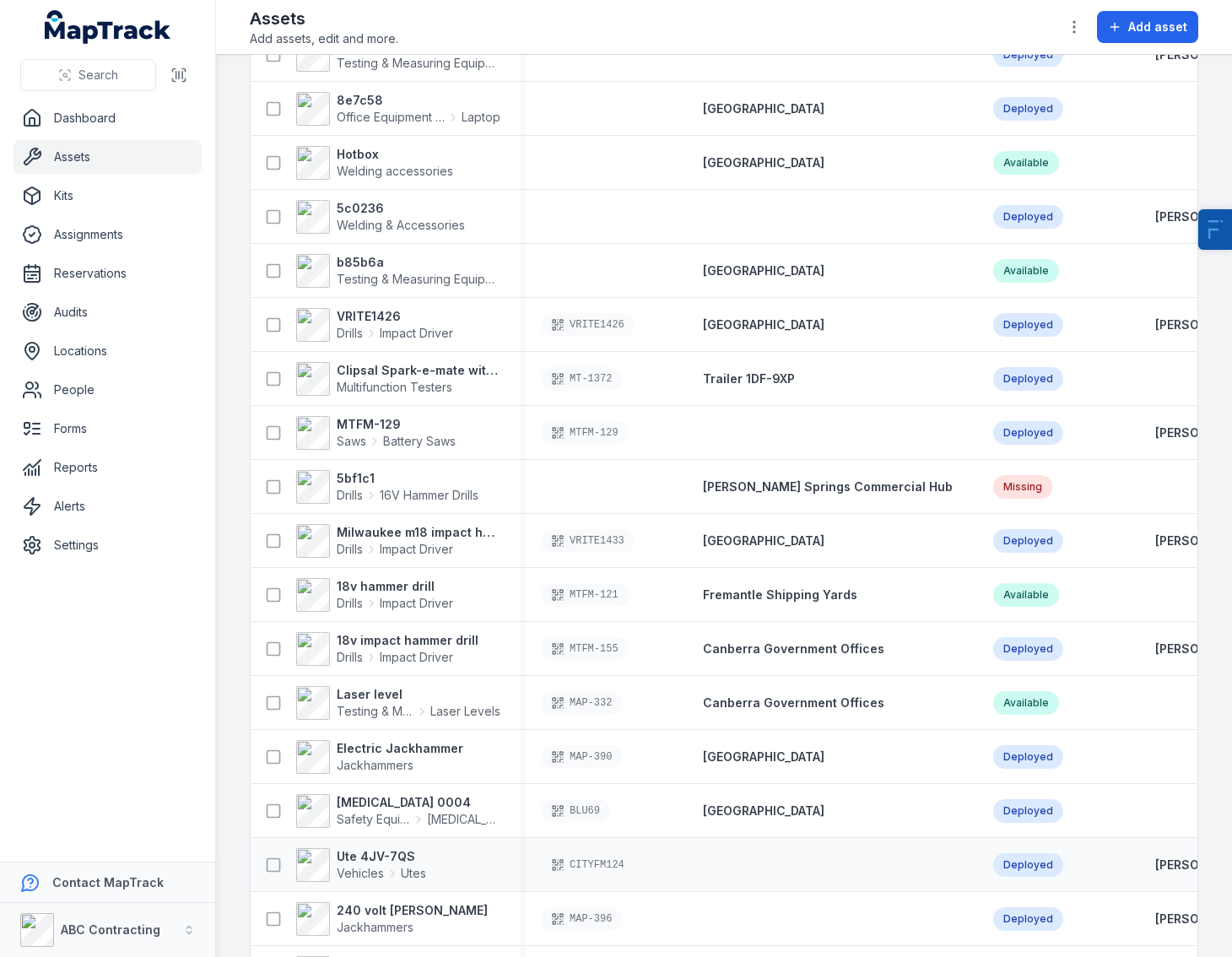
scroll to position [617, 0]
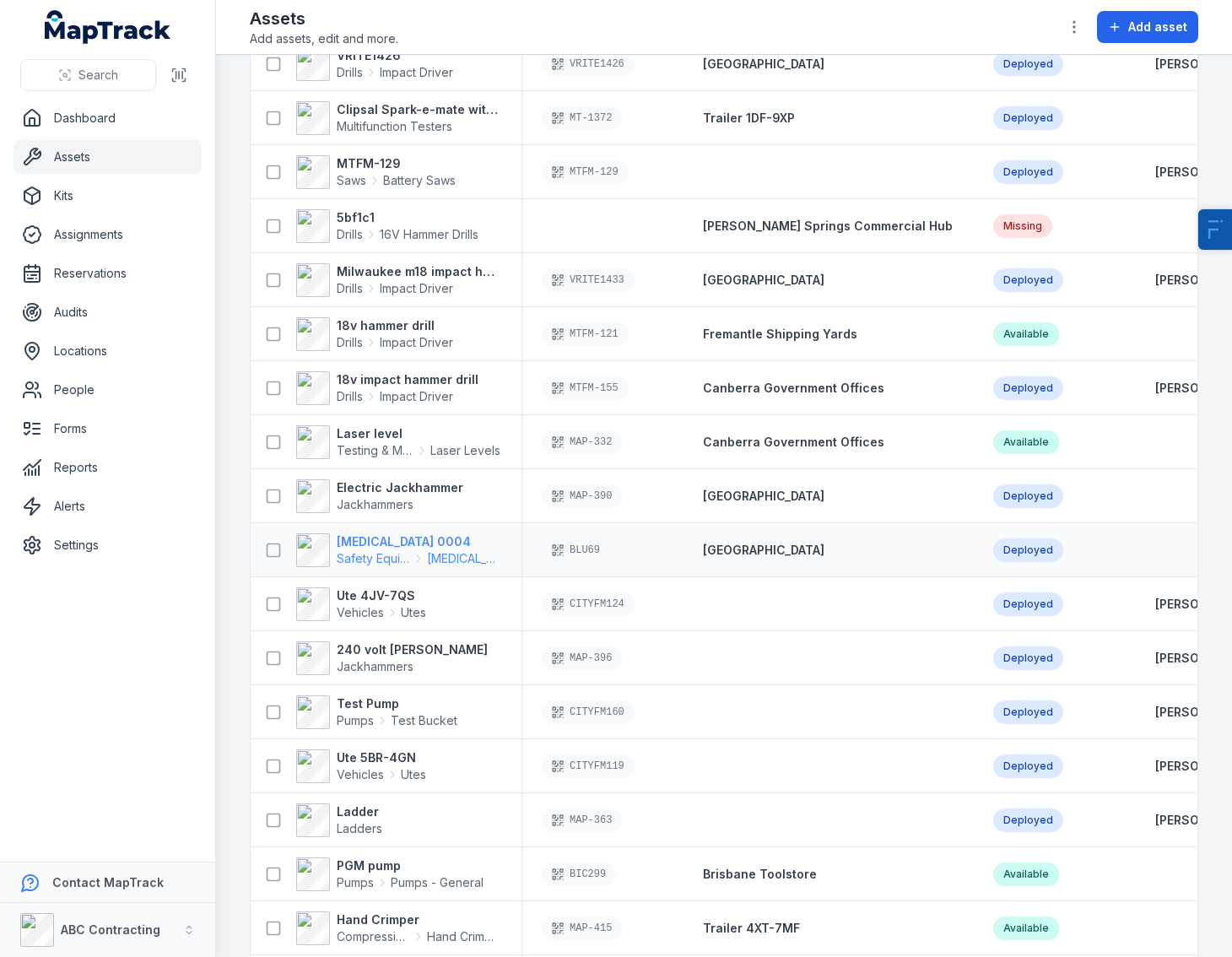
click at [391, 542] on strong "[MEDICAL_DATA] 0004" at bounding box center [418, 542] width 164 height 17
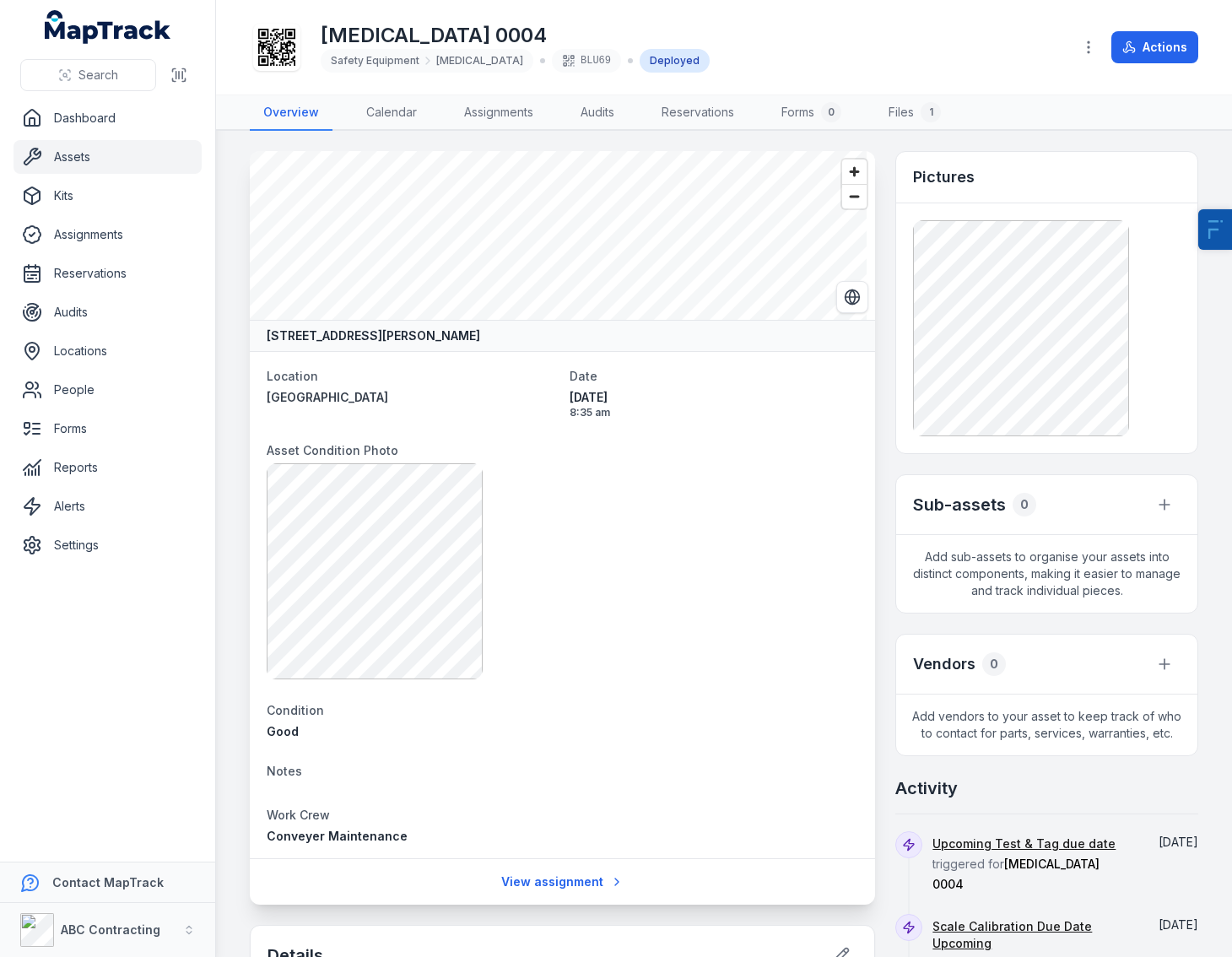
click at [288, 56] on icon at bounding box center [276, 46] width 37 height 37
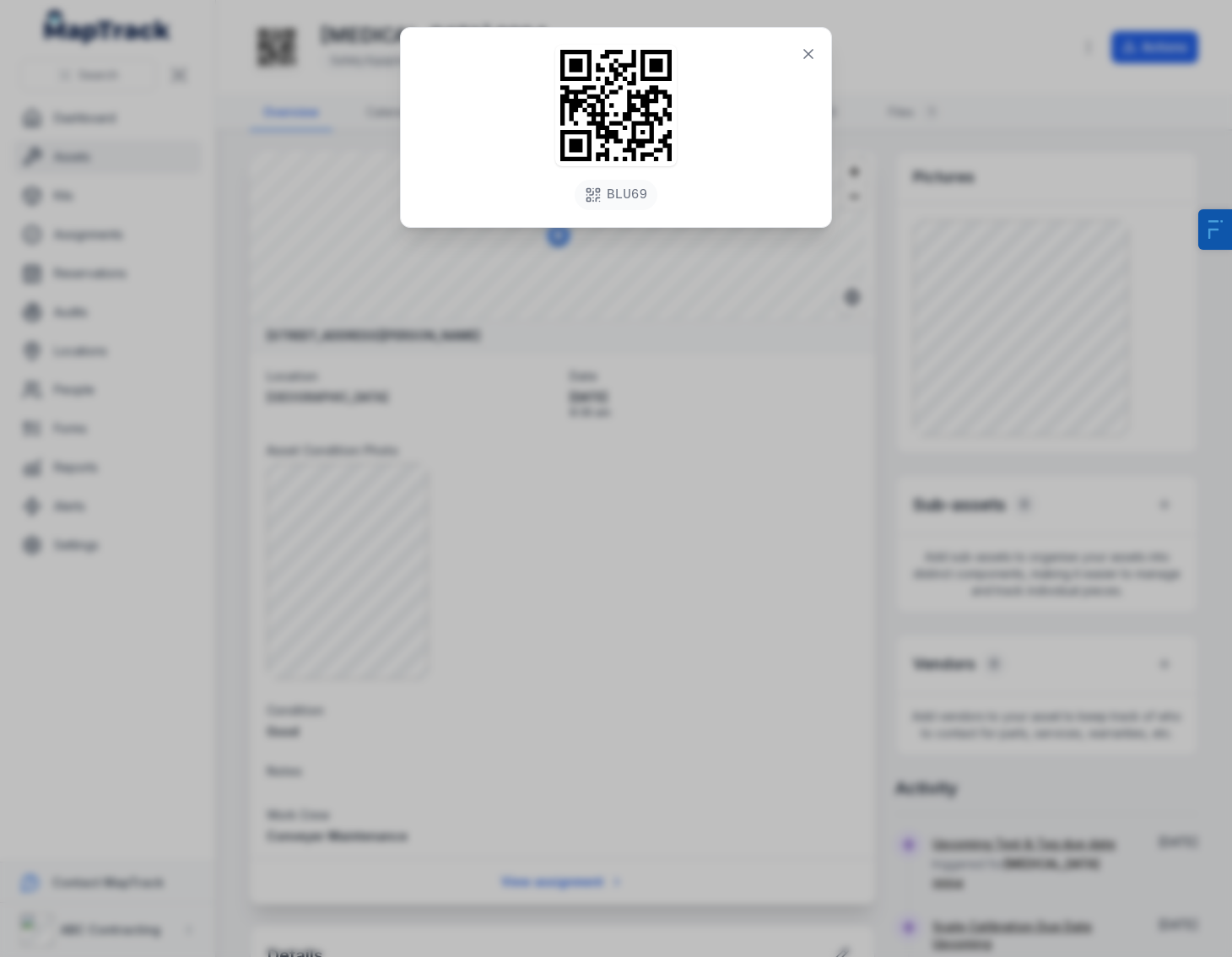
click at [516, 520] on div "BLU69" at bounding box center [616, 478] width 1232 height 957
click at [532, 551] on div "BLU69" at bounding box center [616, 478] width 1232 height 957
click at [538, 544] on div "BLU69" at bounding box center [616, 478] width 1232 height 957
click at [538, 544] on div "BLU69" at bounding box center [616, 478] width 1232 height 957
click at [803, 52] on icon at bounding box center [808, 54] width 17 height 17
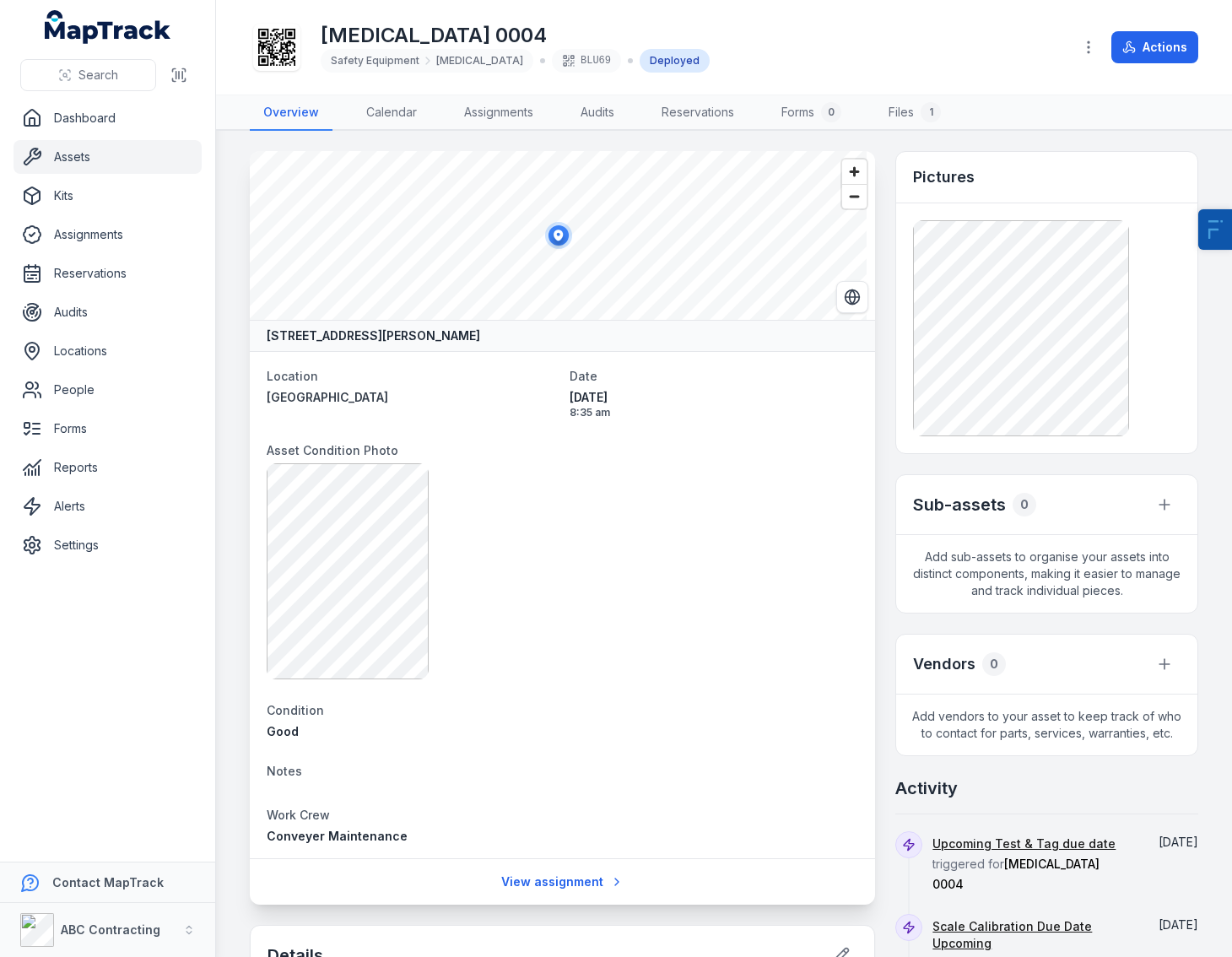
click at [818, 34] on div "Defibrillator 0004 Safety Equipment Defibrillator BLU69 Deployed" at bounding box center [654, 47] width 809 height 54
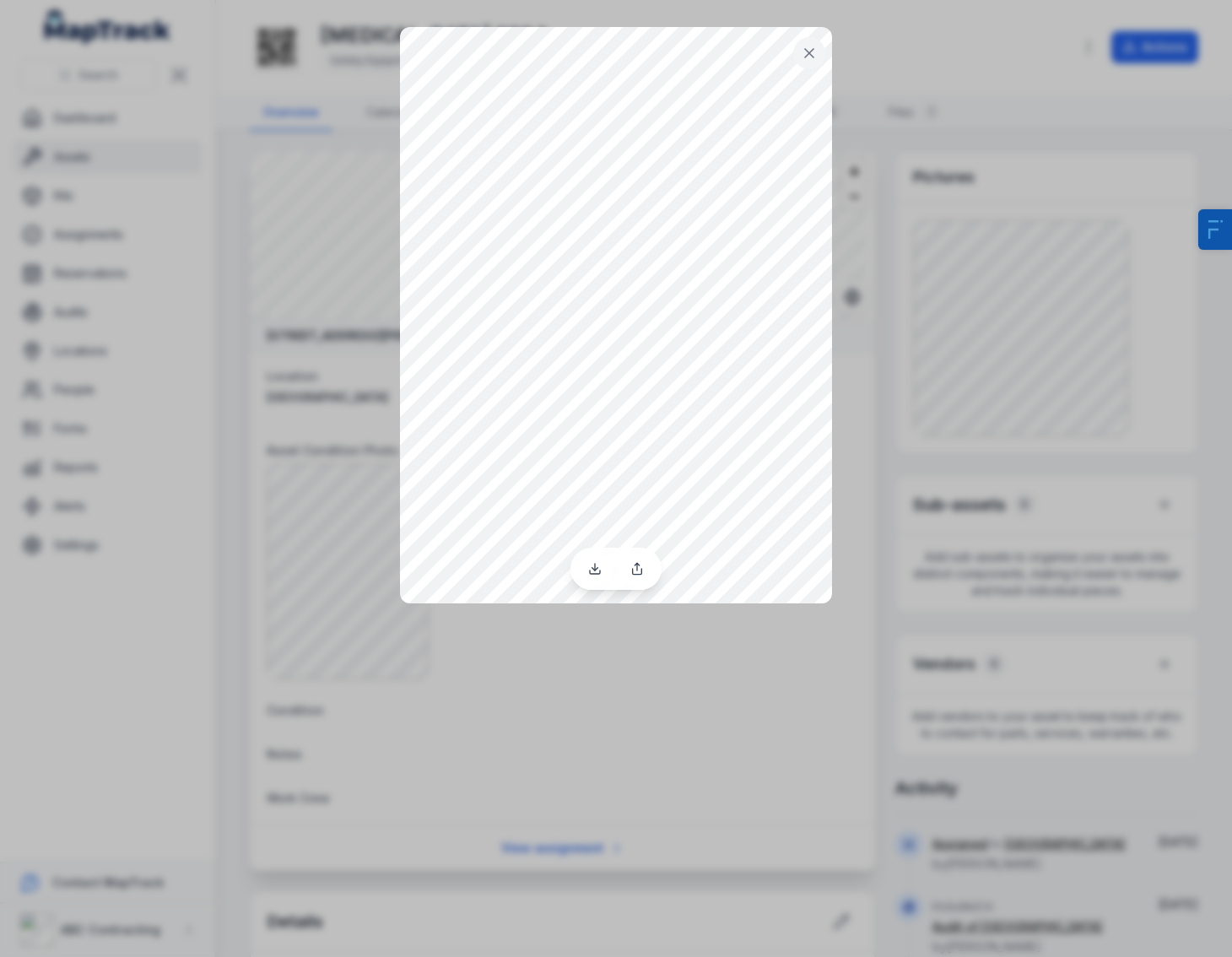
click at [959, 373] on div at bounding box center [616, 478] width 1232 height 957
click at [814, 66] on button at bounding box center [808, 52] width 32 height 32
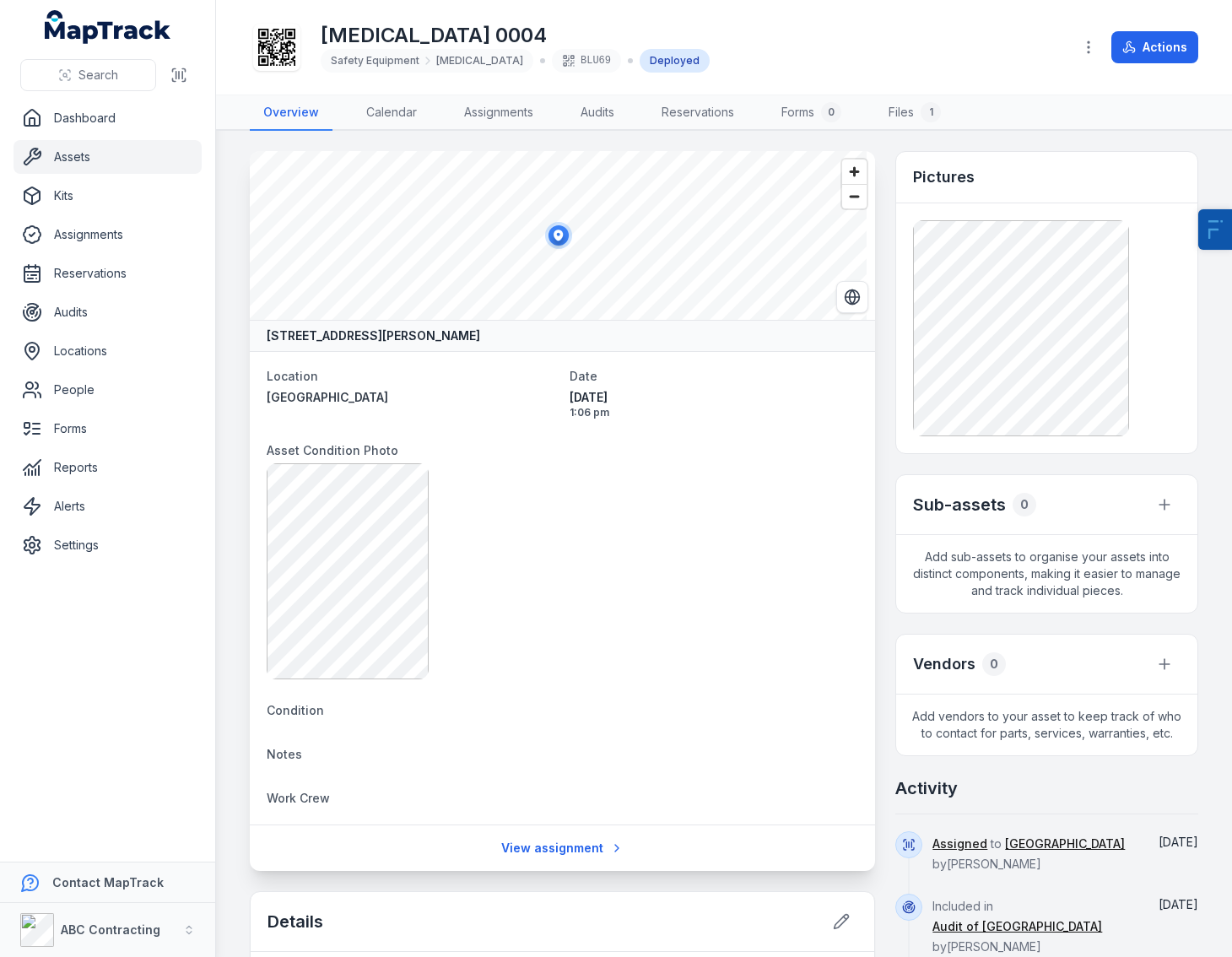
click at [862, 53] on div "[MEDICAL_DATA] 0004 Safety Equipment [MEDICAL_DATA] BLU69 Deployed" at bounding box center [654, 47] width 809 height 54
click at [147, 157] on link "Assets" at bounding box center [107, 156] width 188 height 33
